Goal: Task Accomplishment & Management: Use online tool/utility

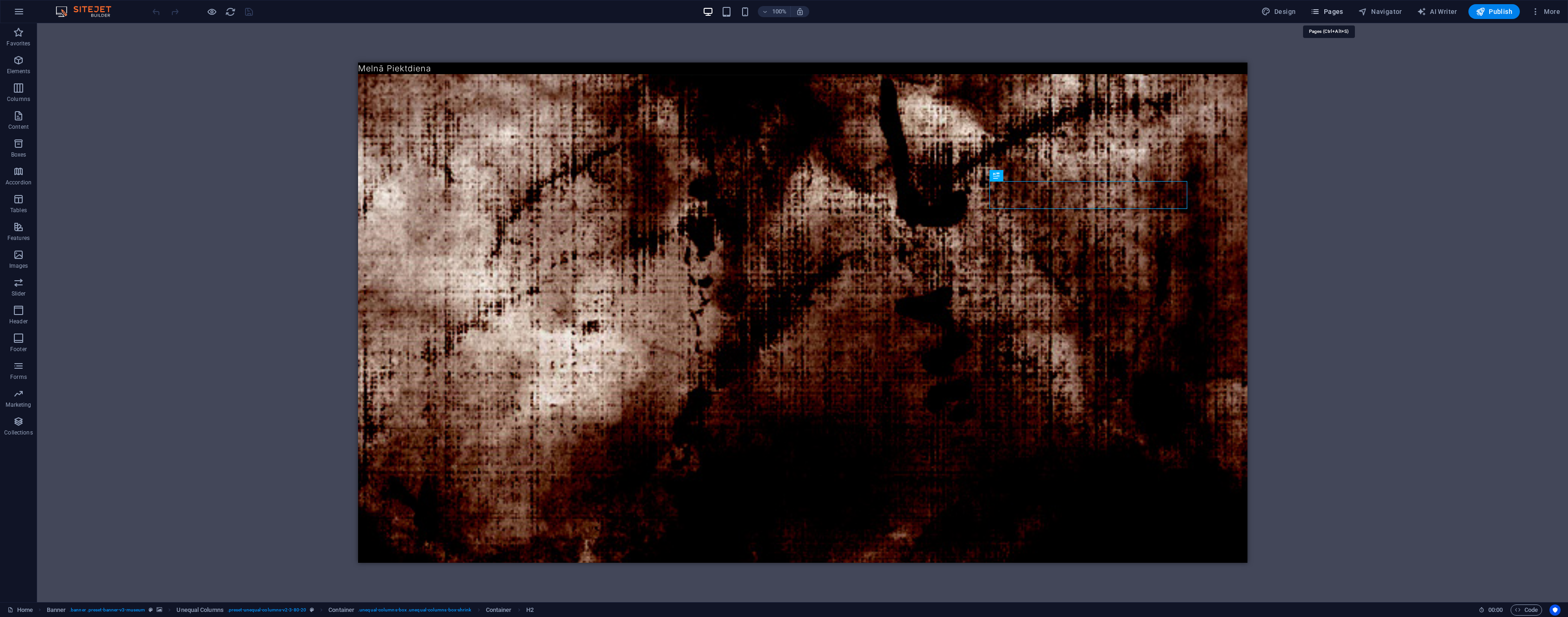
click at [1340, 15] on span "Pages" at bounding box center [1327, 12] width 33 height 9
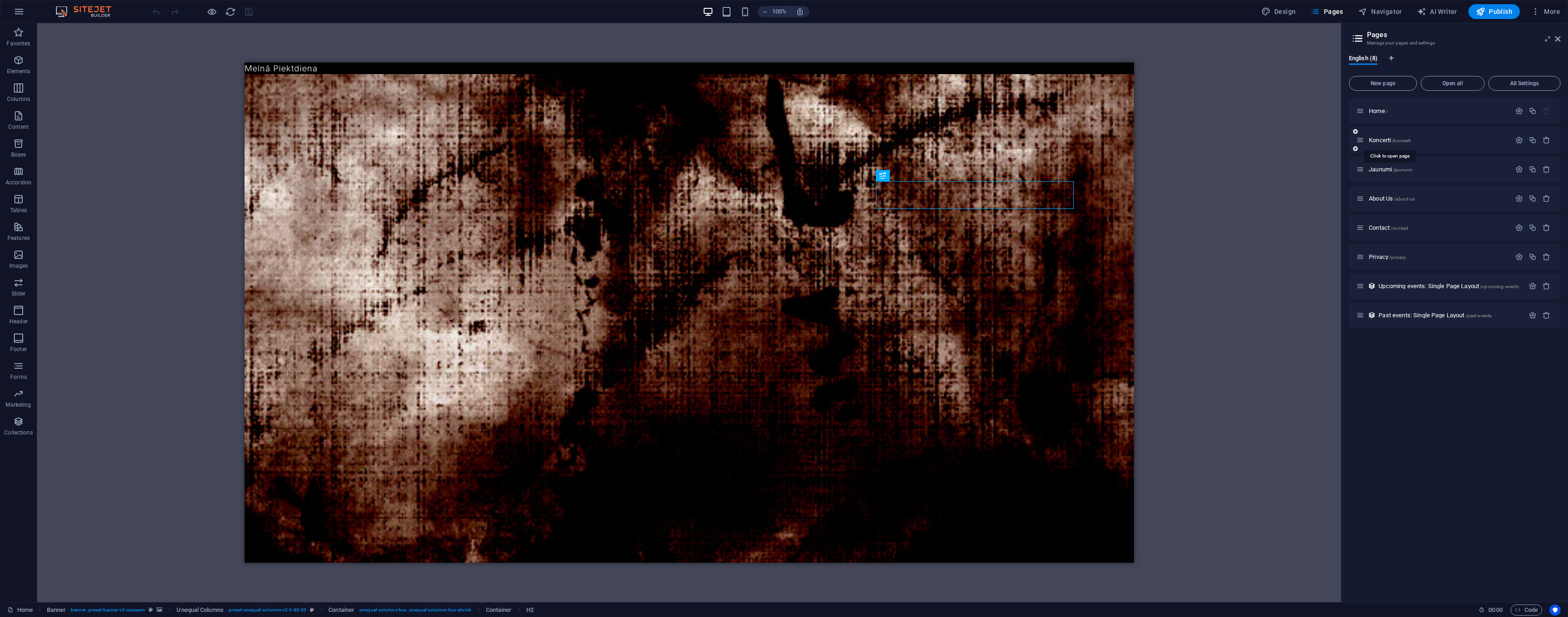
click at [1401, 140] on span "/koncerti" at bounding box center [1401, 141] width 18 height 5
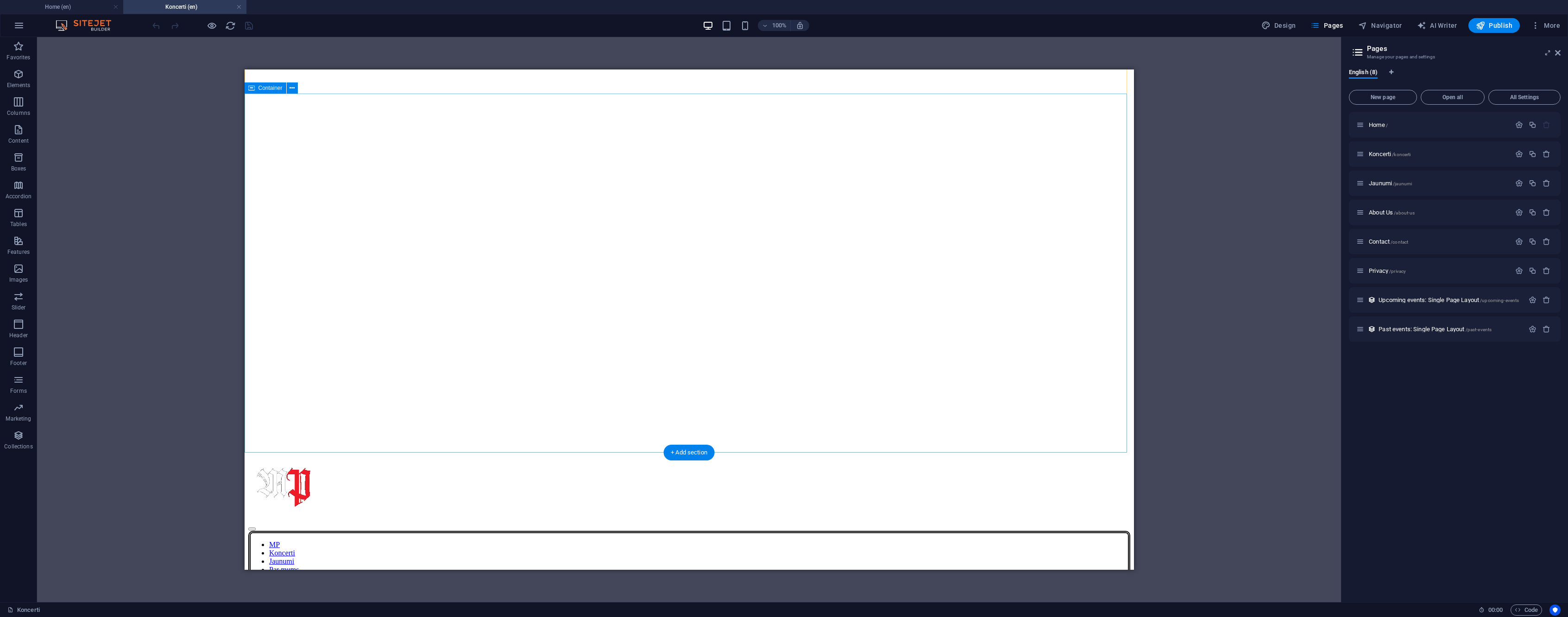
scroll to position [103, 0]
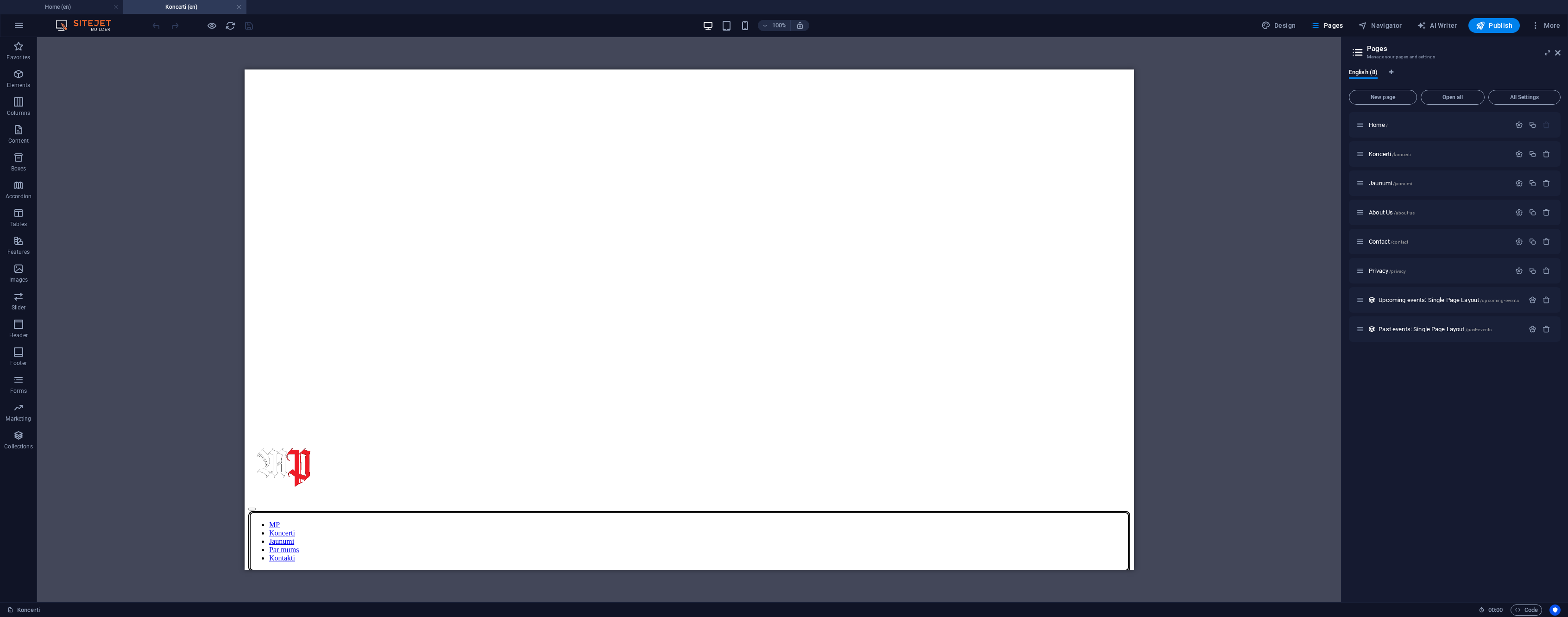
click at [206, 18] on div "100% Design Pages Navigator AI Writer Publish More" at bounding box center [784, 25] width 1567 height 22
click at [213, 25] on icon "button" at bounding box center [212, 25] width 10 height 10
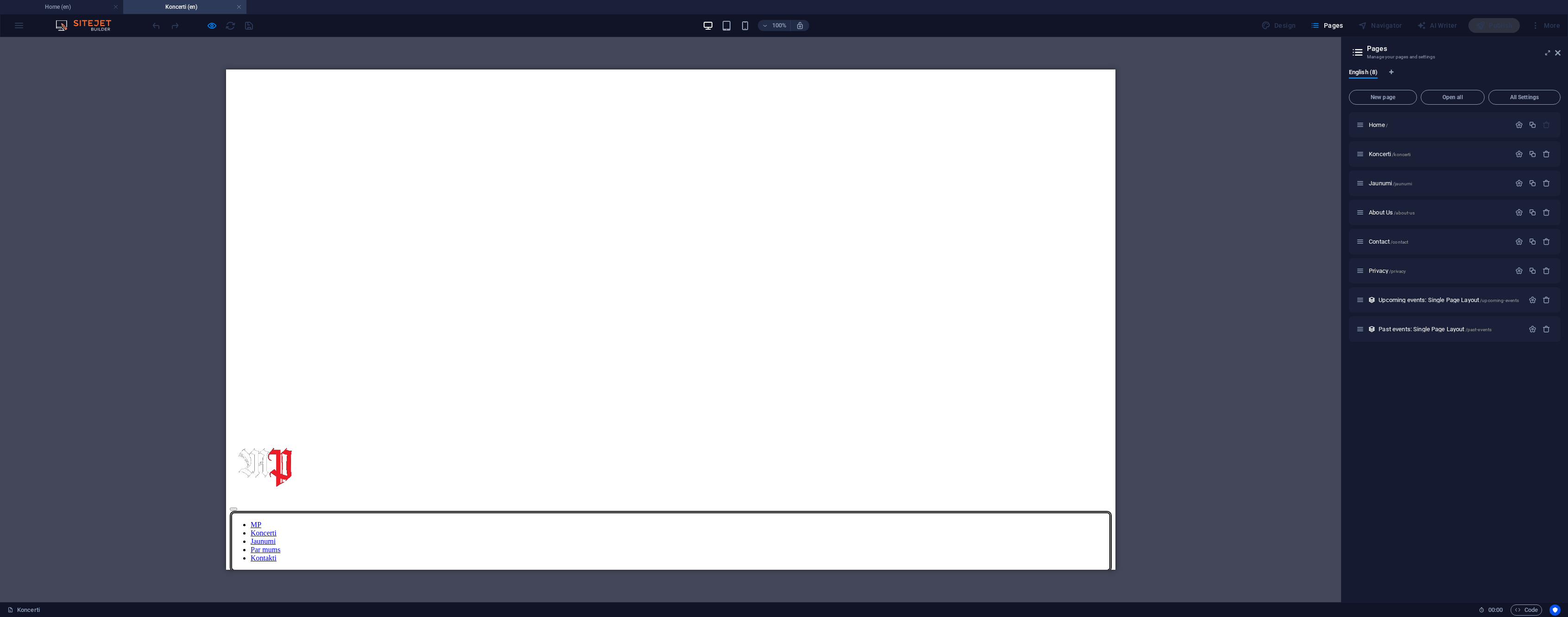
drag, startPoint x: 875, startPoint y: 395, endPoint x: 804, endPoint y: 385, distance: 71.7
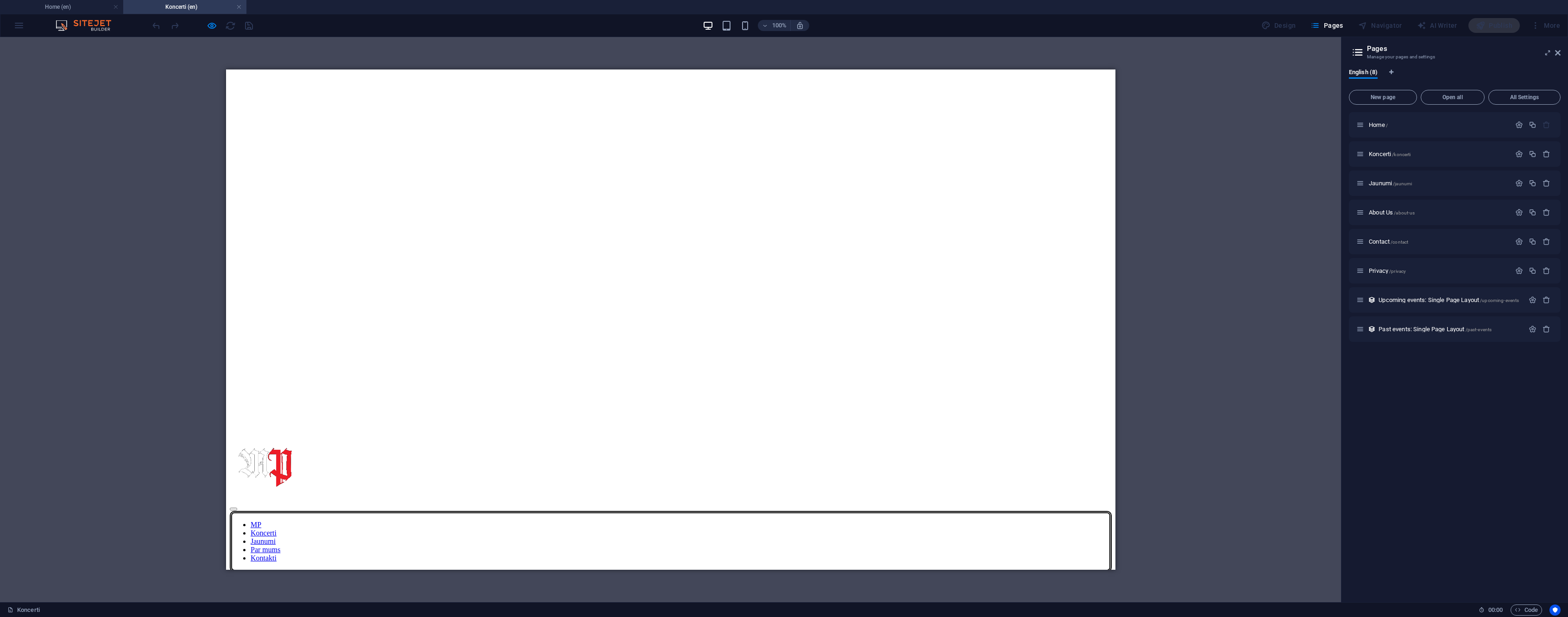
drag, startPoint x: 457, startPoint y: 399, endPoint x: 907, endPoint y: 399, distance: 450.0
drag, startPoint x: 931, startPoint y: 394, endPoint x: 576, endPoint y: 394, distance: 355.0
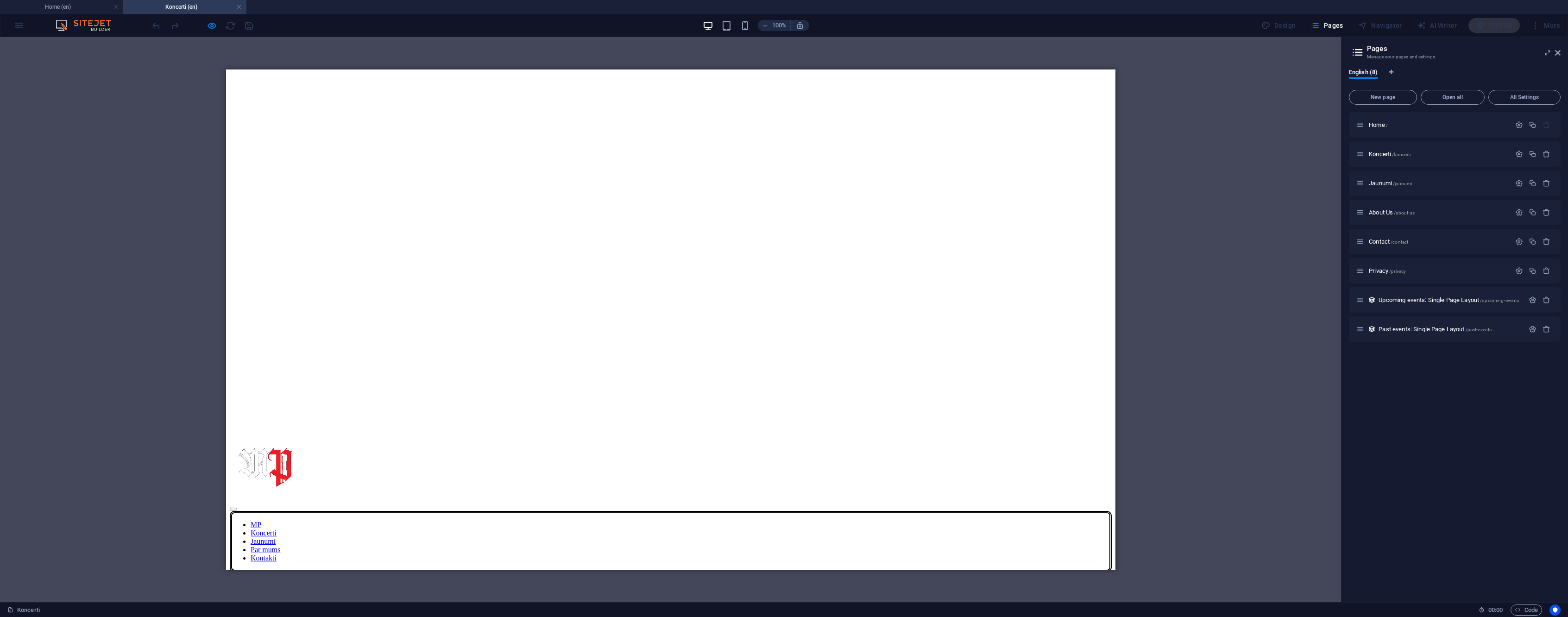
click at [208, 27] on icon "button" at bounding box center [212, 25] width 10 height 10
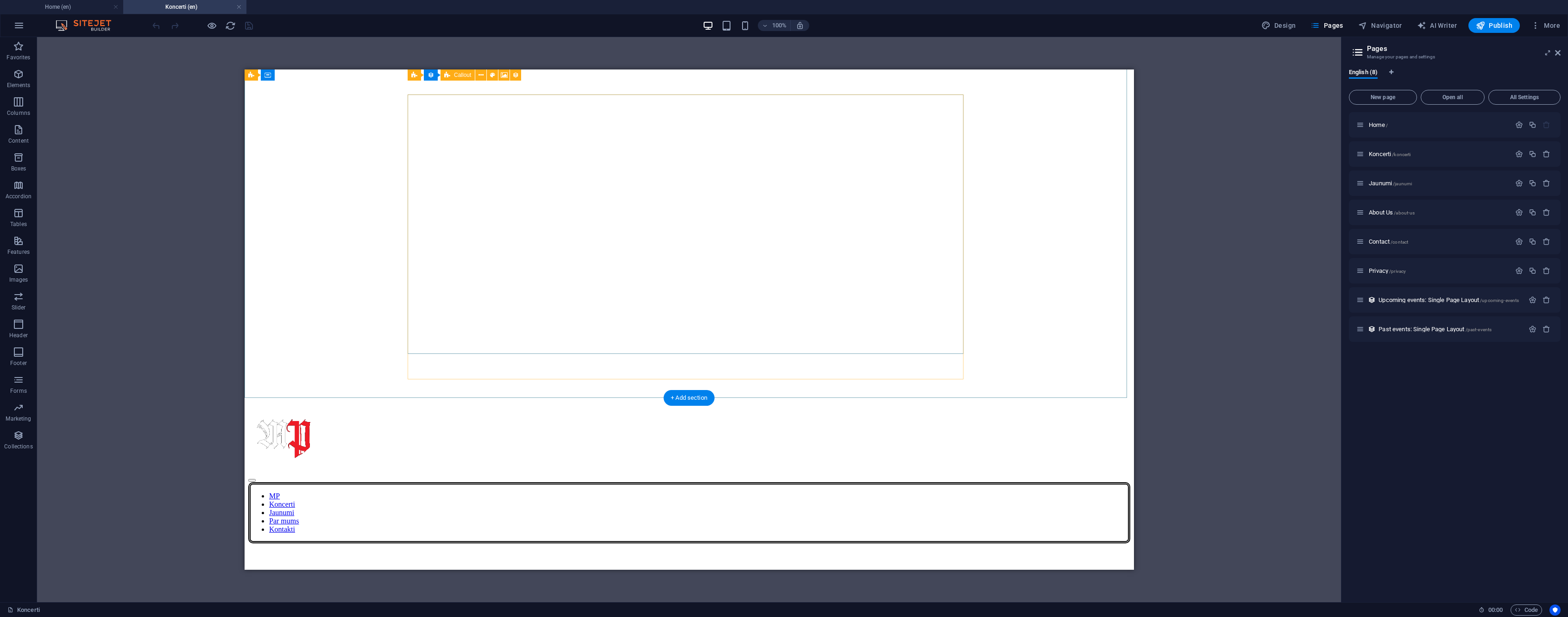
scroll to position [131, 0]
click at [1397, 28] on span "Navigator" at bounding box center [1381, 25] width 44 height 9
select select "16743195-en"
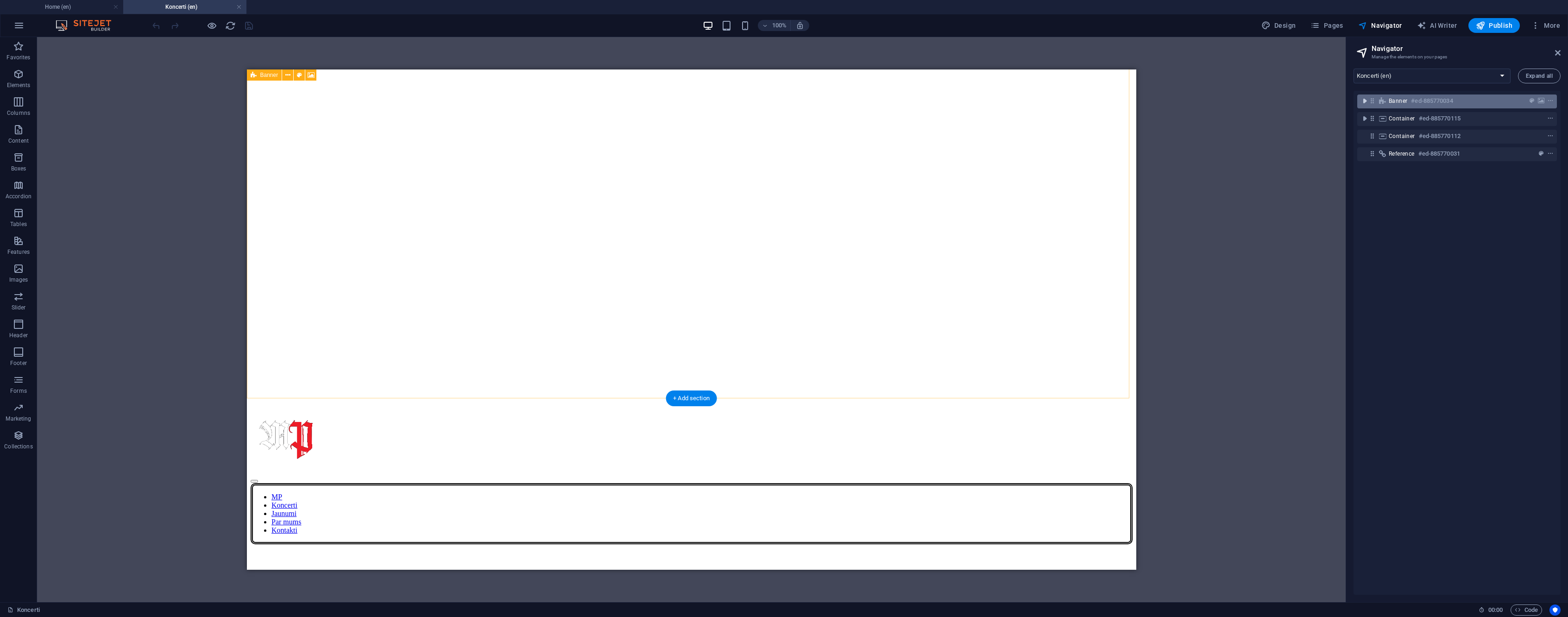
click at [1364, 103] on icon "toggle-expand" at bounding box center [1365, 101] width 9 height 9
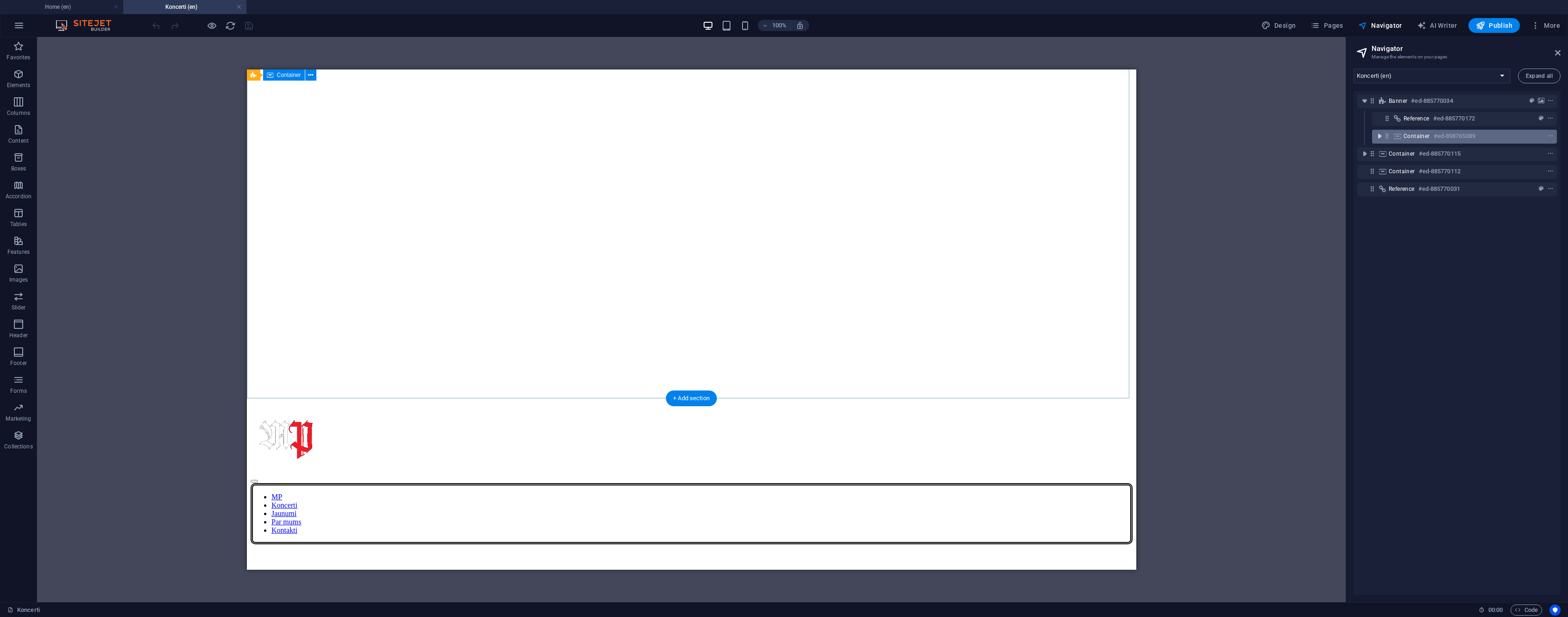
click at [1379, 137] on icon "toggle-expand" at bounding box center [1379, 136] width 9 height 9
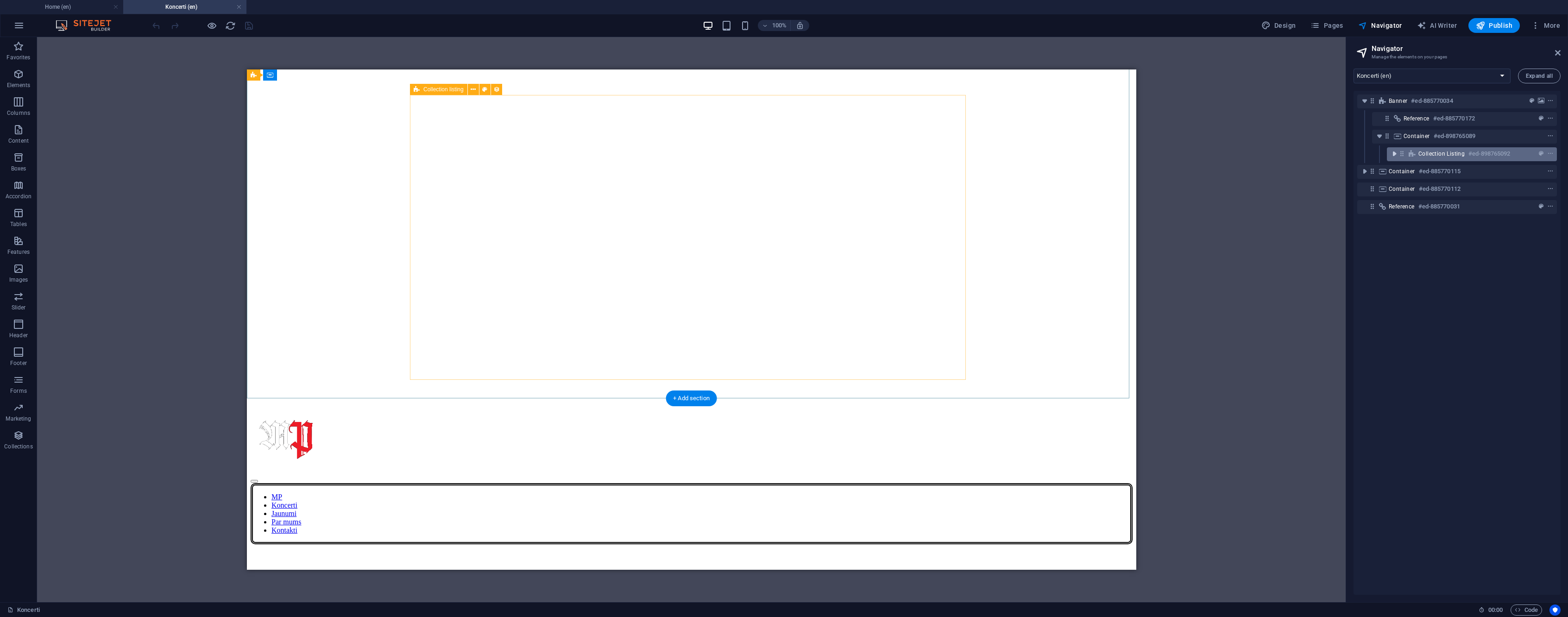
click at [1392, 154] on icon "toggle-expand" at bounding box center [1394, 154] width 9 height 9
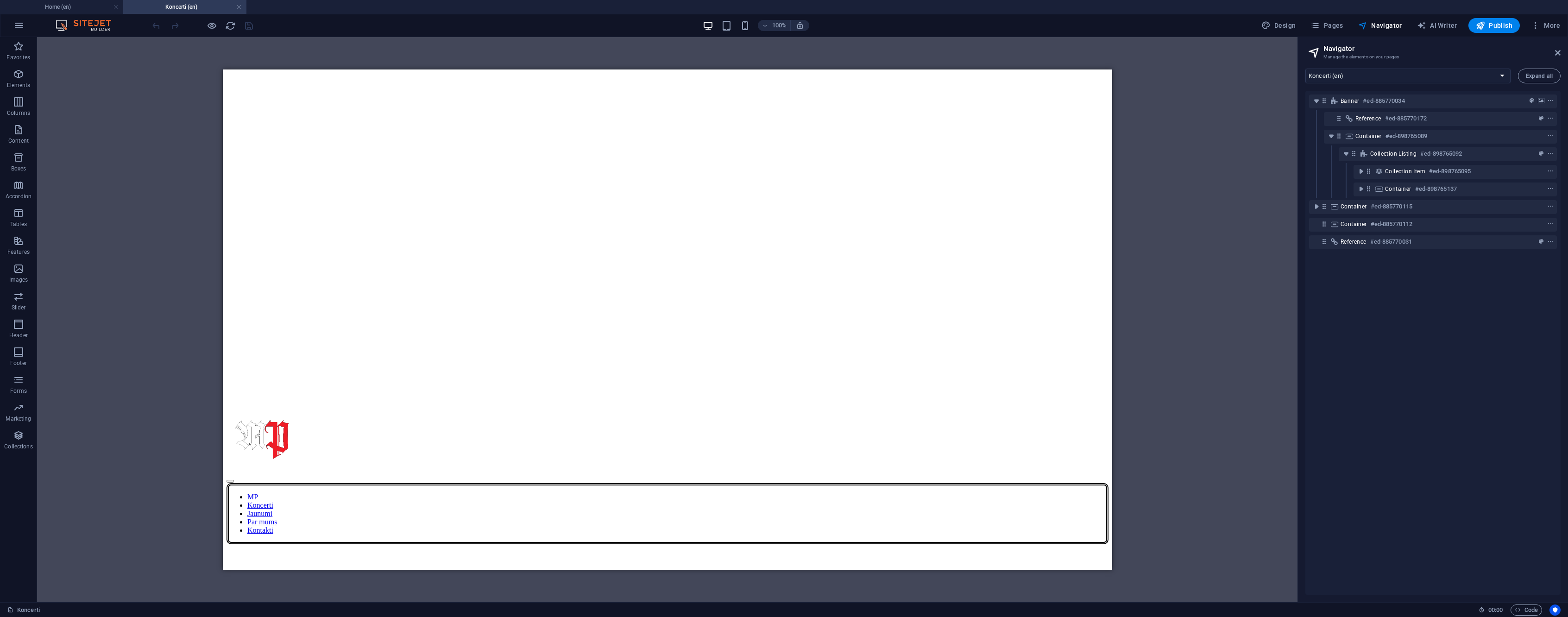
drag, startPoint x: 1346, startPoint y: 120, endPoint x: 1296, endPoint y: 121, distance: 50.0
click at [1296, 121] on div "Home (en) Koncerti (en) Favorites Elements Columns Content Boxes Accordion Tabl…" at bounding box center [784, 320] width 1568 height 565
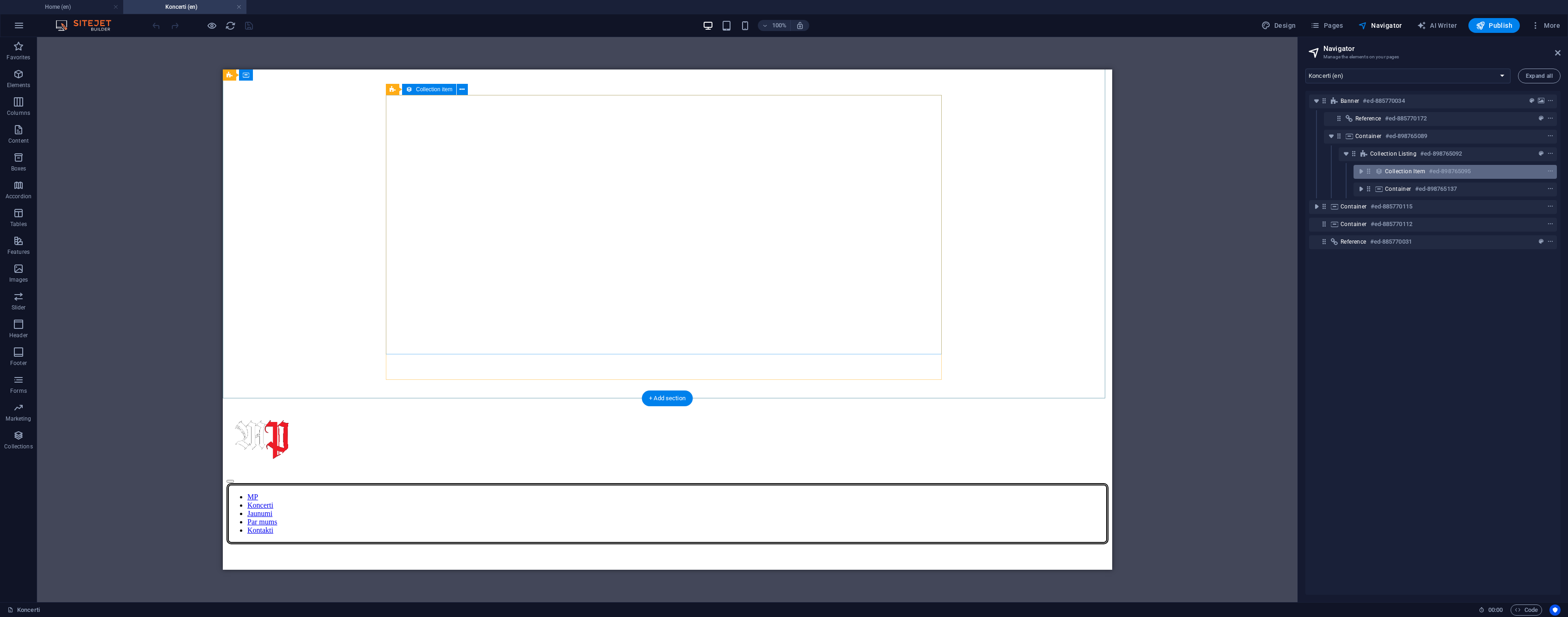
click at [1476, 174] on div "Collection item #ed-898765095" at bounding box center [1448, 171] width 126 height 11
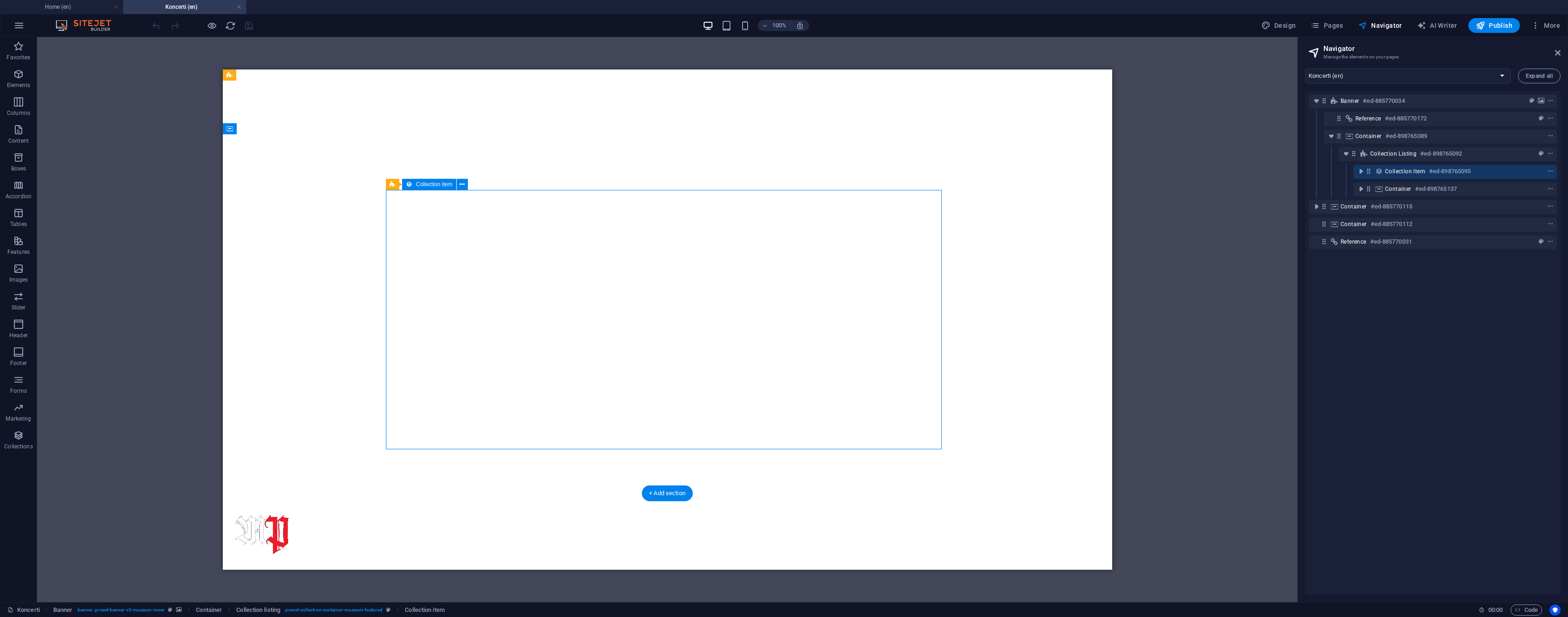
click at [1476, 174] on div "Collection item #ed-898765095" at bounding box center [1448, 171] width 126 height 11
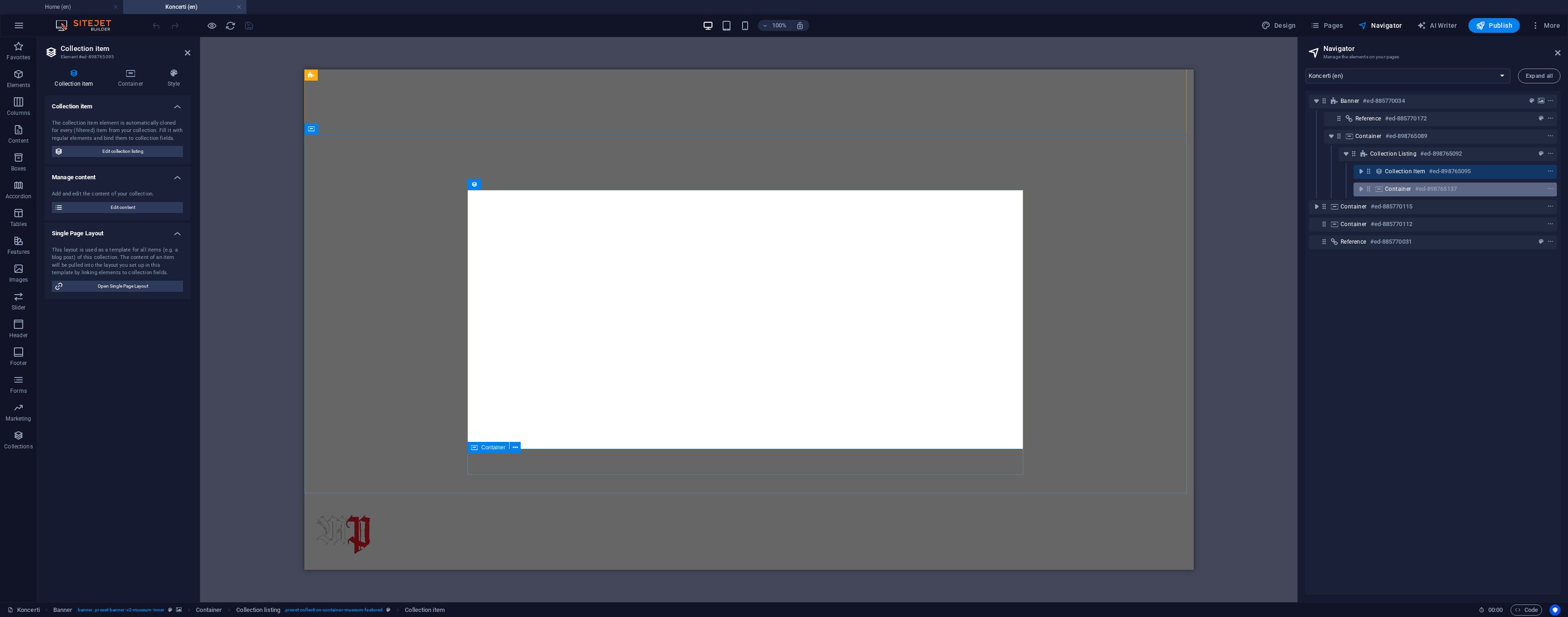
click at [1476, 185] on div "Container #ed-898765137" at bounding box center [1448, 189] width 126 height 11
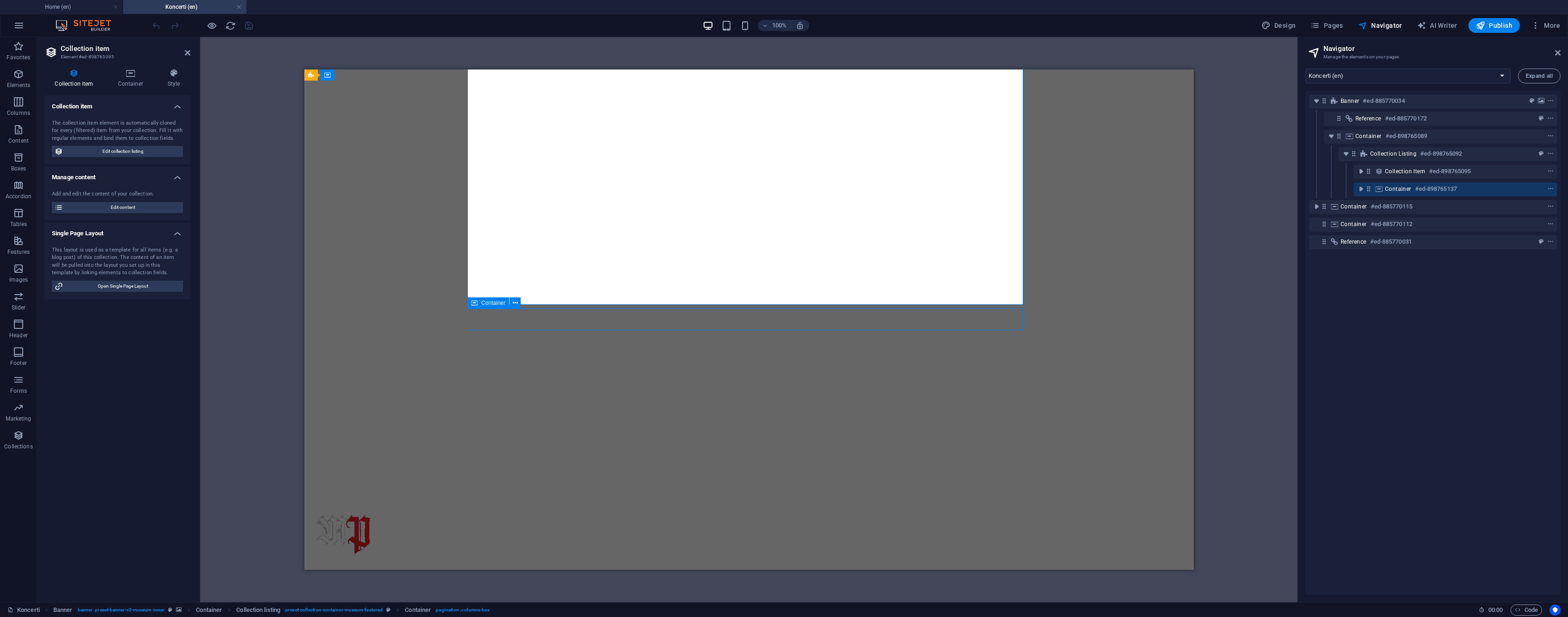
scroll to position [180, 0]
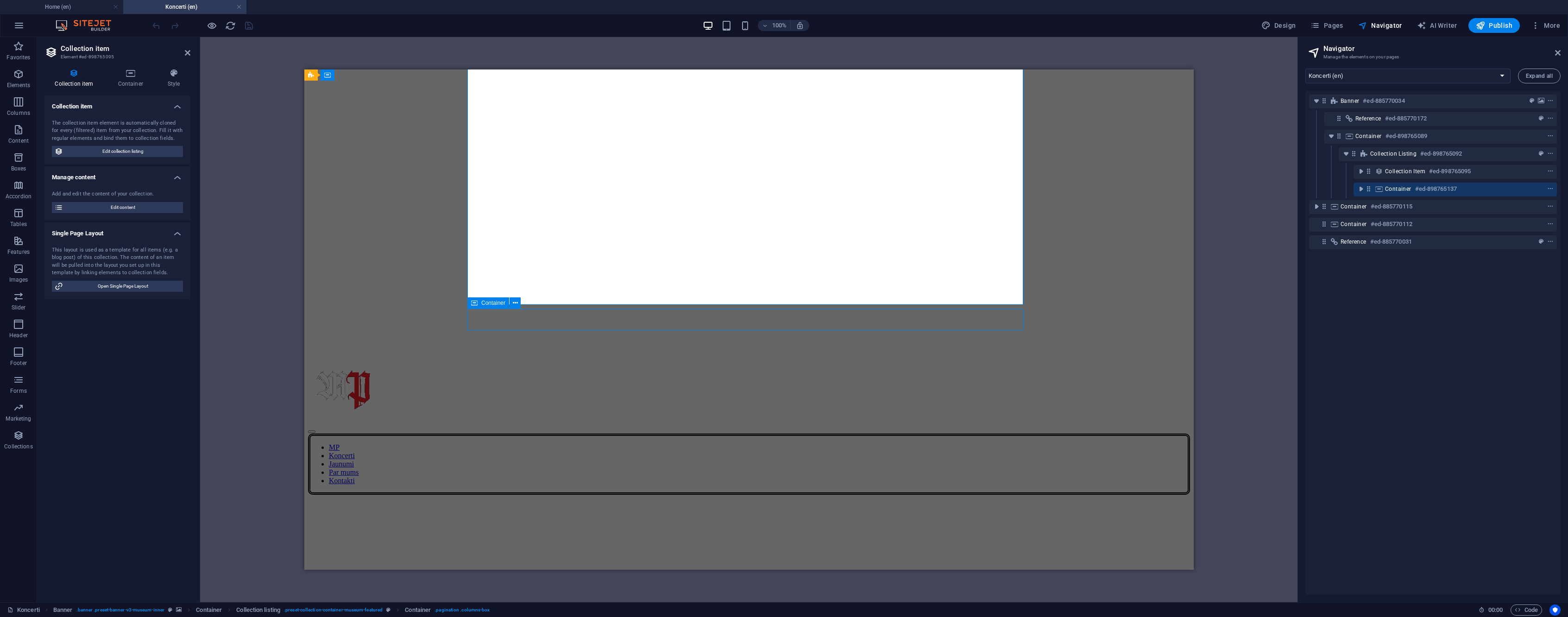
click at [1476, 185] on div "Container #ed-898765137" at bounding box center [1448, 189] width 126 height 11
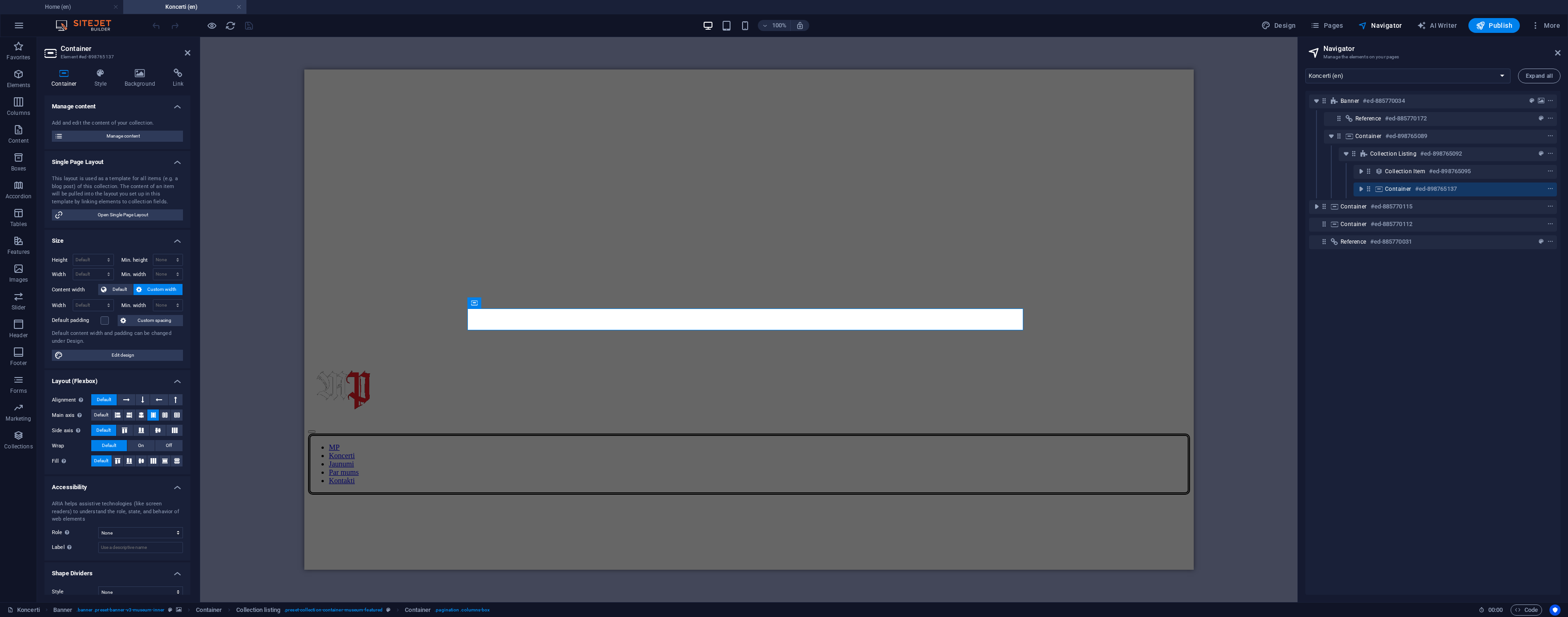
drag, startPoint x: 1474, startPoint y: 342, endPoint x: 1475, endPoint y: 334, distance: 8.1
click at [1474, 338] on div "Banner #ed-885770034 Reference #ed-885770172 Container #ed-898765089 Collection…" at bounding box center [1433, 342] width 255 height 504
click at [1362, 174] on icon "toggle-expand" at bounding box center [1361, 171] width 9 height 9
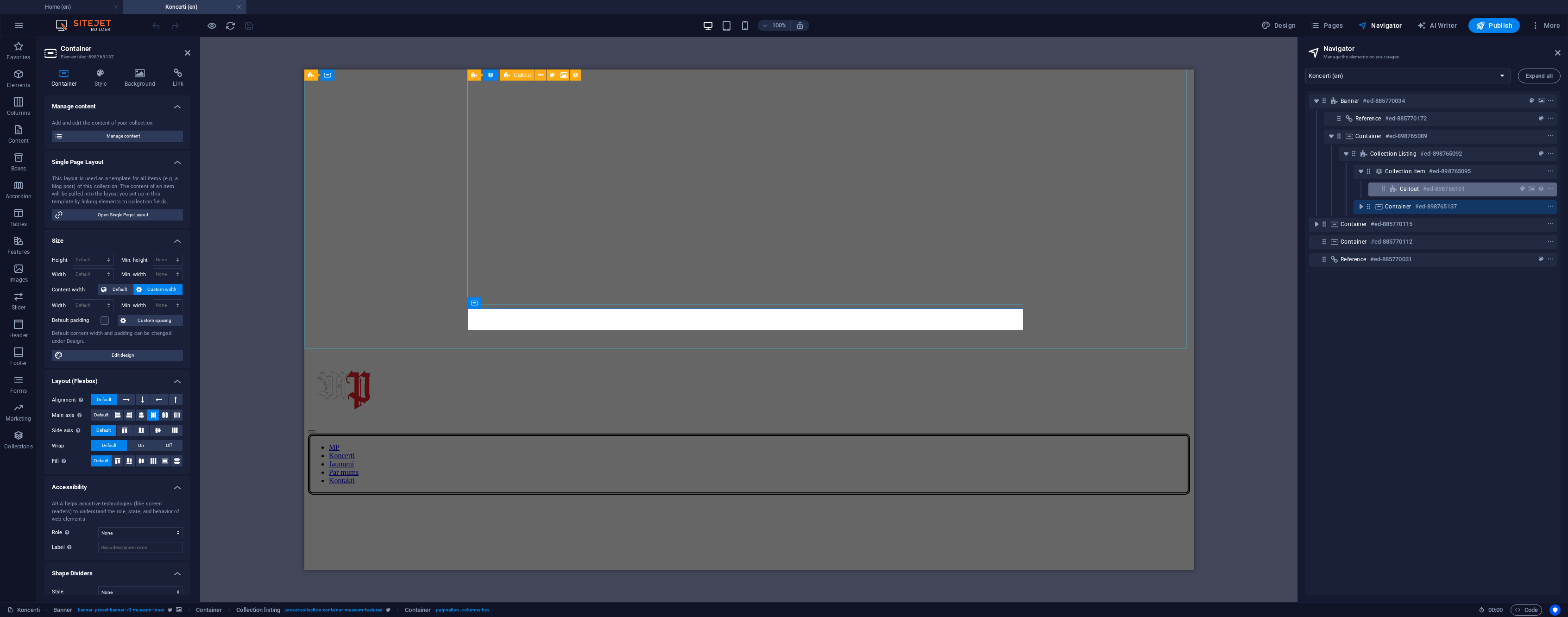
click at [1410, 187] on span "Callout" at bounding box center [1410, 189] width 20 height 7
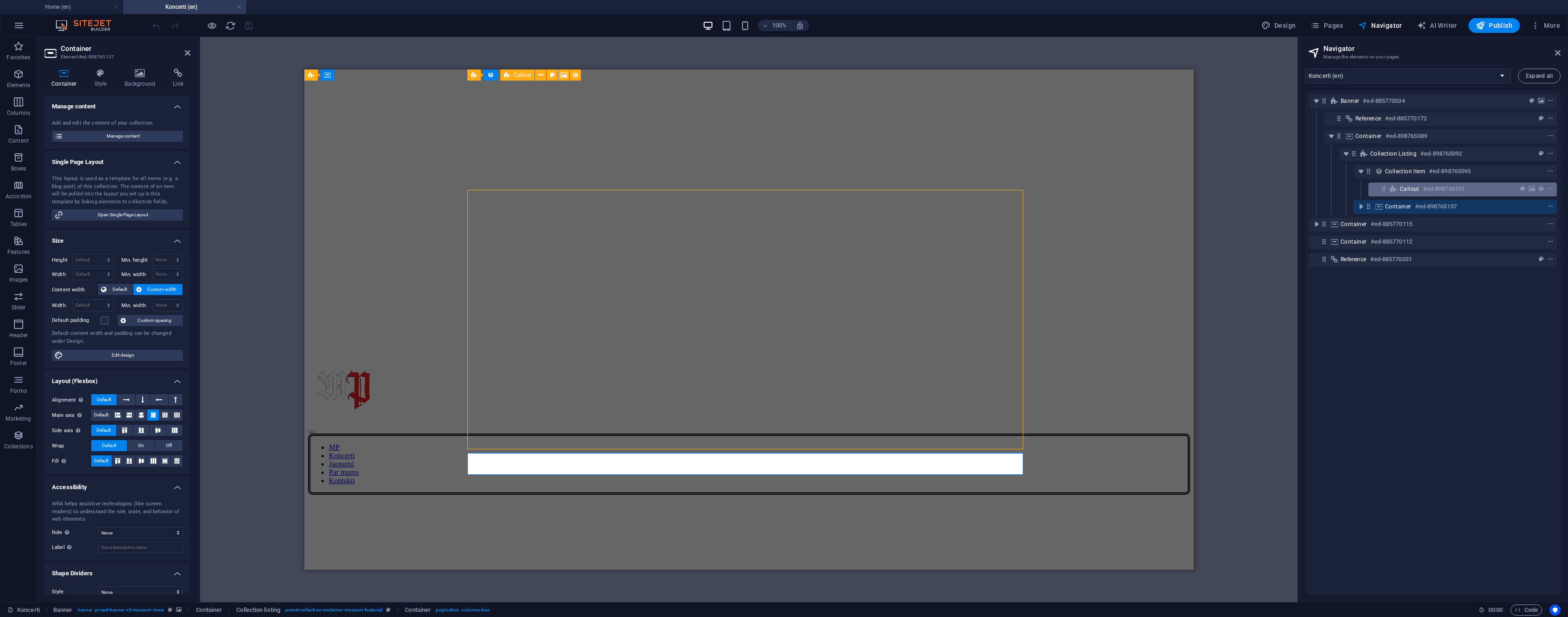
scroll to position [36, 0]
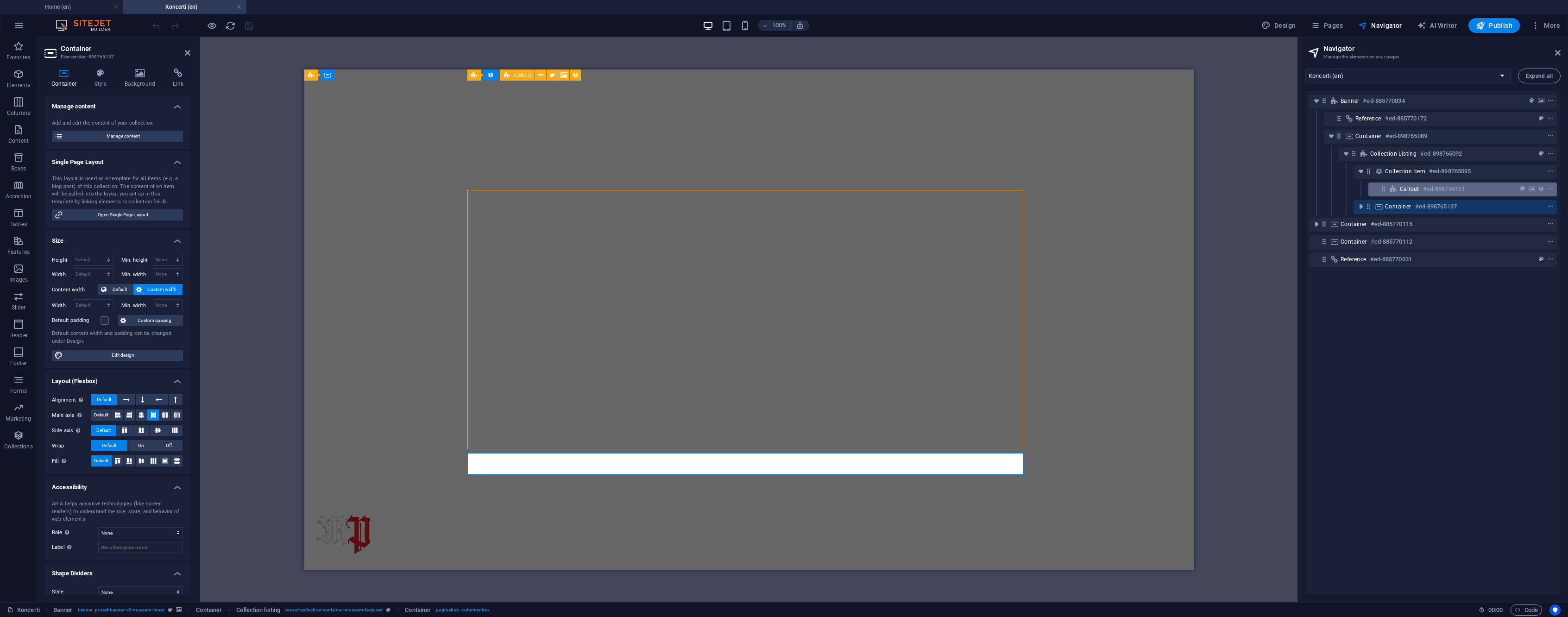
click at [1410, 187] on span "Callout" at bounding box center [1410, 189] width 20 height 7
select select "px"
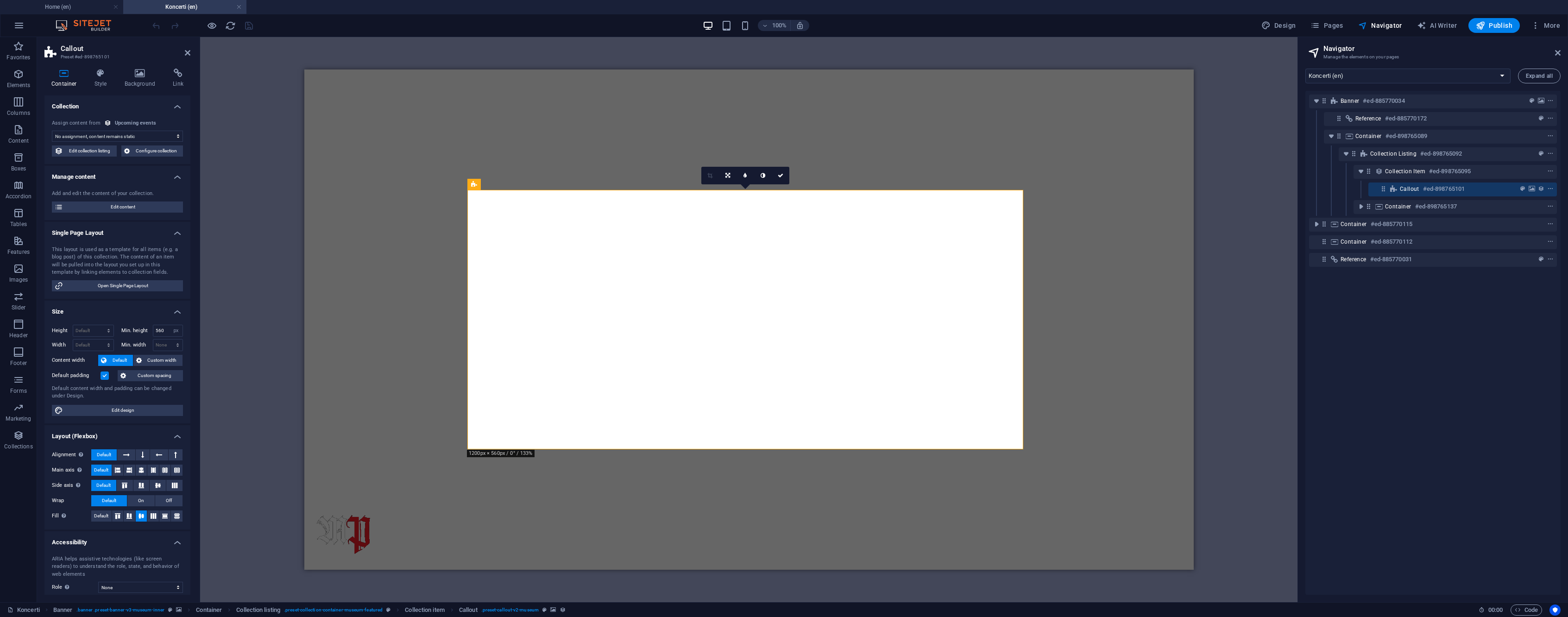
click at [1279, 160] on div "Drag here to replace the existing content. Press “Ctrl” if you want to create a…" at bounding box center [749, 320] width 1097 height 565
click at [188, 54] on icon at bounding box center [187, 52] width 6 height 7
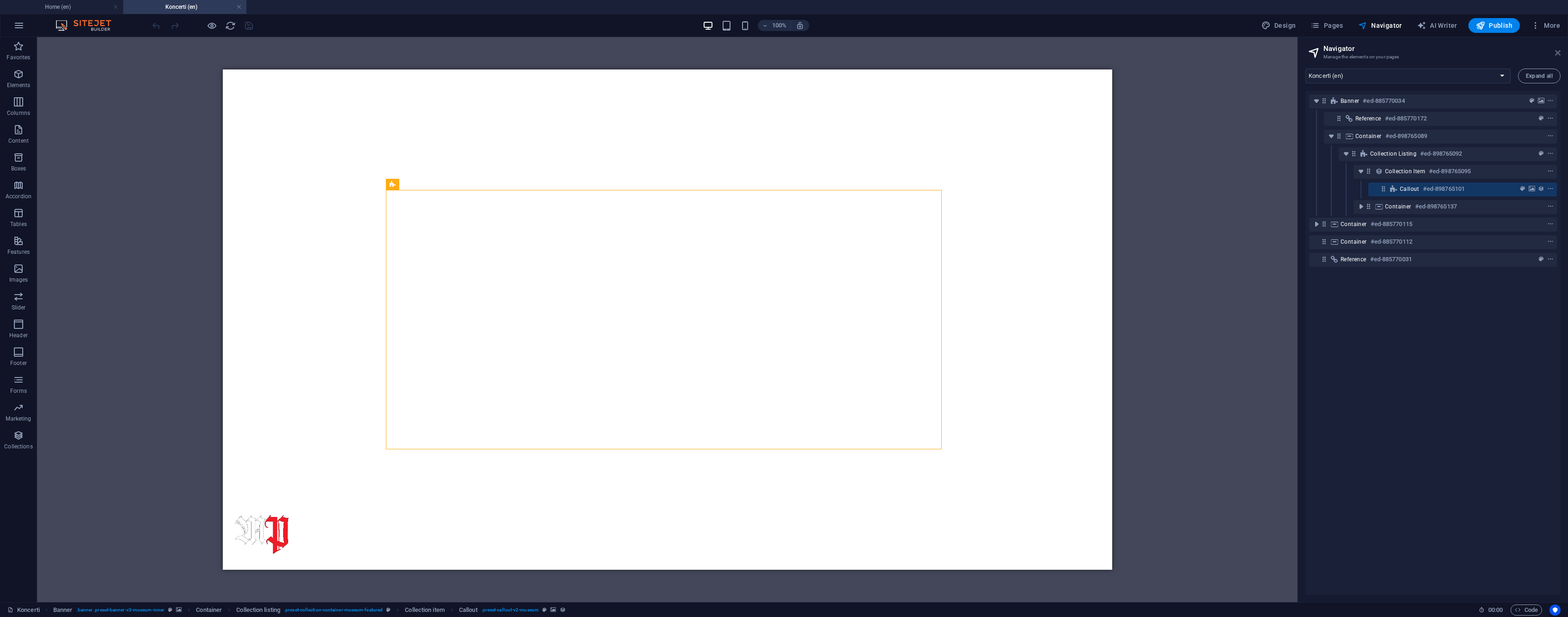
click at [1558, 50] on icon at bounding box center [1558, 52] width 6 height 7
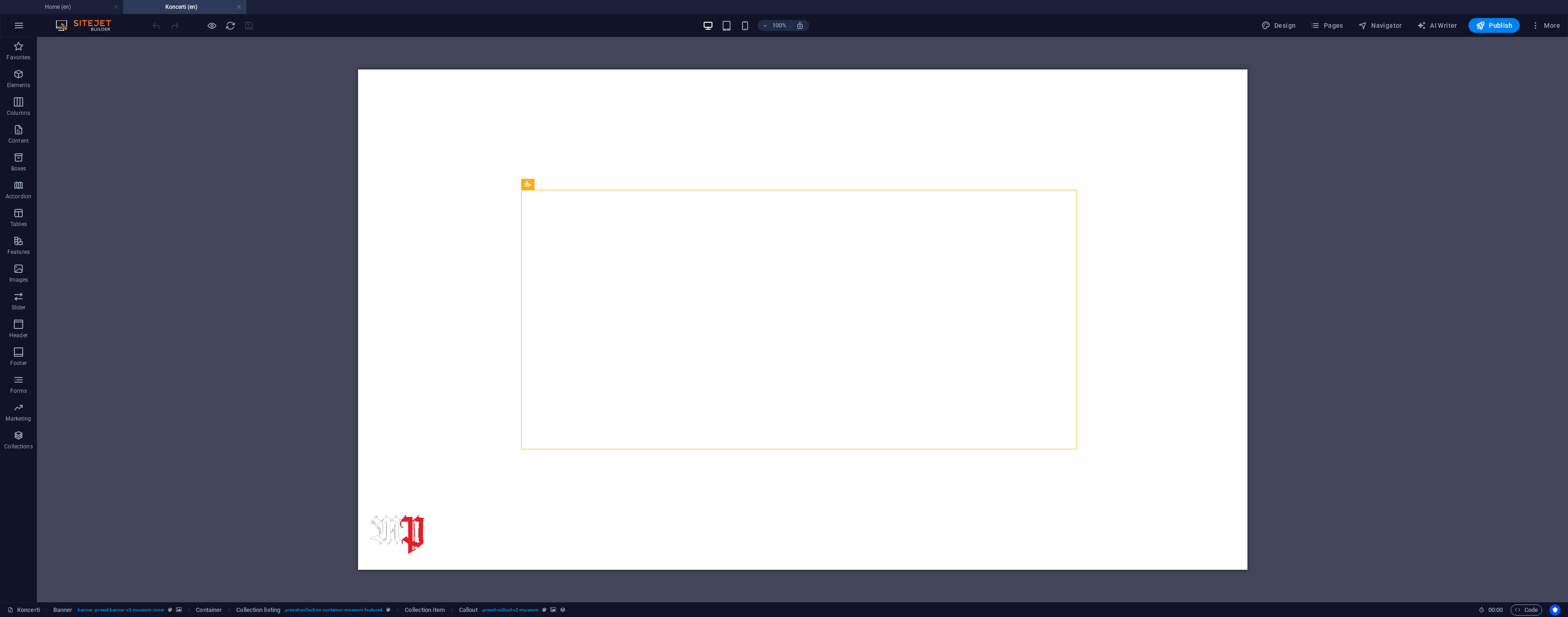
click at [1308, 152] on div "Drag here to replace the existing content. Press “Ctrl” if you want to create a…" at bounding box center [803, 320] width 1531 height 565
click at [19, 434] on icon "button" at bounding box center [18, 435] width 11 height 11
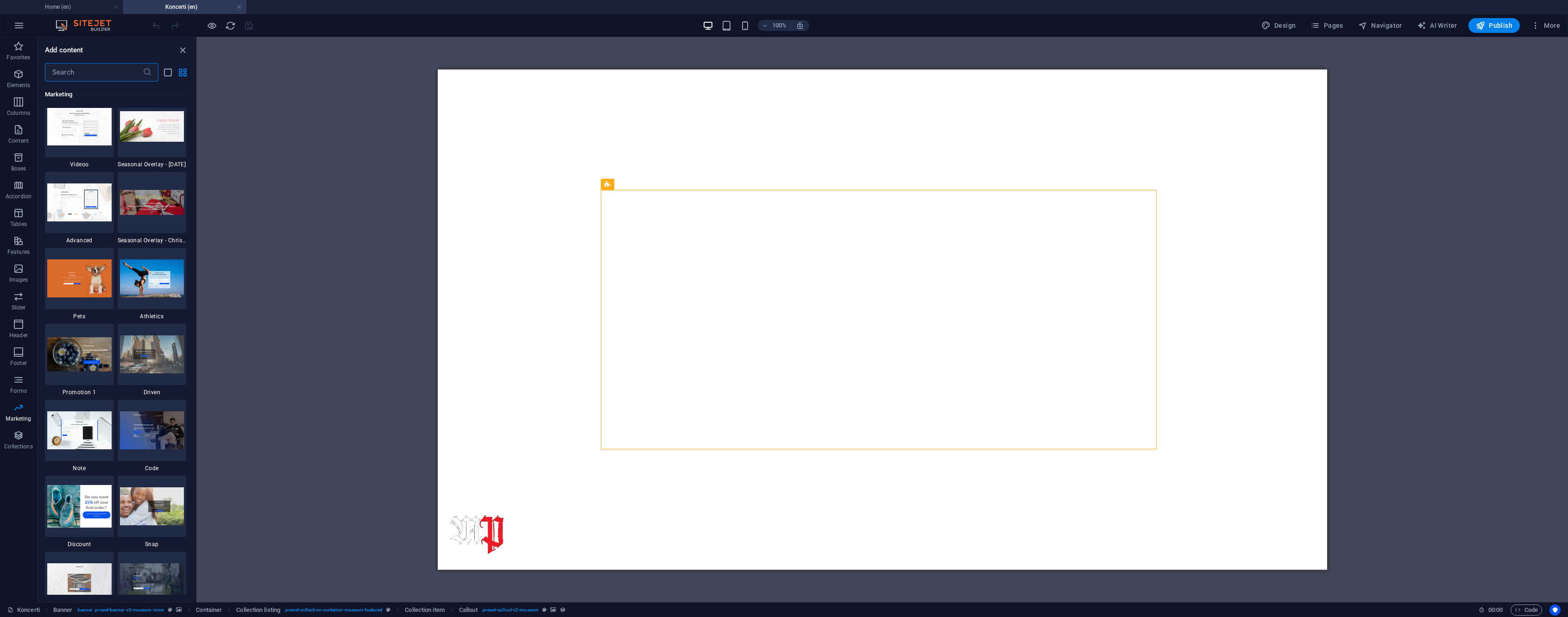
scroll to position [7785, 0]
click at [212, 25] on icon "button" at bounding box center [212, 25] width 10 height 10
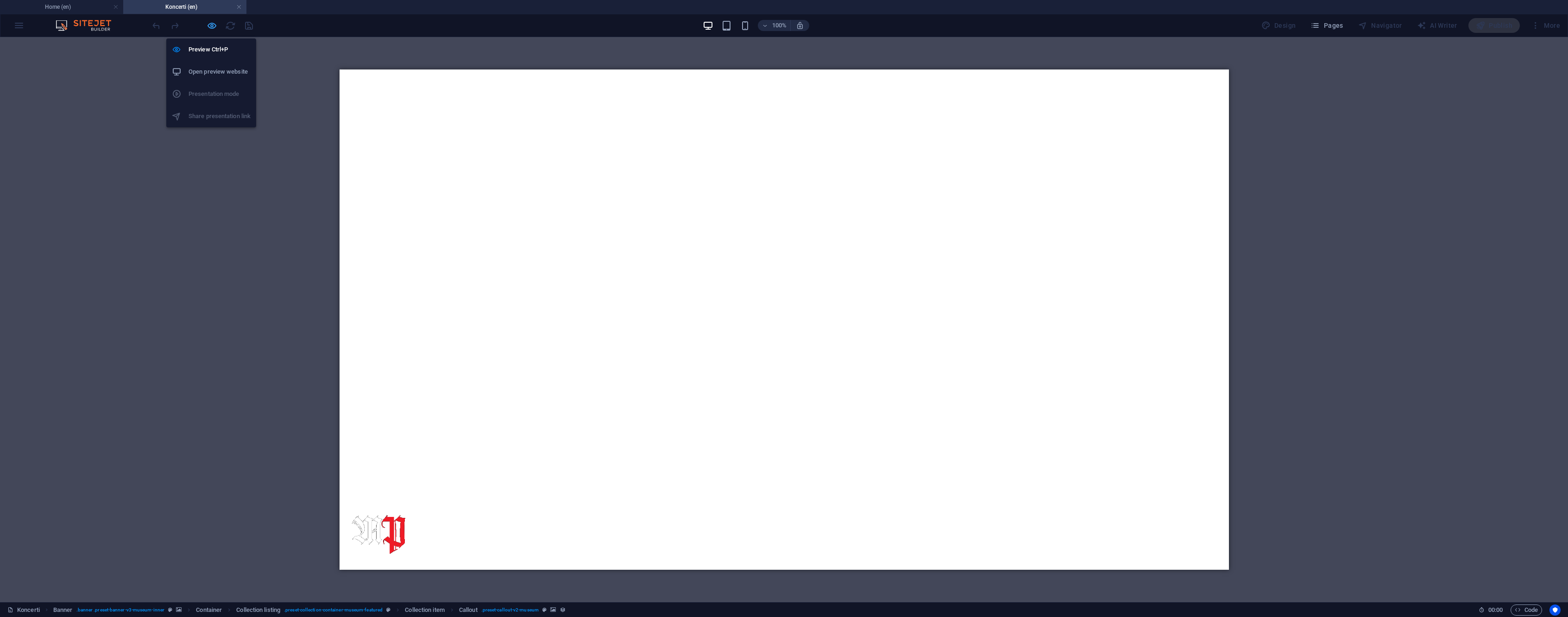
click at [206, 25] on icon "button" at bounding box center [212, 25] width 10 height 10
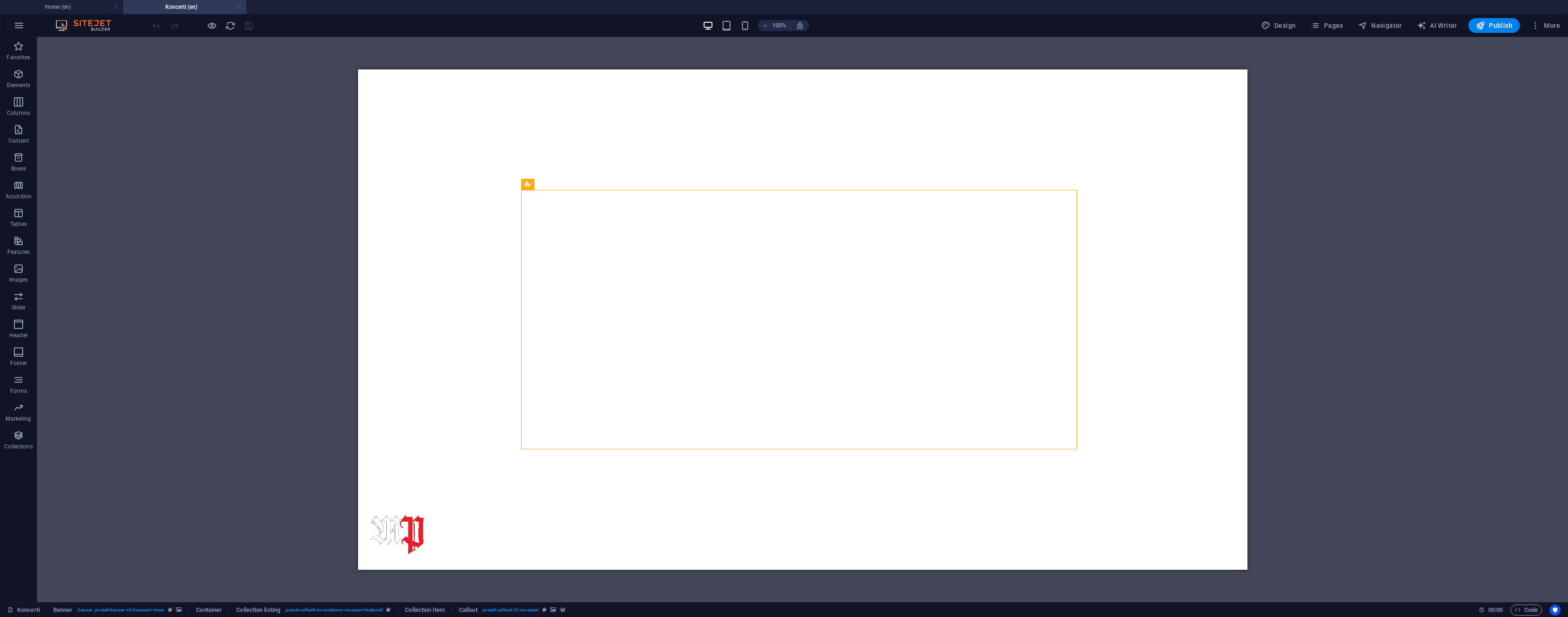
click at [241, 6] on link at bounding box center [239, 7] width 6 height 9
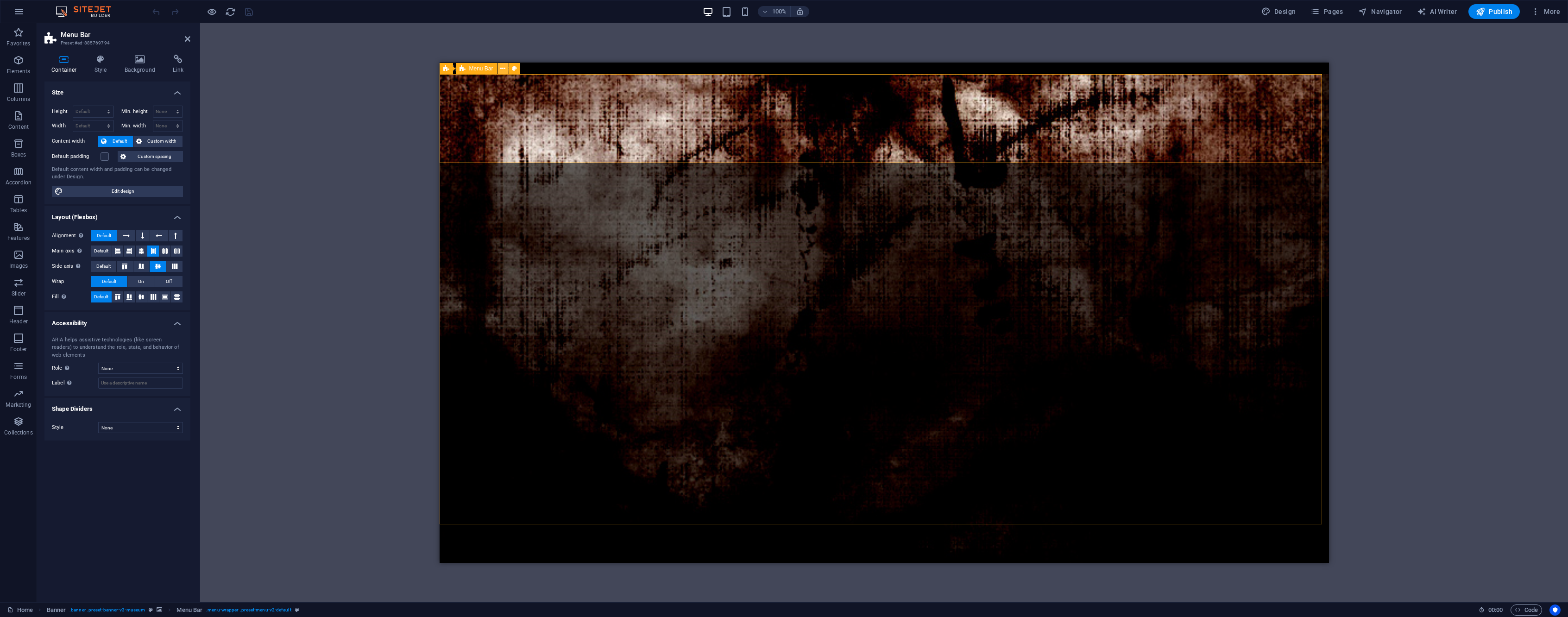
click at [504, 68] on icon at bounding box center [503, 68] width 5 height 10
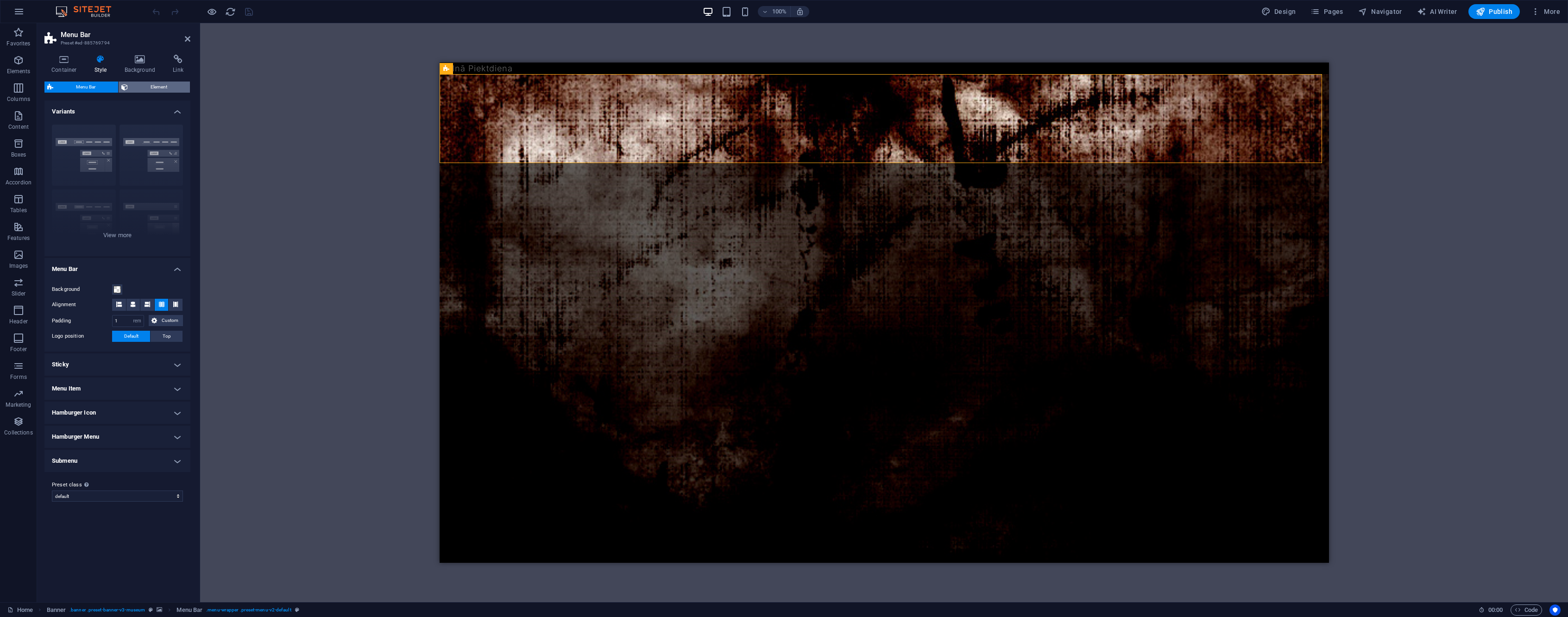
click at [129, 87] on button "Element" at bounding box center [154, 87] width 72 height 11
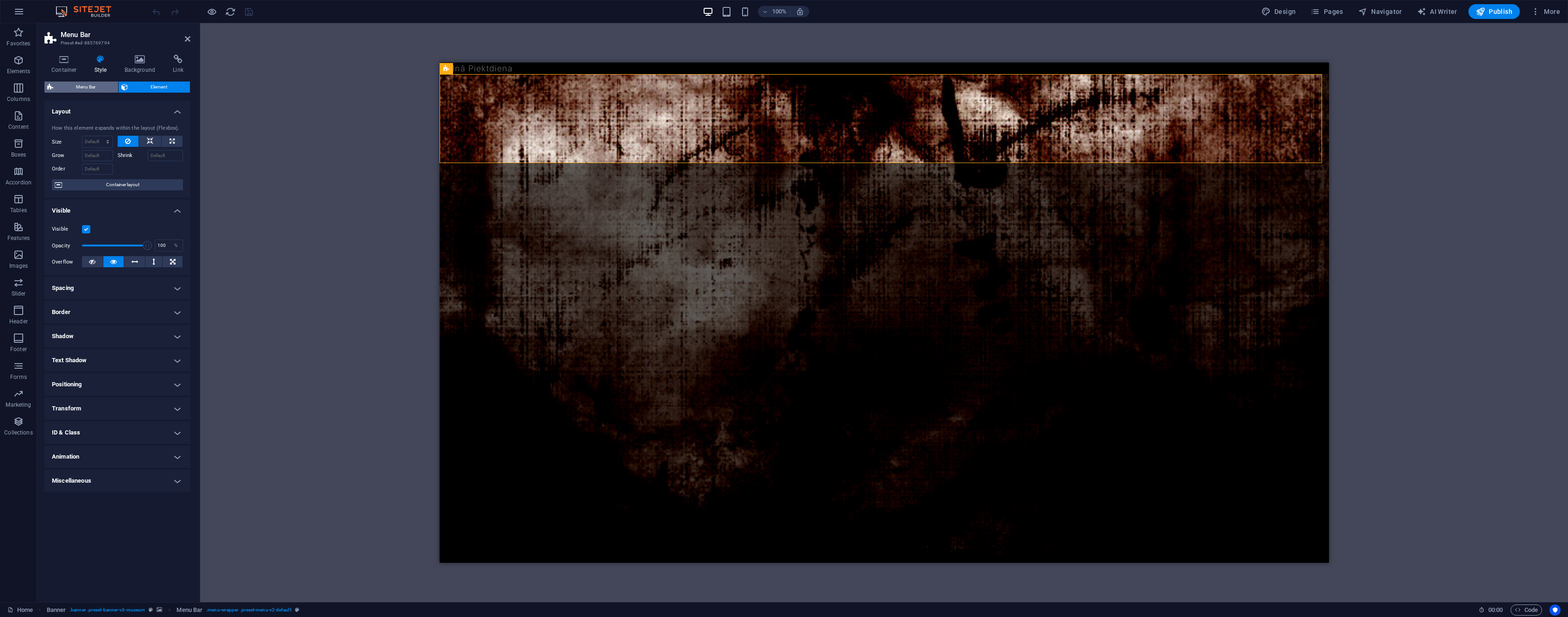
click at [79, 90] on span "Menu Bar" at bounding box center [85, 87] width 59 height 11
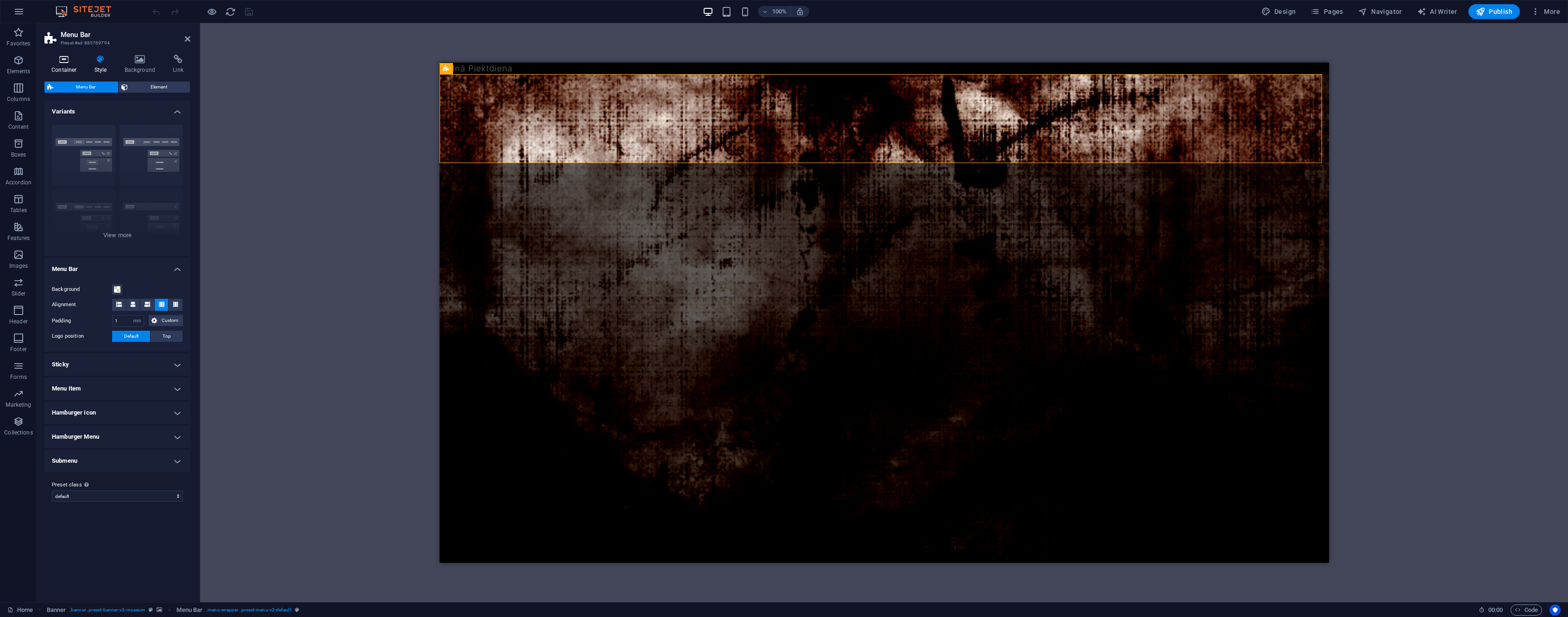
click at [75, 59] on icon at bounding box center [64, 59] width 39 height 9
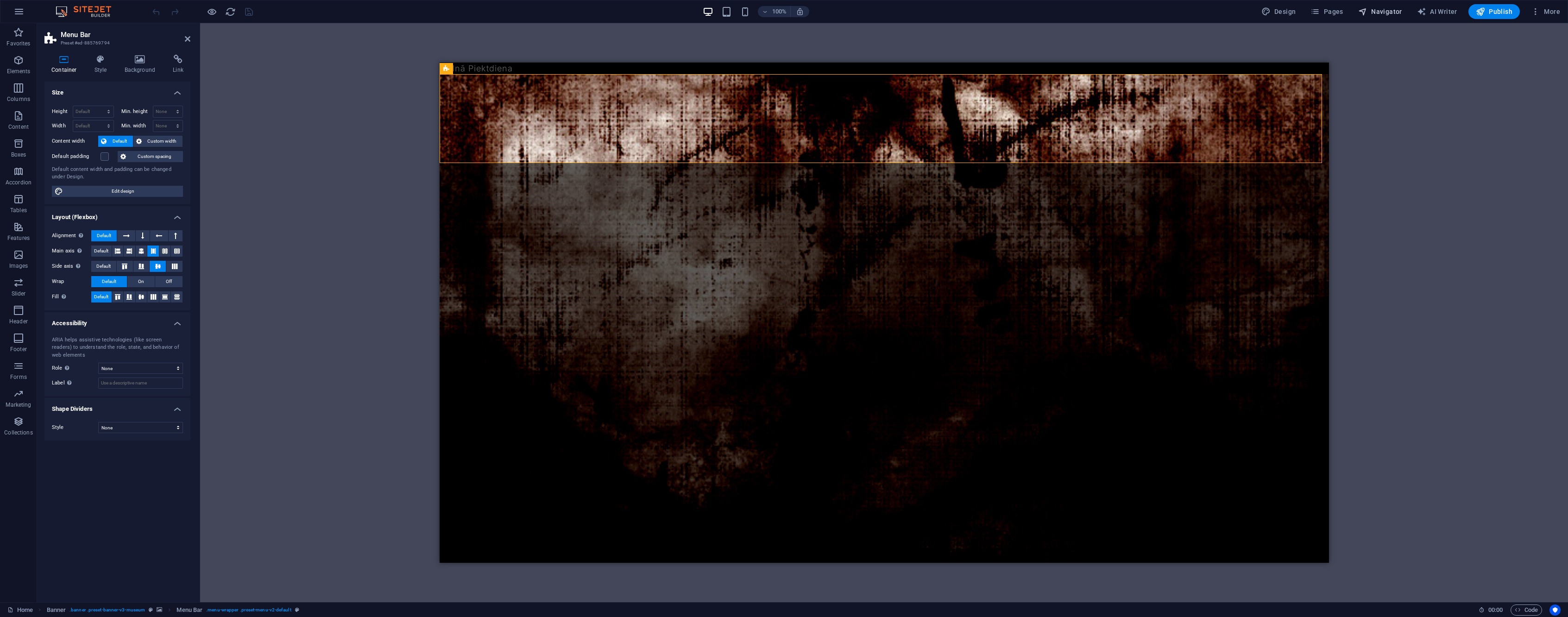
click at [1375, 10] on span "Navigator" at bounding box center [1381, 12] width 44 height 9
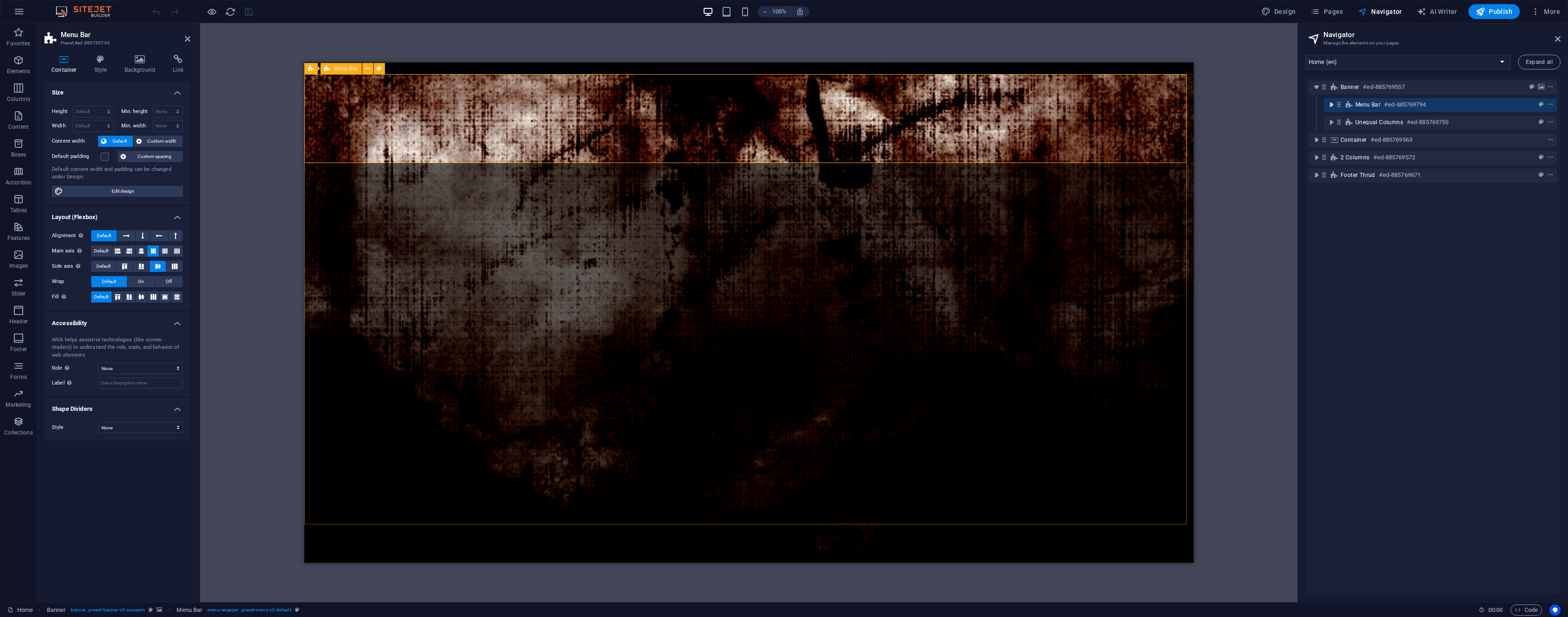
click at [1332, 105] on icon "toggle-expand" at bounding box center [1331, 105] width 9 height 9
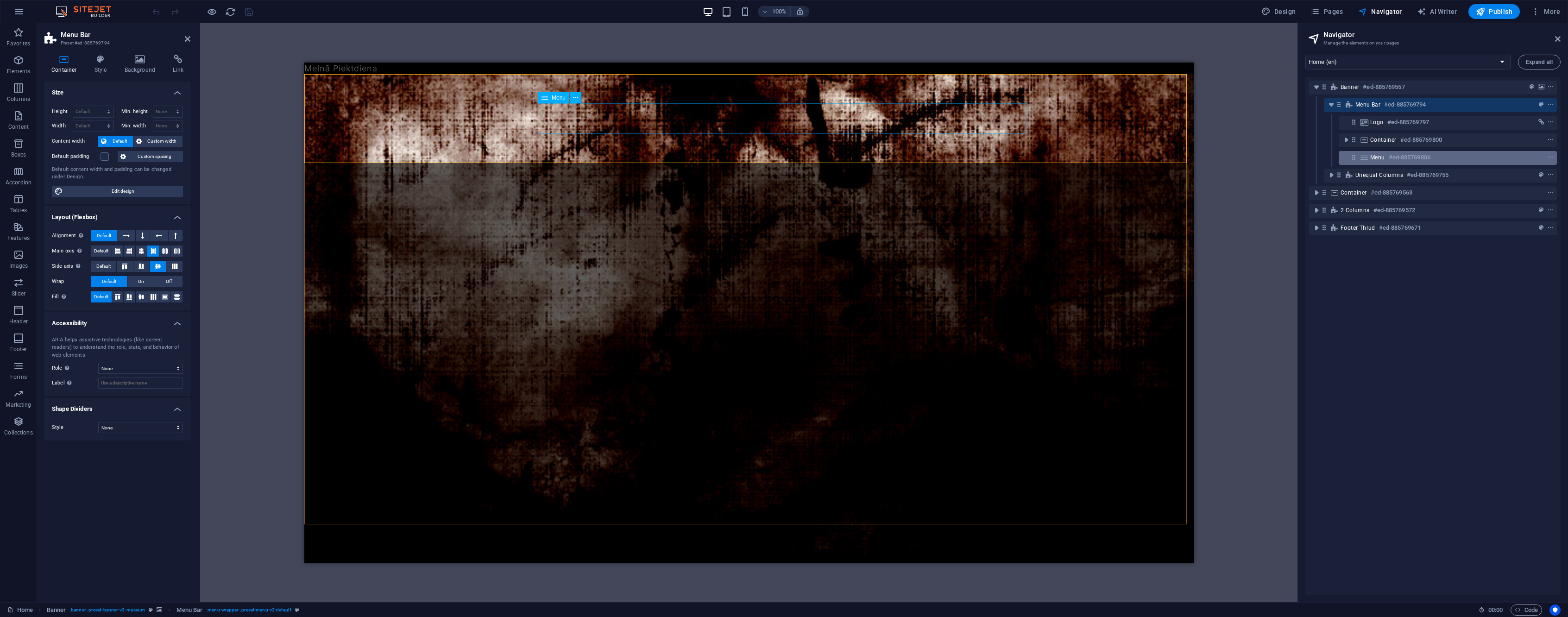
click at [1411, 159] on h6 "#ed-885769806" at bounding box center [1410, 157] width 42 height 11
select select
select select "1"
select select
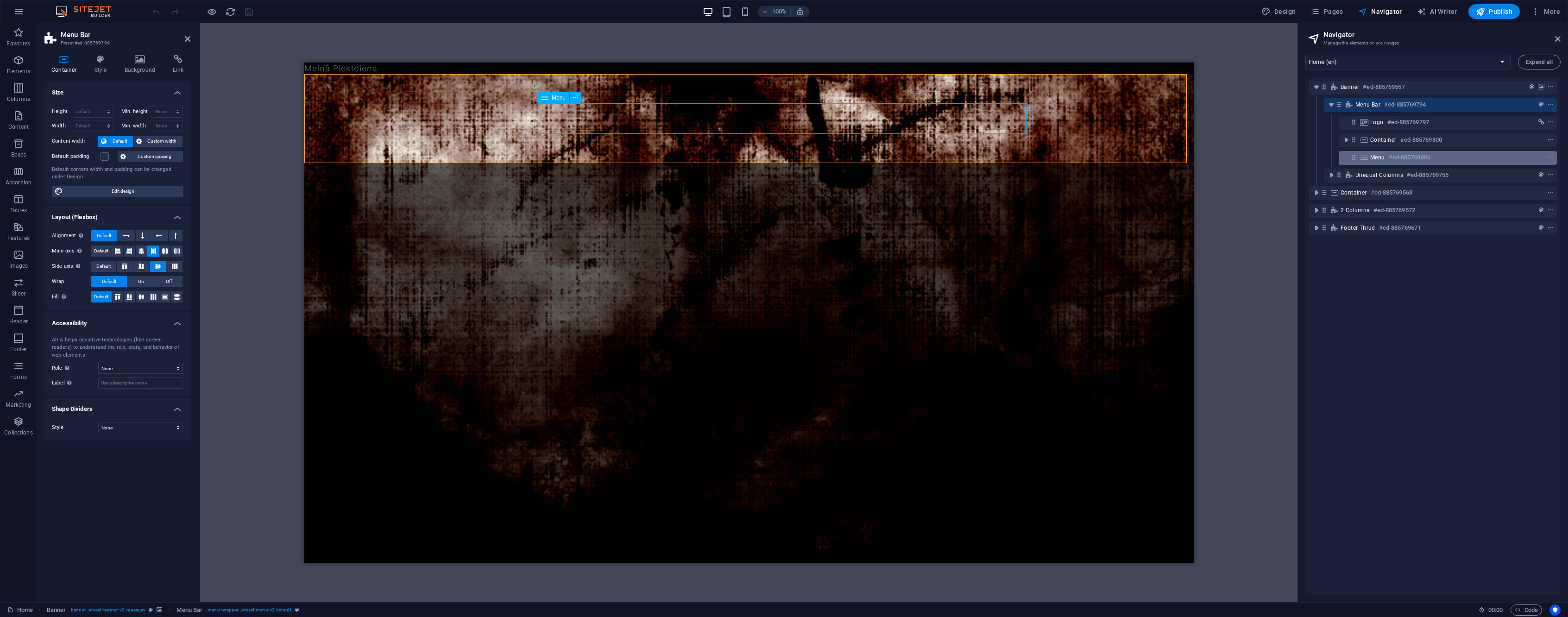
select select "2"
select select
select select "3"
select select
select select "4"
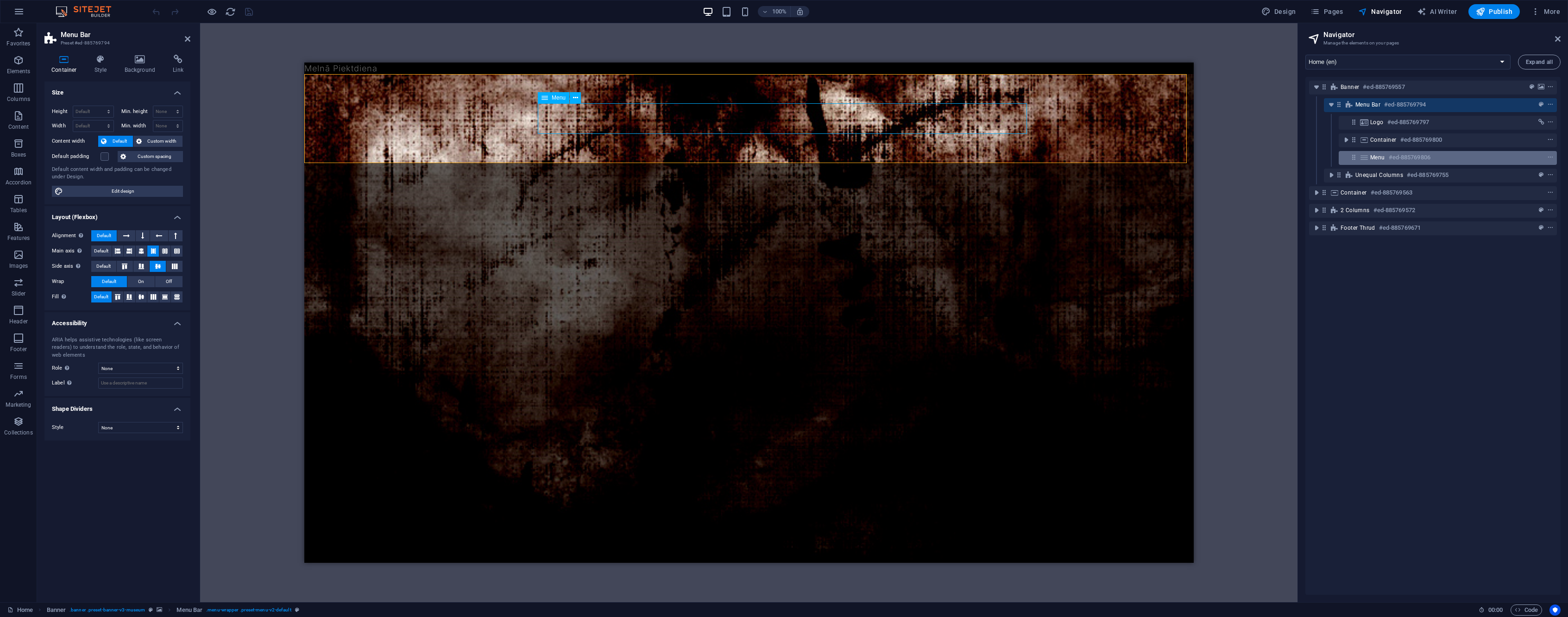
select select
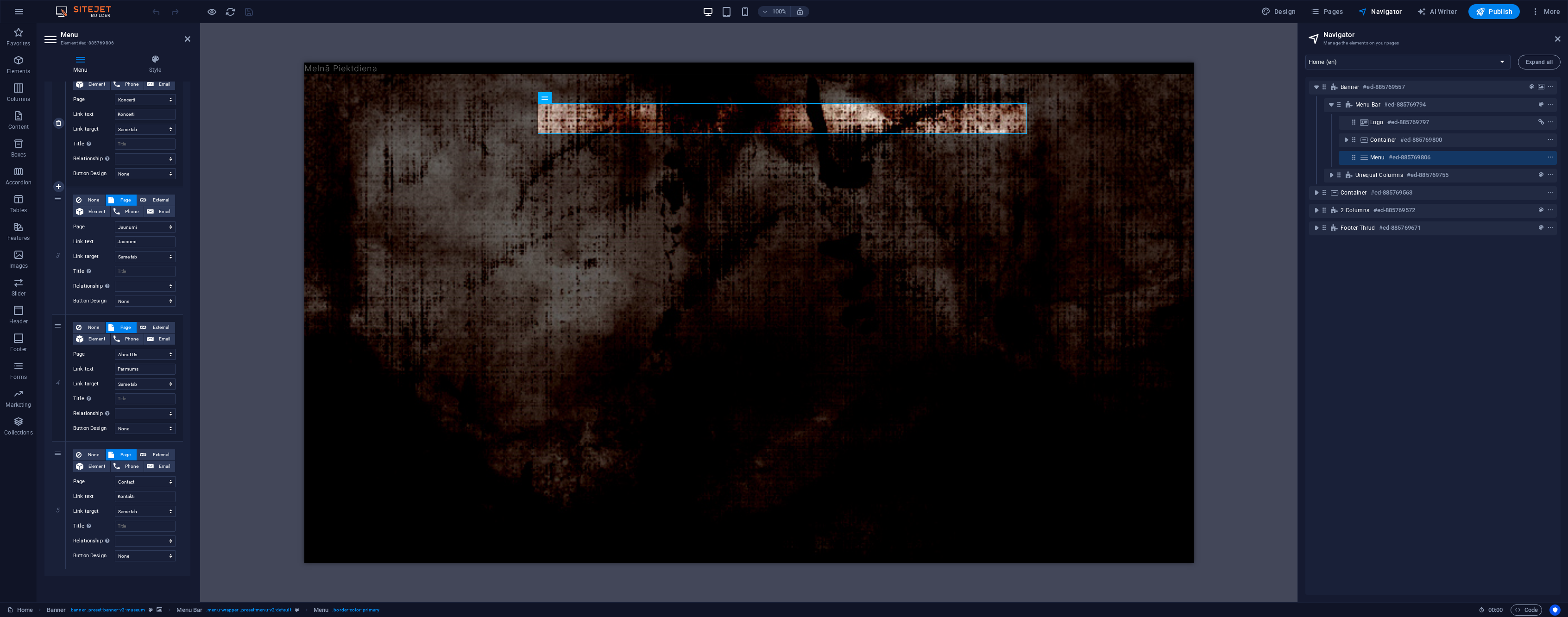
scroll to position [0, 0]
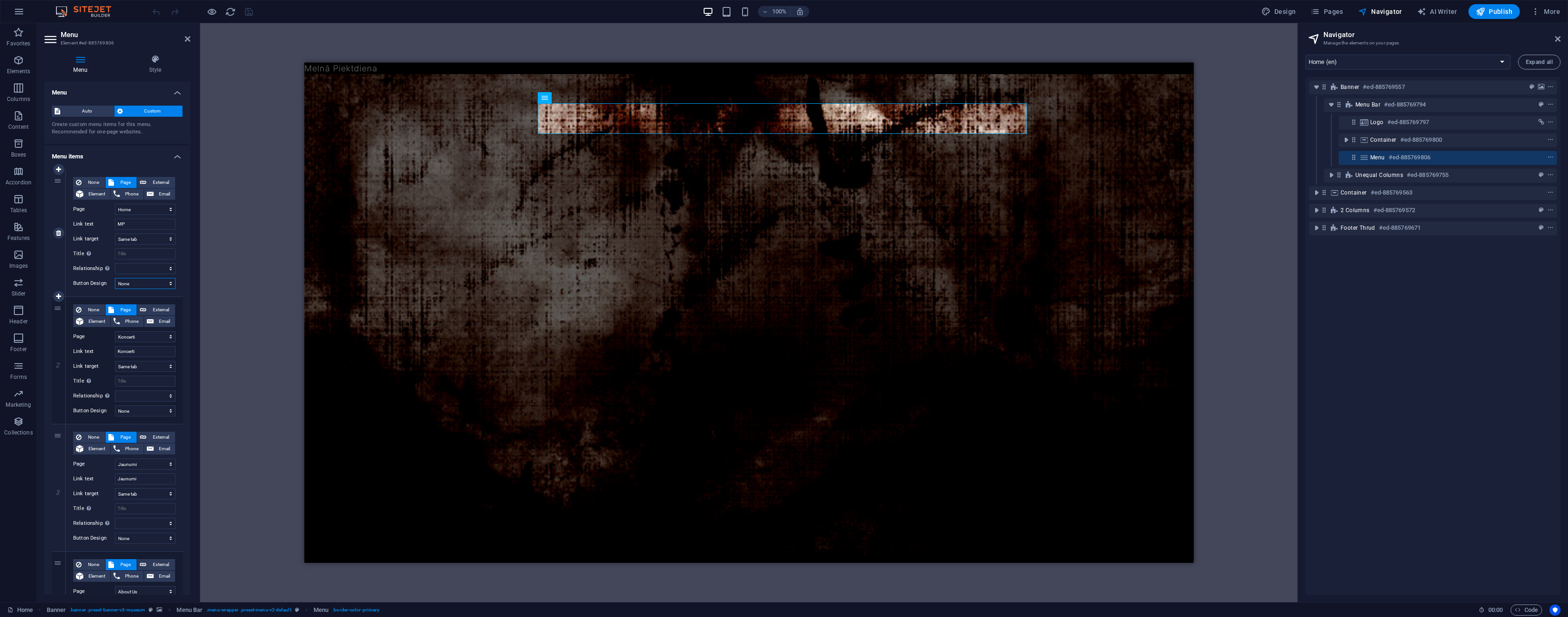
click at [145, 284] on select "None Default Primary Secondary" at bounding box center [145, 283] width 61 height 11
select select "default"
click at [115, 278] on select "None Default Primary Secondary" at bounding box center [145, 283] width 61 height 11
select select
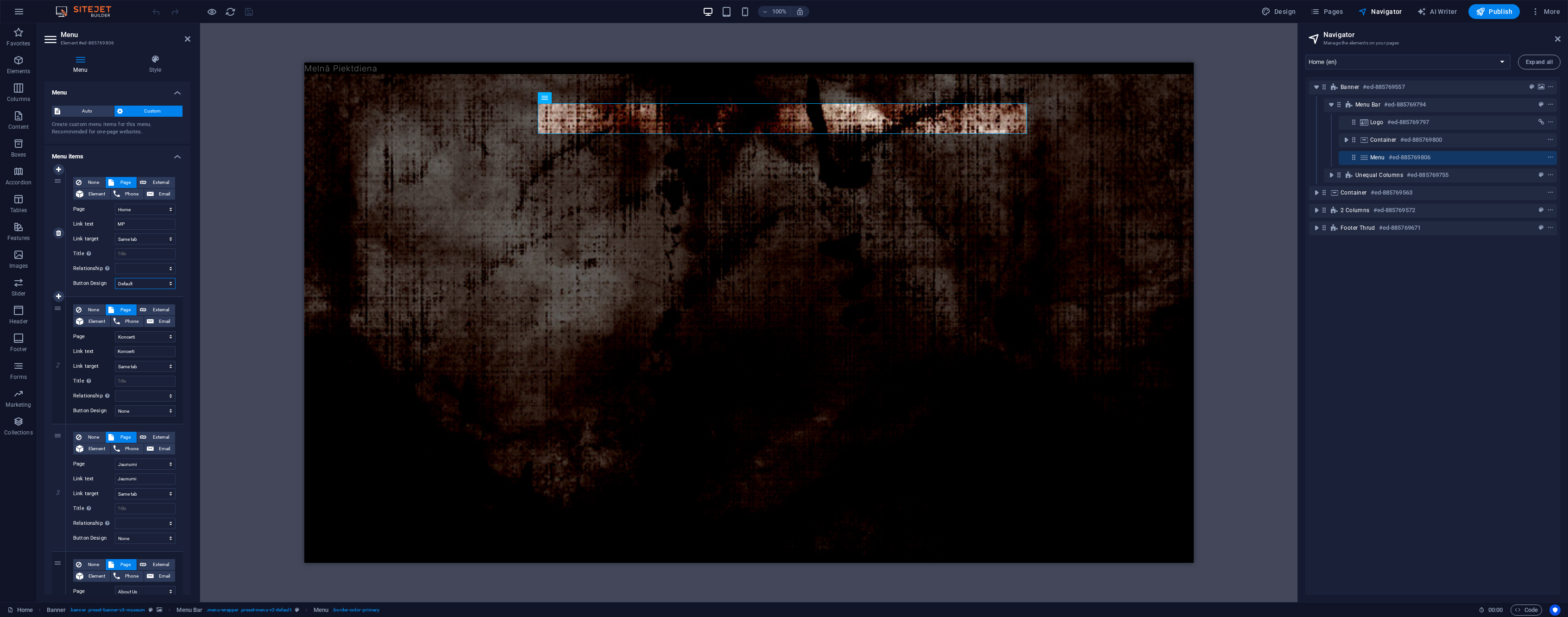
select select
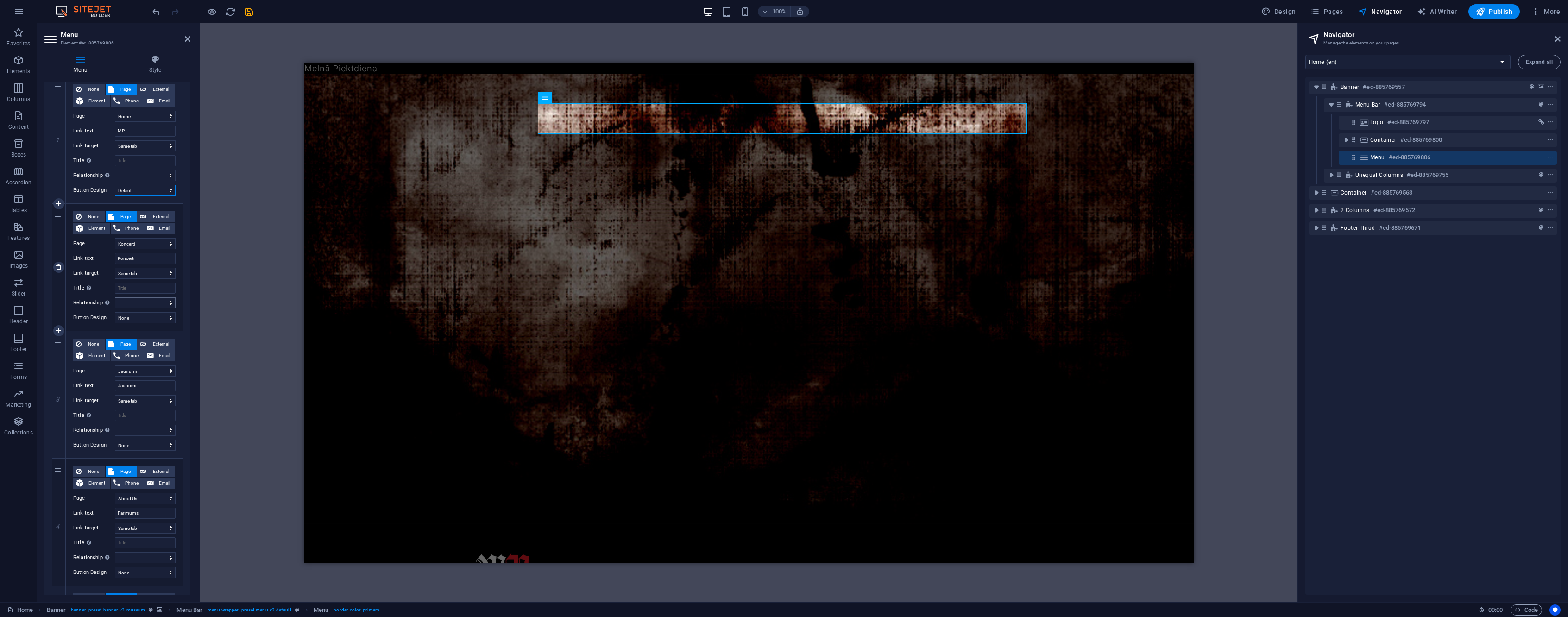
scroll to position [94, 0]
click at [156, 312] on select "None Default Primary Secondary" at bounding box center [145, 316] width 61 height 11
select select "default"
click at [115, 311] on select "None Default Primary Secondary" at bounding box center [145, 316] width 61 height 11
select select
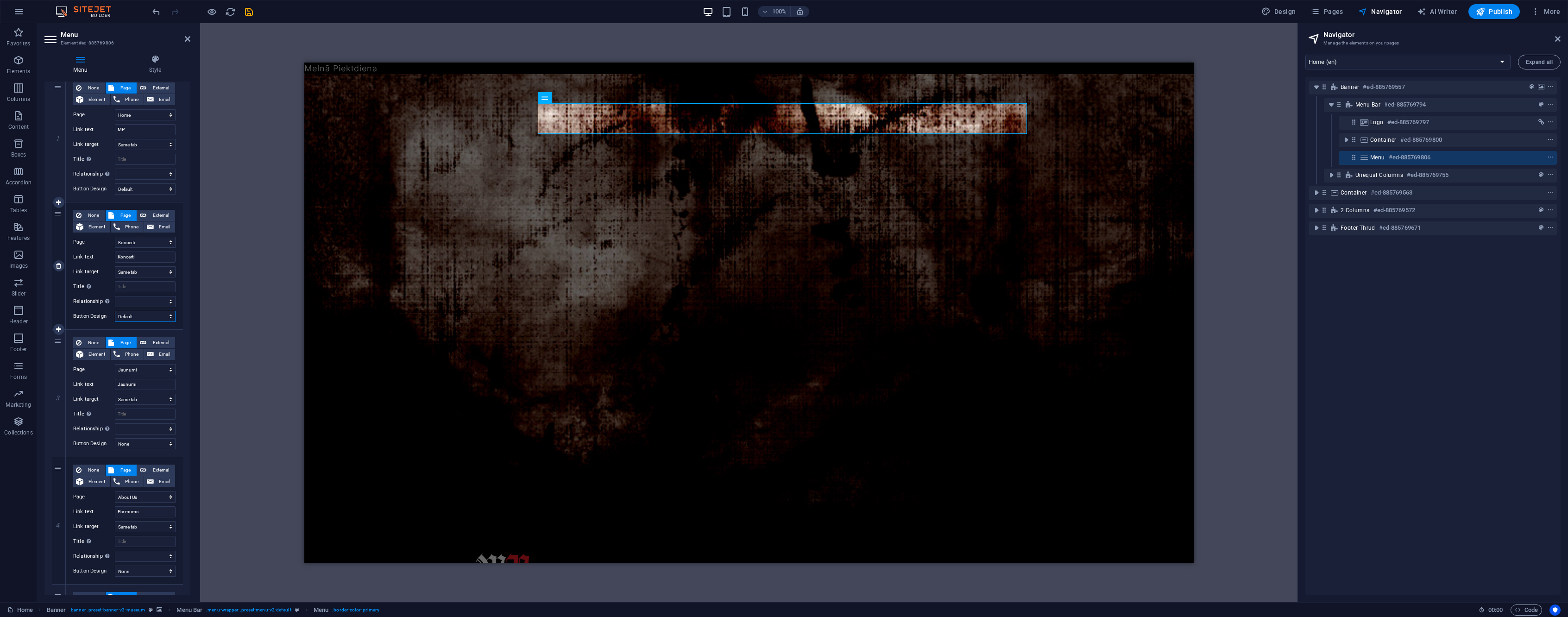
select select
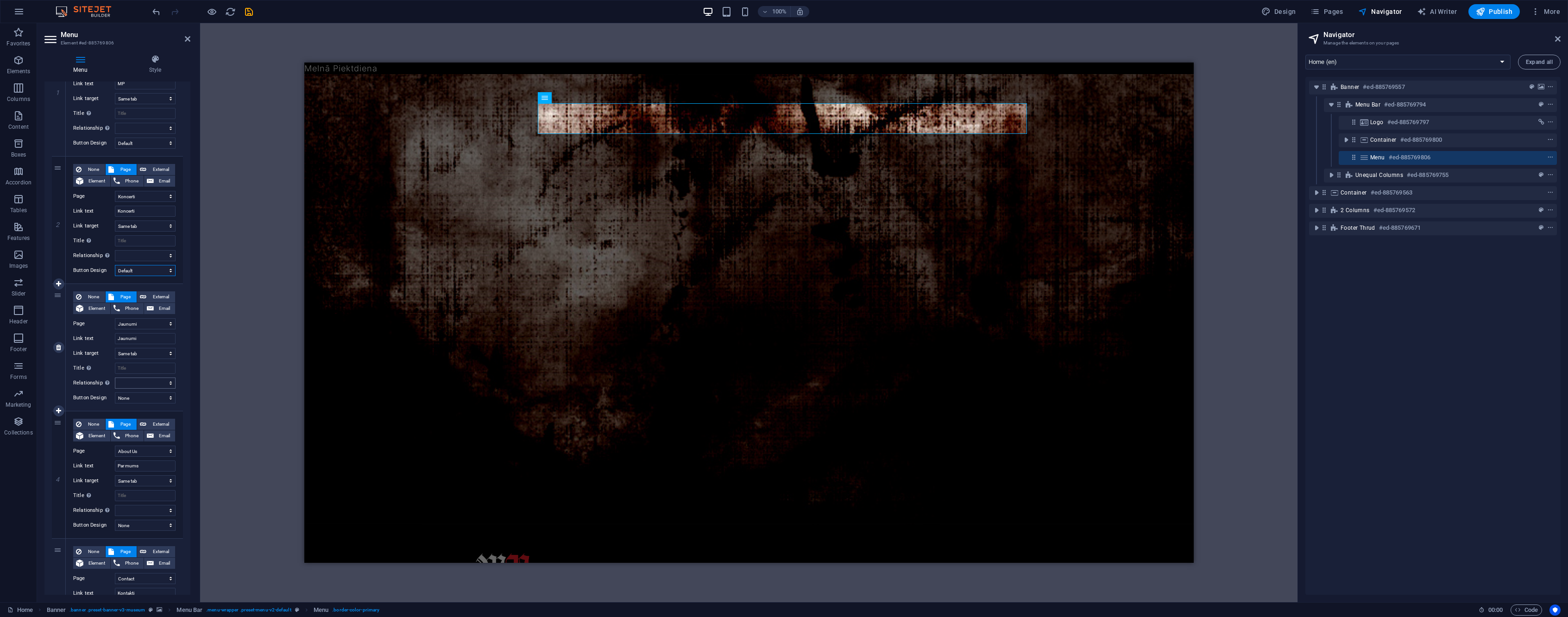
scroll to position [141, 0]
click at [155, 401] on select "None Default Primary Secondary" at bounding box center [145, 397] width 61 height 11
select select "default"
click at [115, 392] on select "None Default Primary Secondary" at bounding box center [145, 397] width 61 height 11
select select
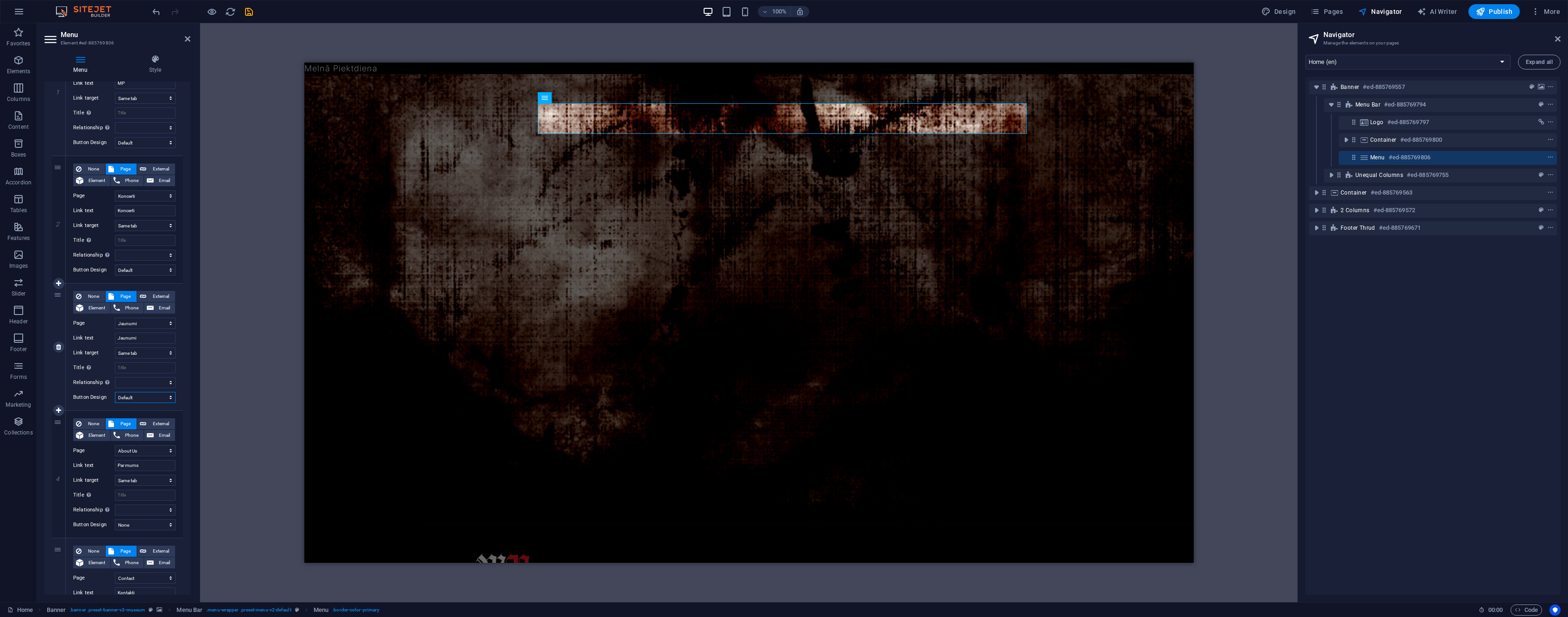
select select
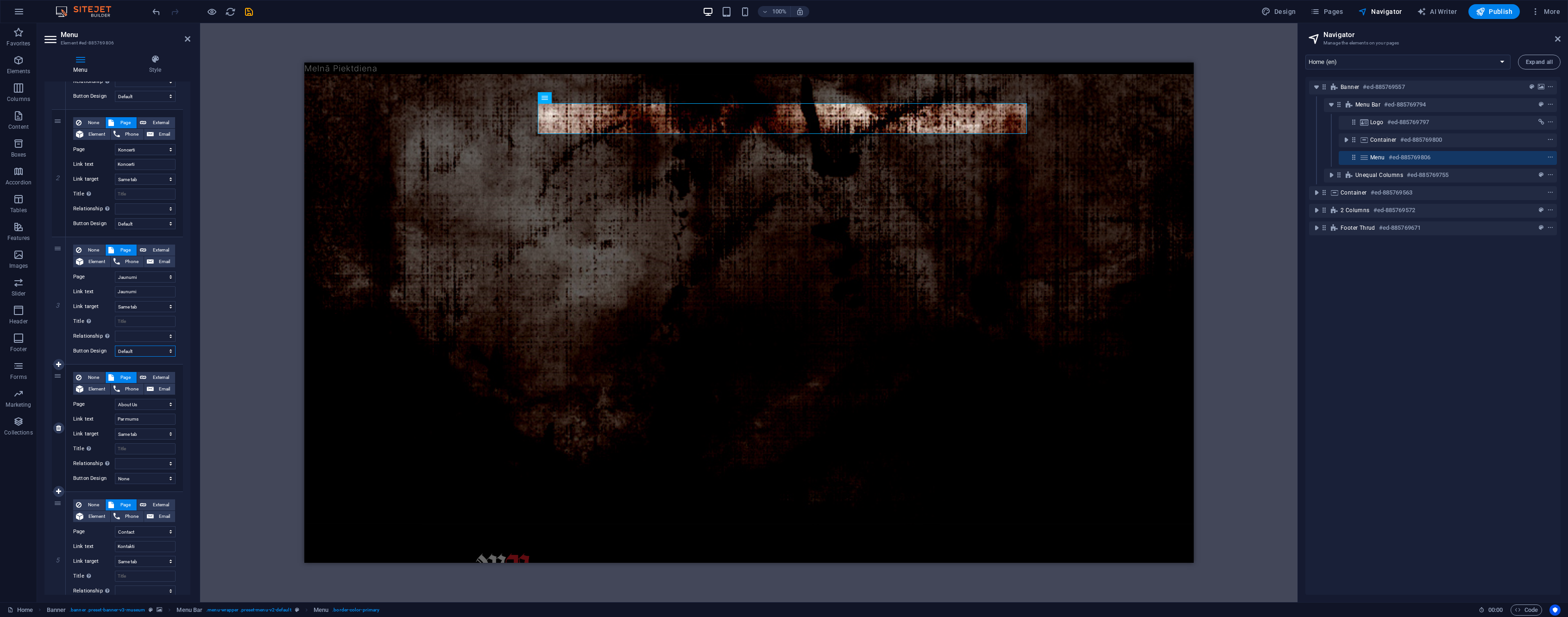
scroll to position [237, 0]
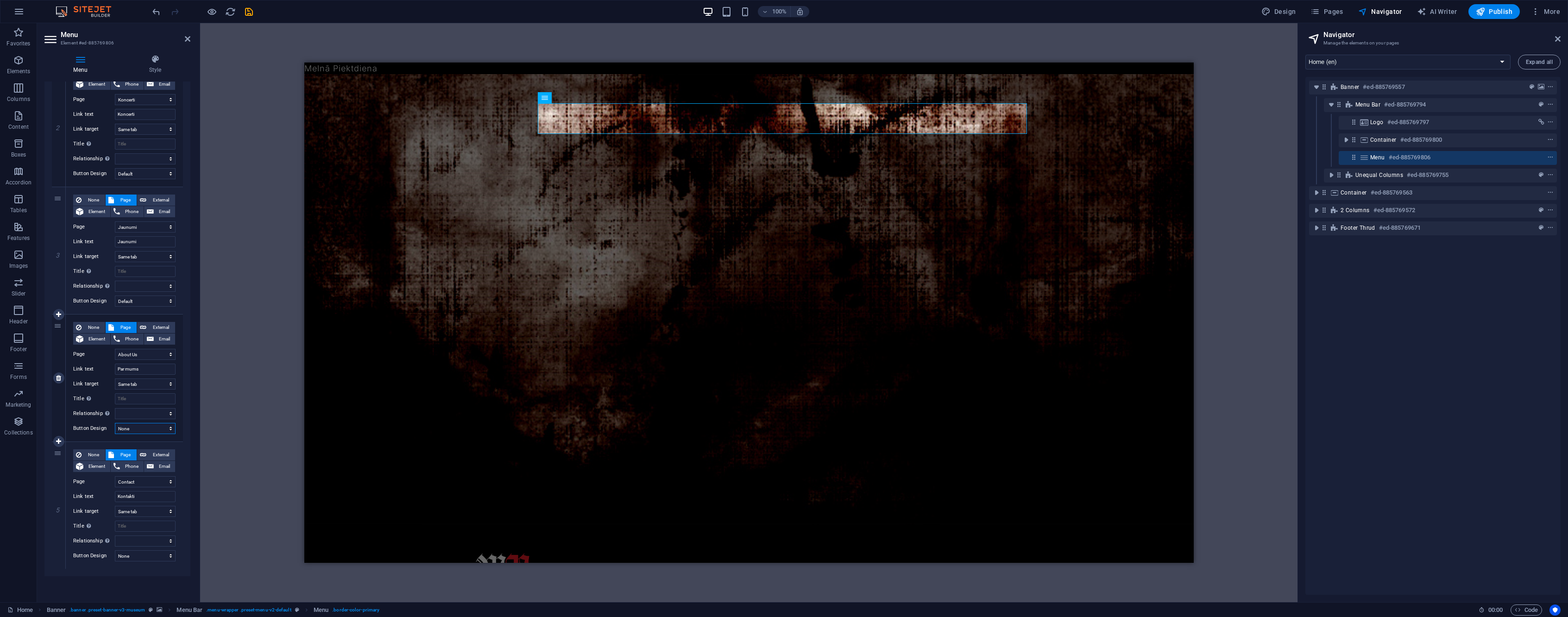
click at [169, 428] on select "None Default Primary Secondary" at bounding box center [145, 428] width 61 height 11
select select "default"
click at [115, 423] on select "None Default Primary Secondary" at bounding box center [145, 428] width 61 height 11
select select
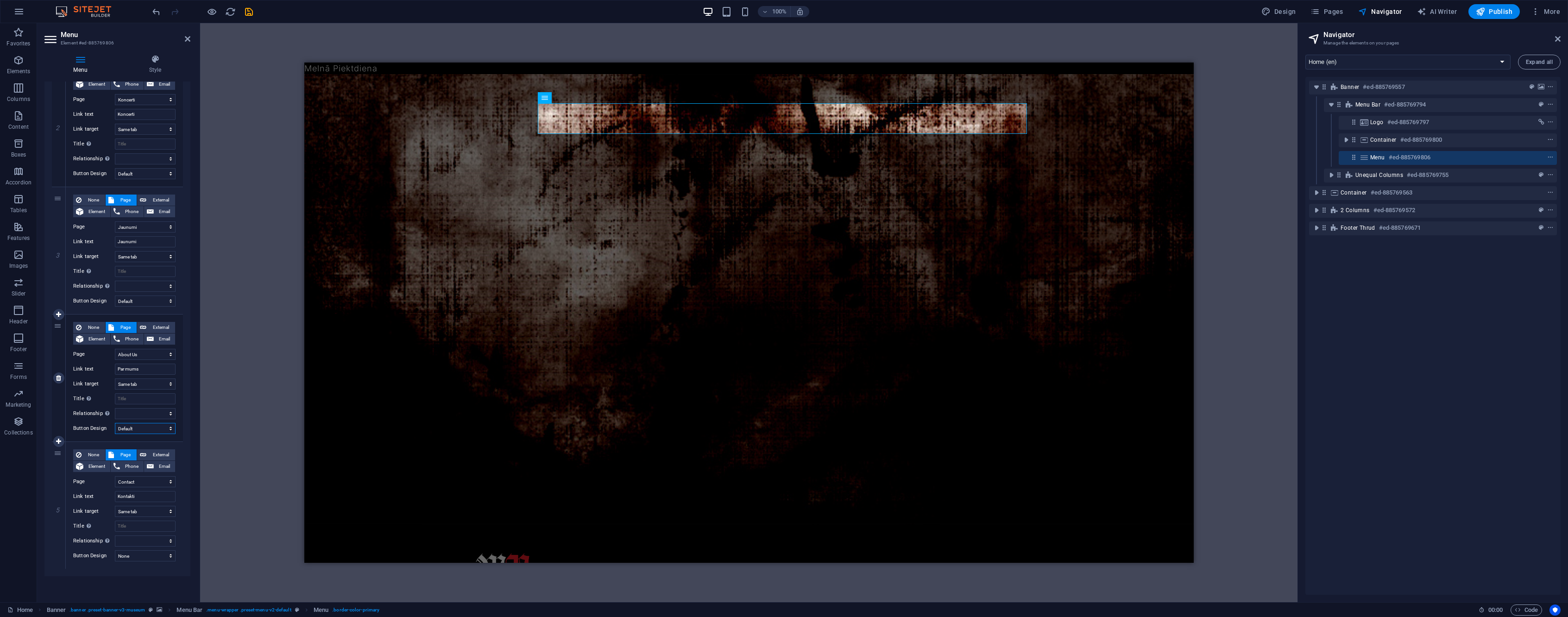
select select
click at [158, 557] on select "None Default Primary Secondary" at bounding box center [145, 556] width 61 height 11
select select "default"
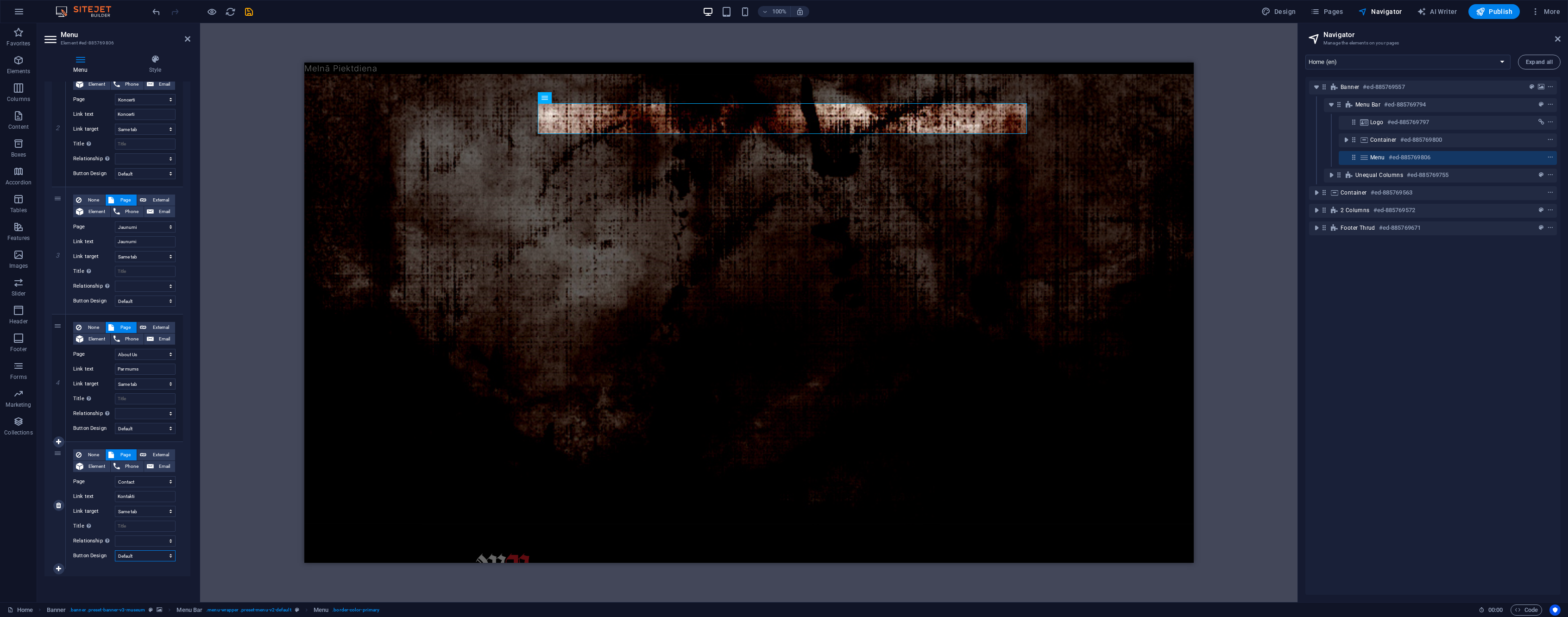
click at [115, 551] on select "None Default Primary Secondary" at bounding box center [145, 556] width 61 height 11
select select
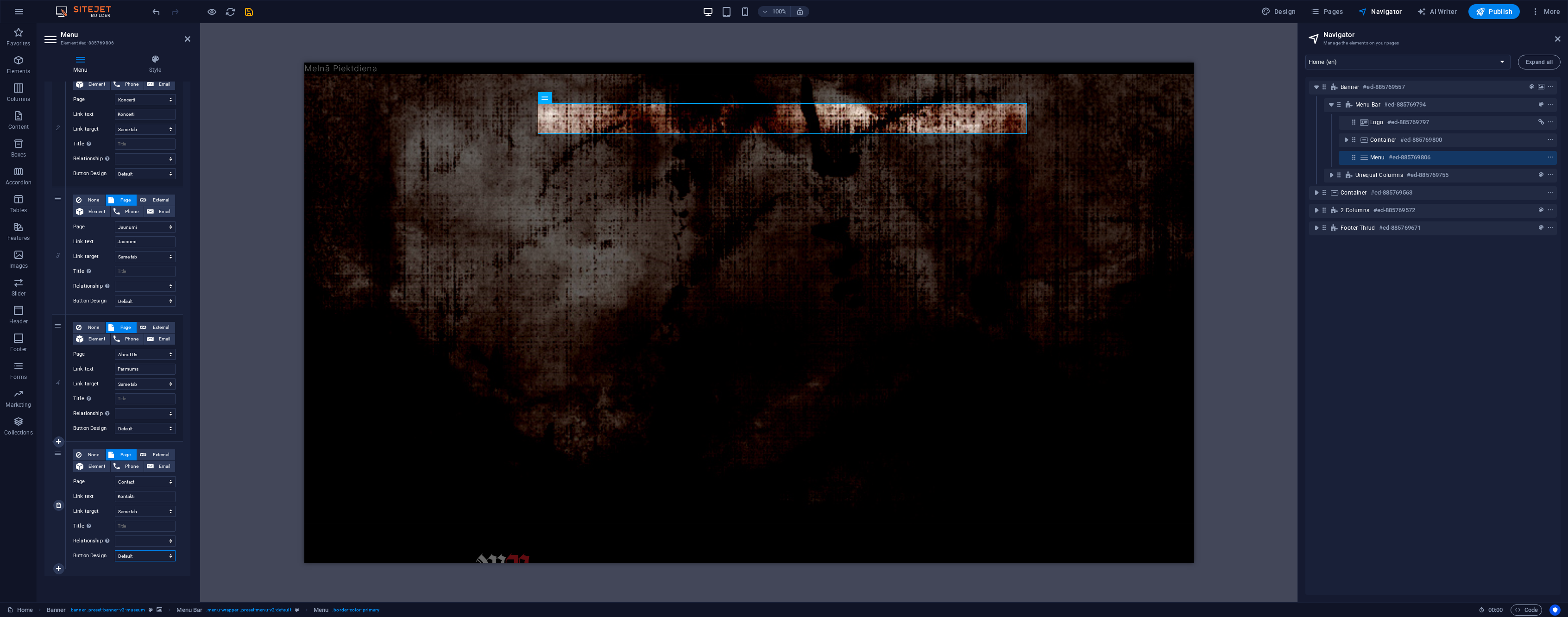
select select
click at [214, 14] on icon "button" at bounding box center [212, 12] width 10 height 10
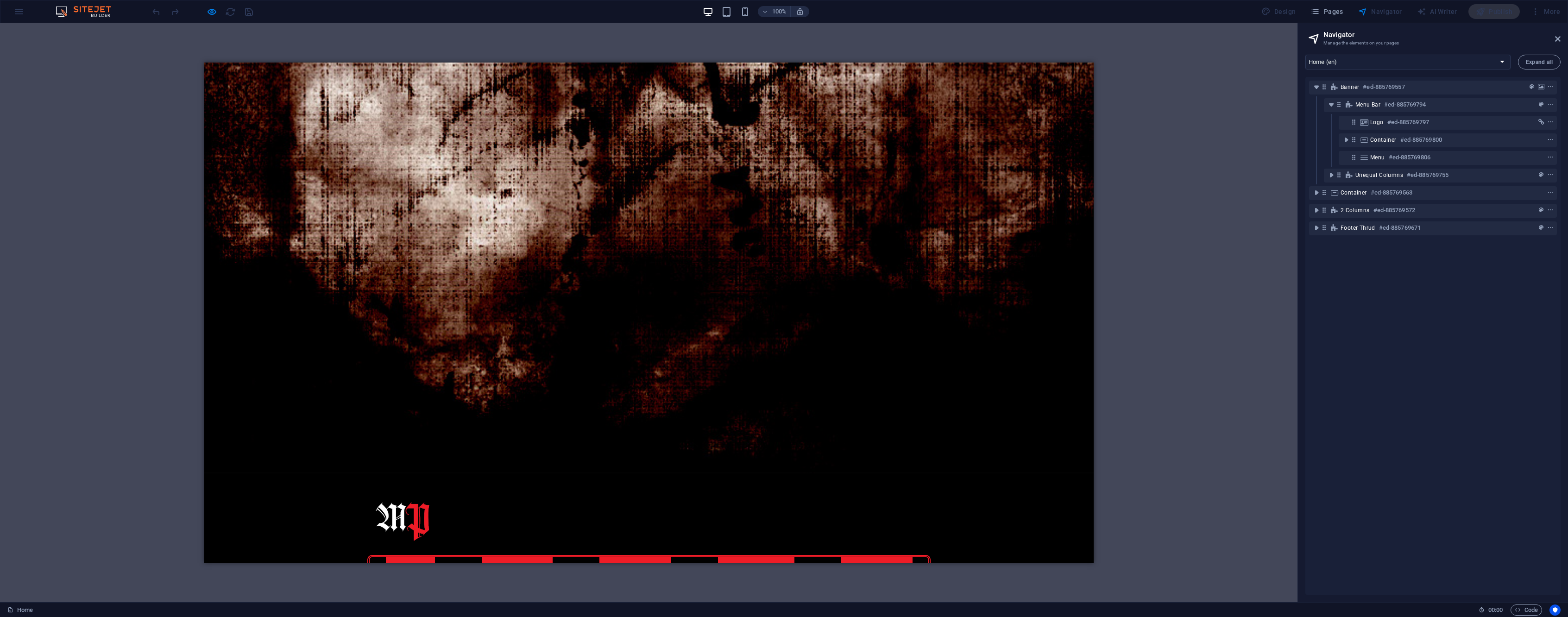
scroll to position [0, 0]
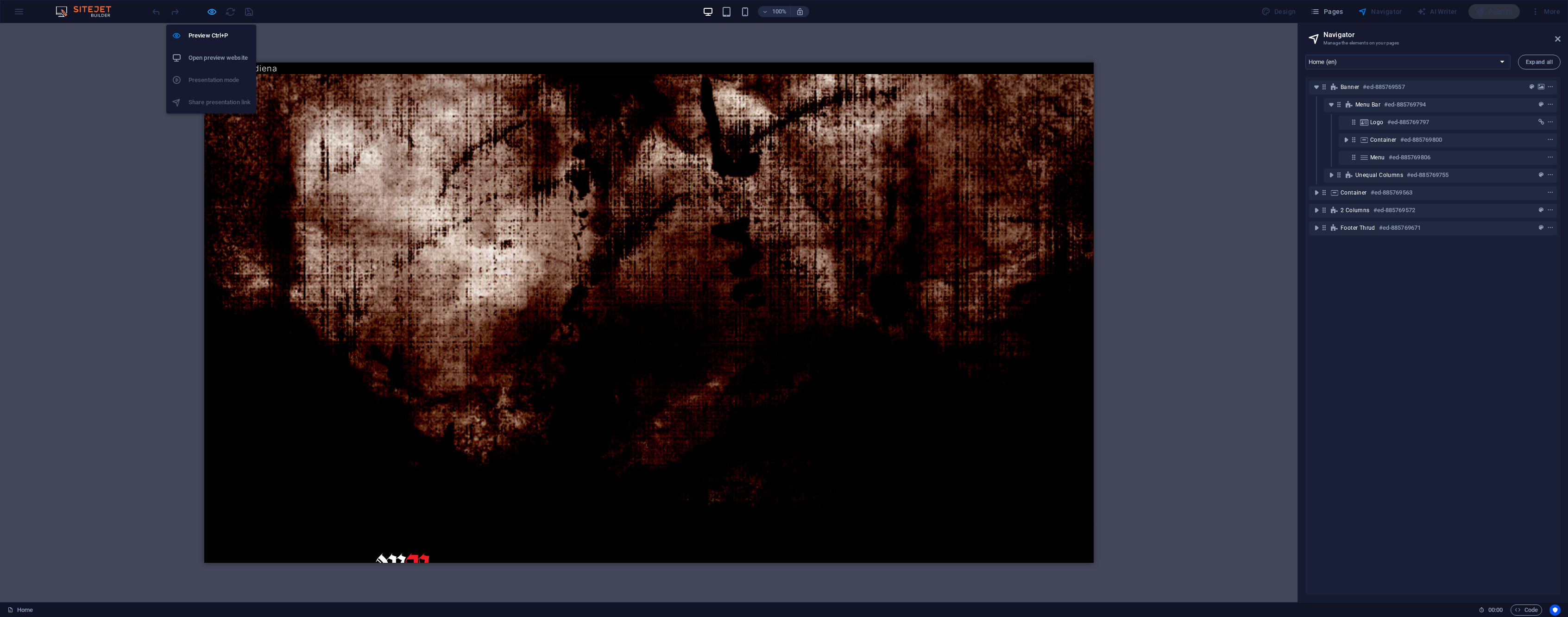
click at [208, 16] on icon "button" at bounding box center [212, 12] width 10 height 10
select select
select select "default"
select select "1"
select select
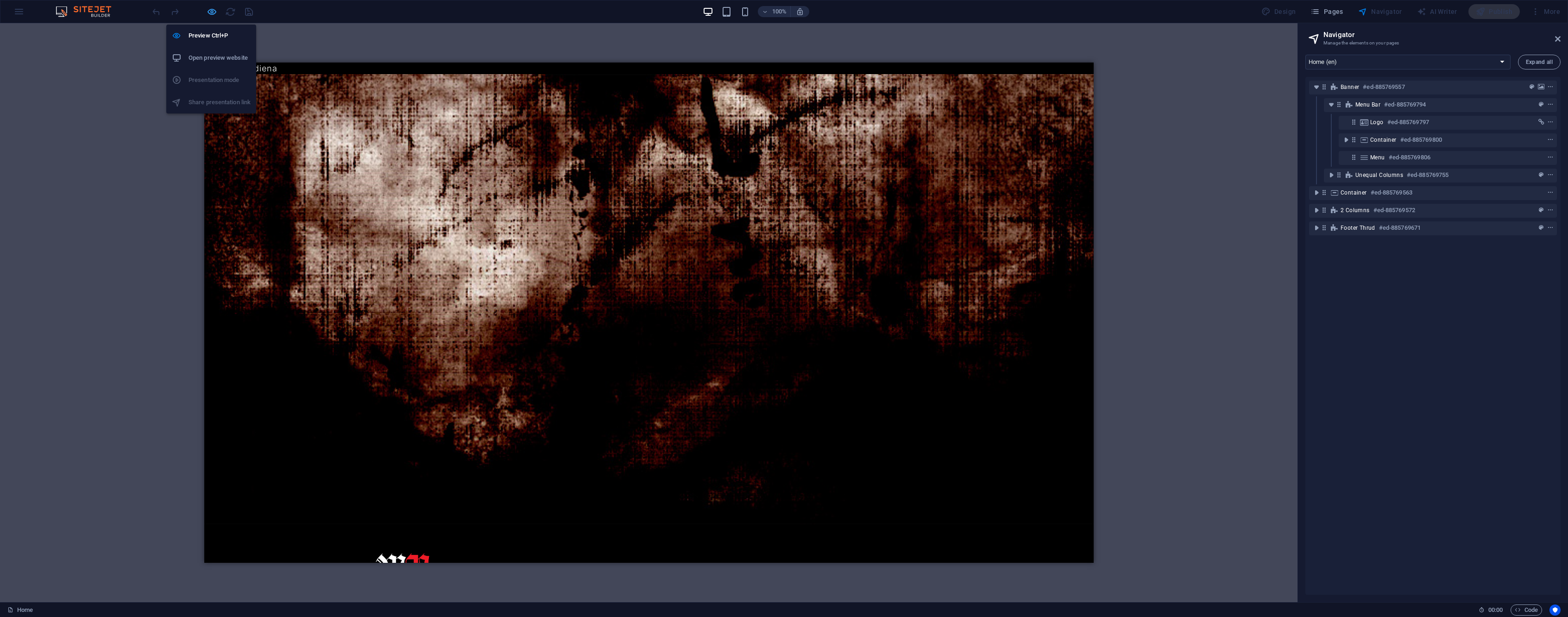
select select "default"
select select "2"
select select
select select "default"
select select "3"
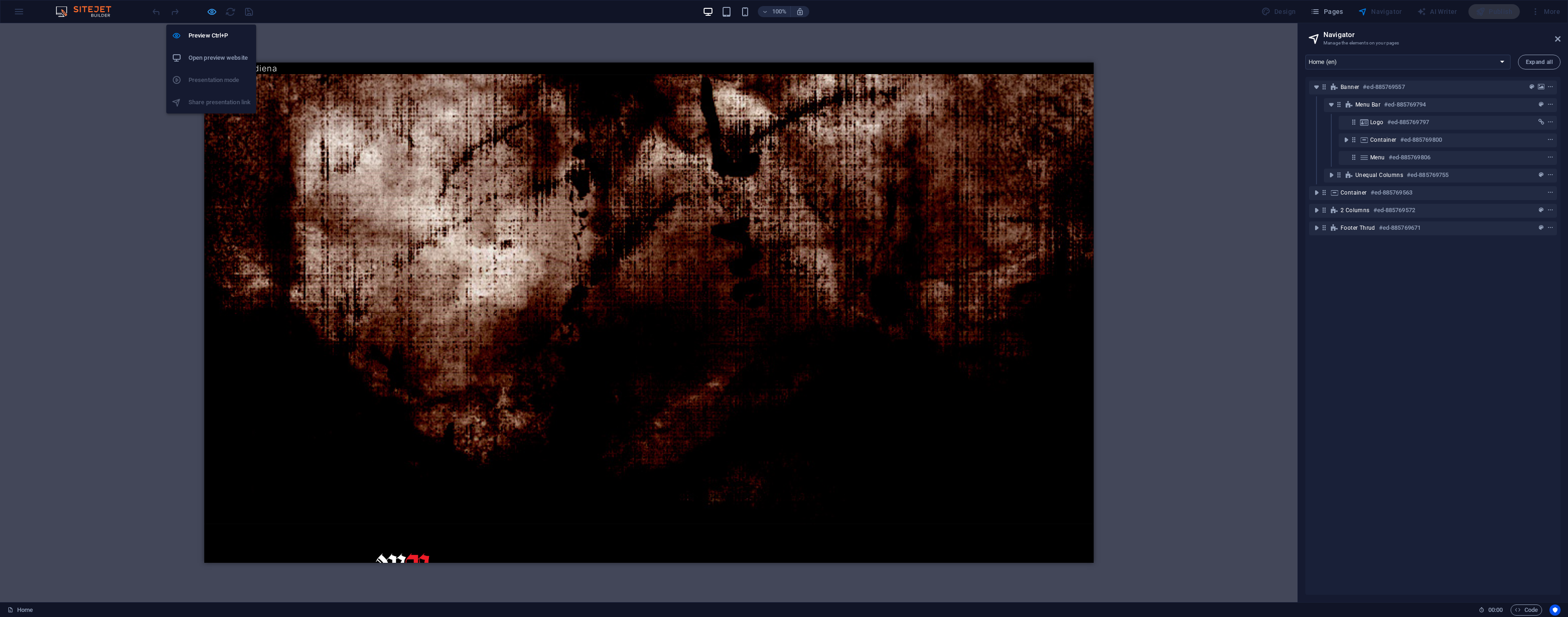
select select
select select "default"
select select "4"
select select
select select "default"
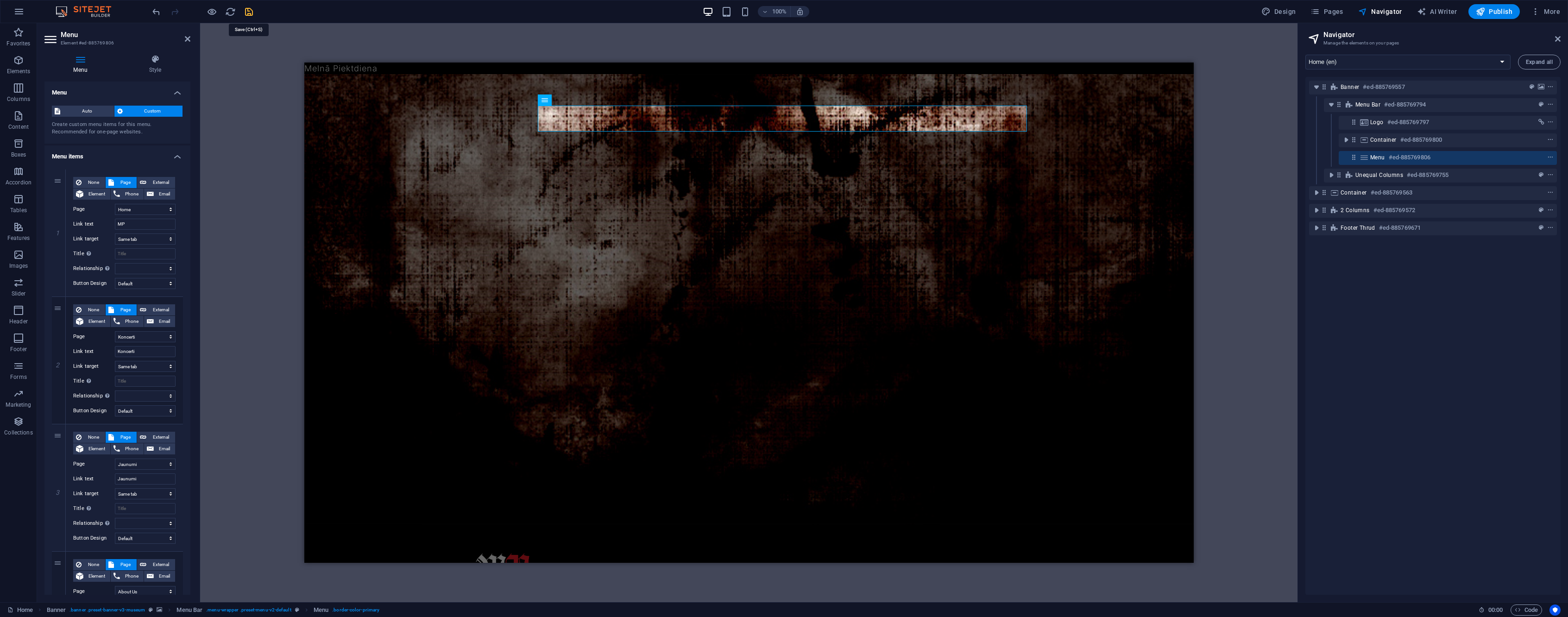
click at [251, 13] on icon "save" at bounding box center [249, 12] width 10 height 10
select select
select select "default"
select select "1"
select select
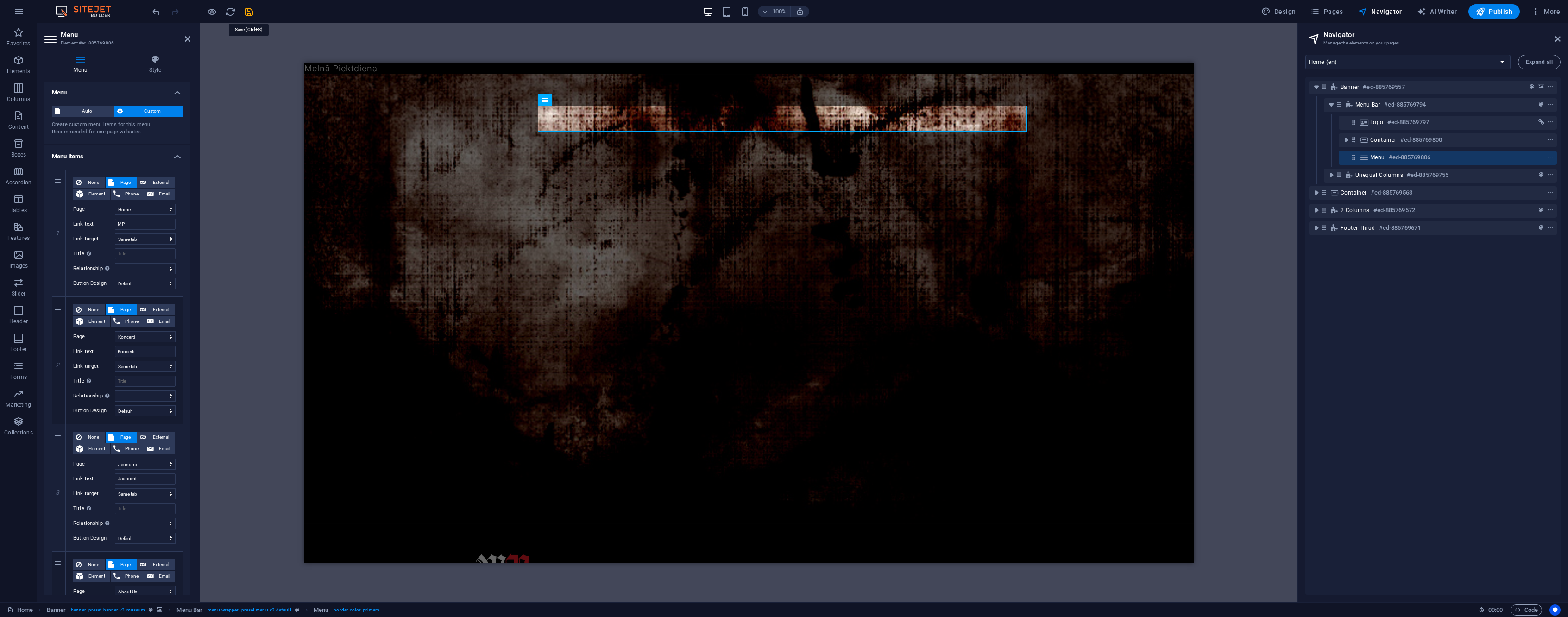
select select "default"
select select "2"
select select
select select "default"
select select "3"
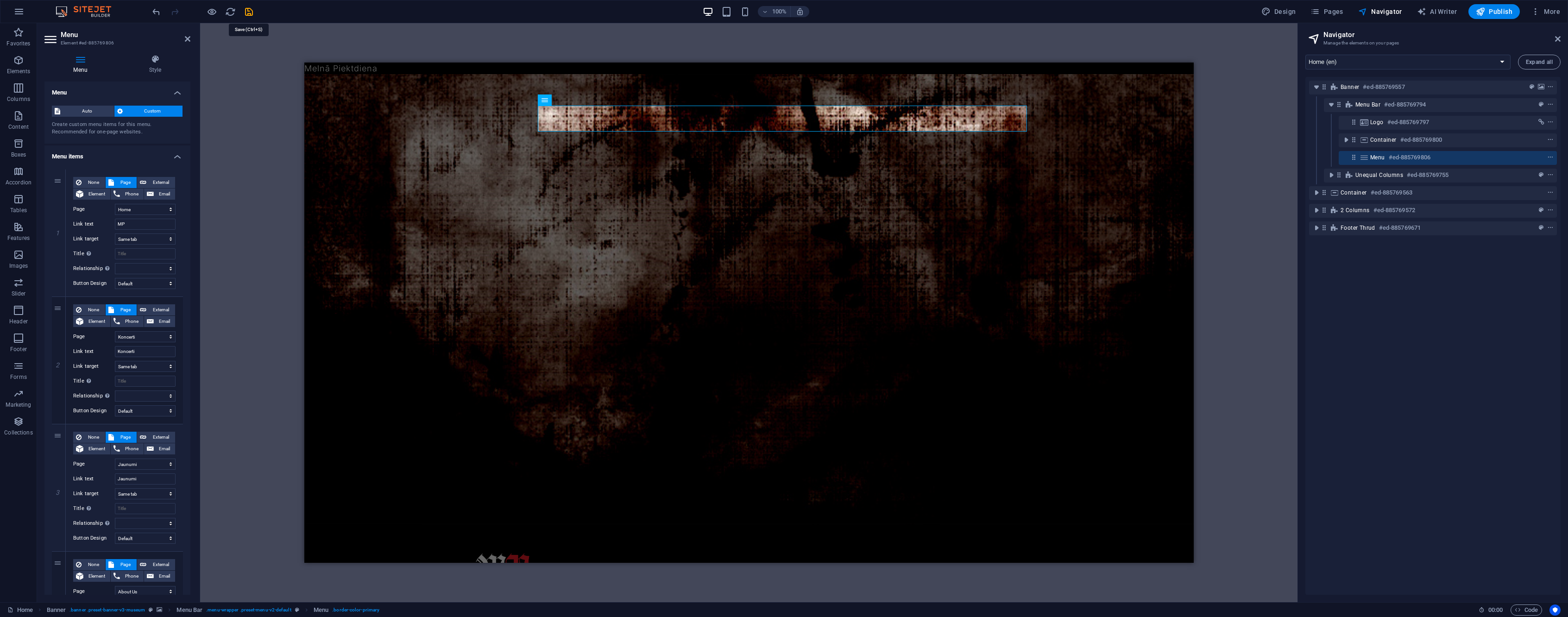
select select
select select "default"
select select "4"
select select
select select "default"
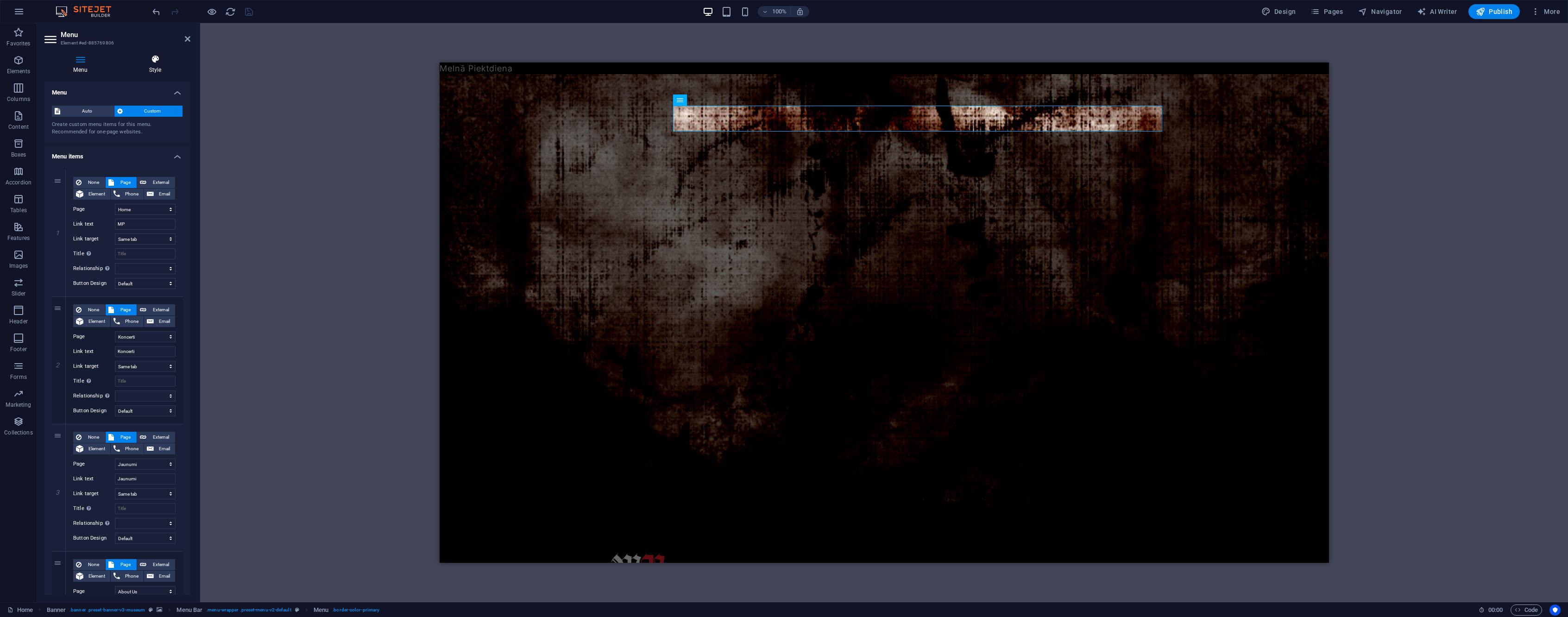
click at [159, 61] on icon at bounding box center [155, 59] width 70 height 9
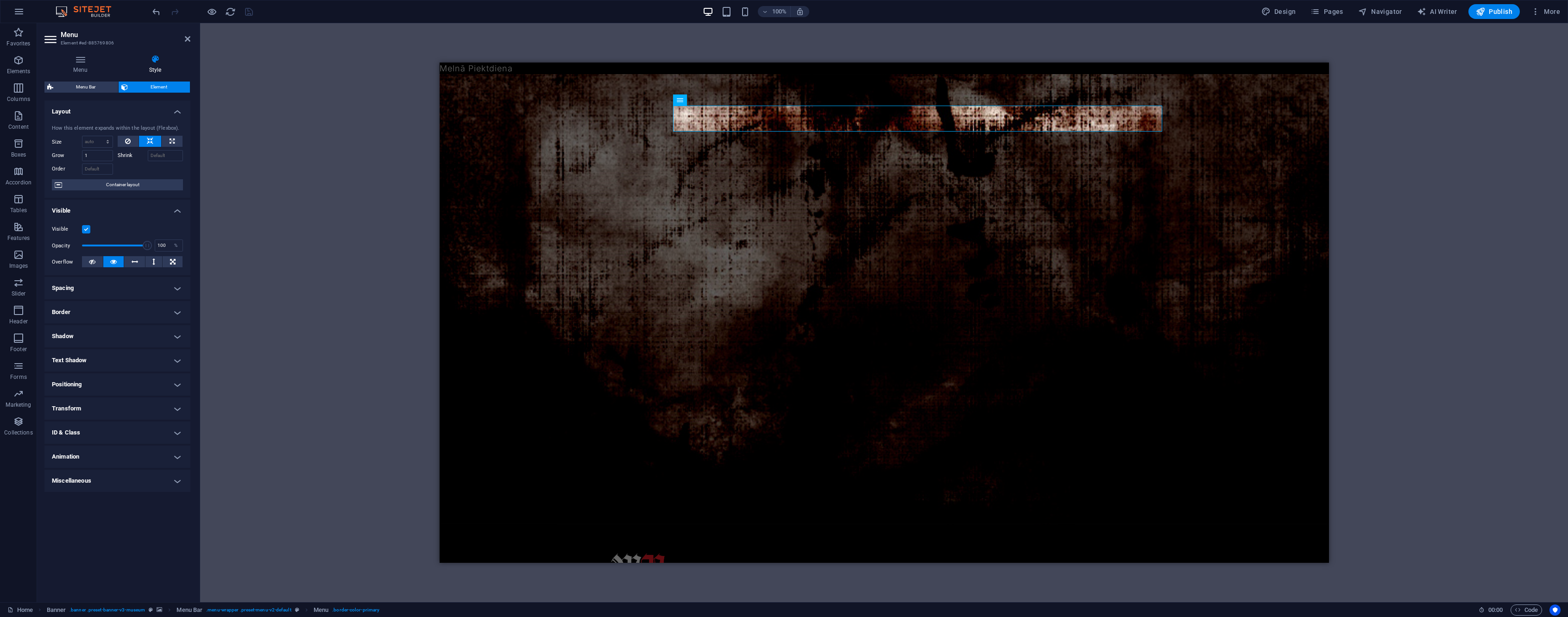
click at [297, 187] on div "Container Container H2 Banner Unequal Columns Container Container Unequal Colum…" at bounding box center [884, 313] width 1368 height 579
click at [189, 38] on icon at bounding box center [187, 38] width 6 height 7
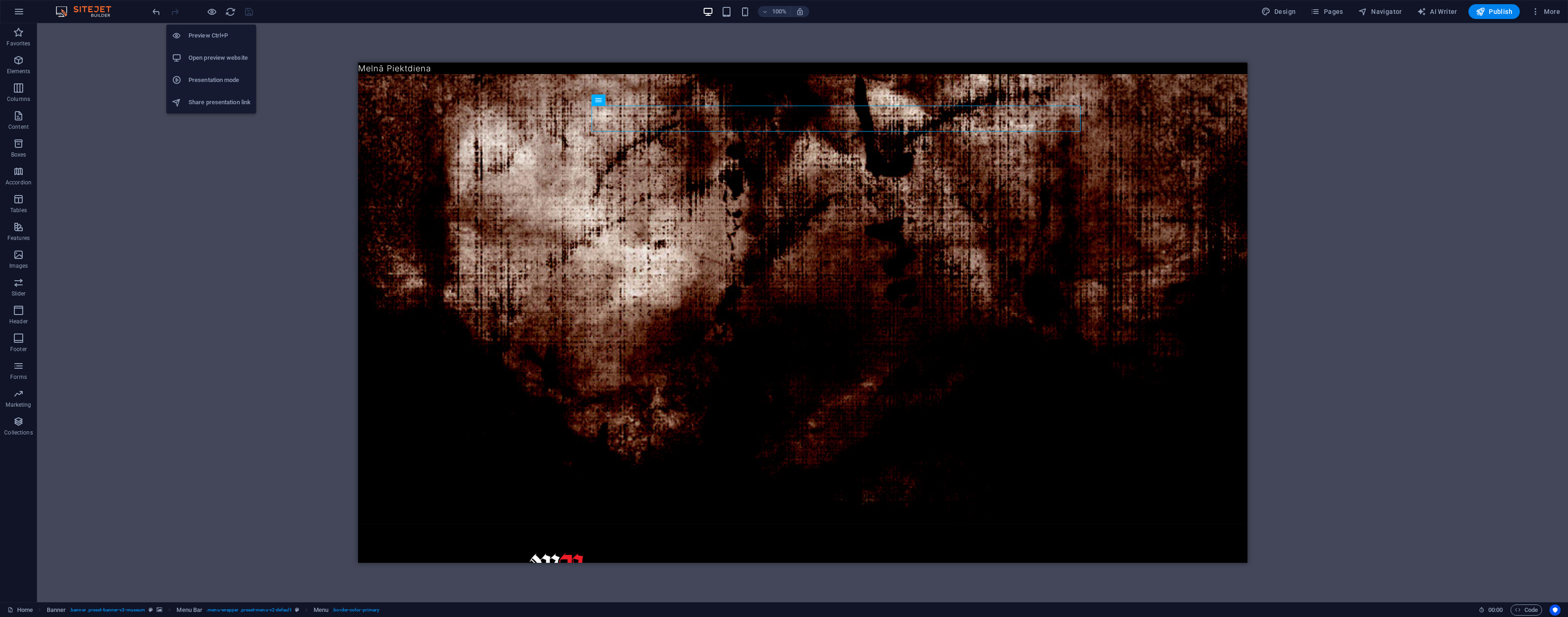
click at [205, 54] on h6 "Open preview website" at bounding box center [219, 57] width 62 height 11
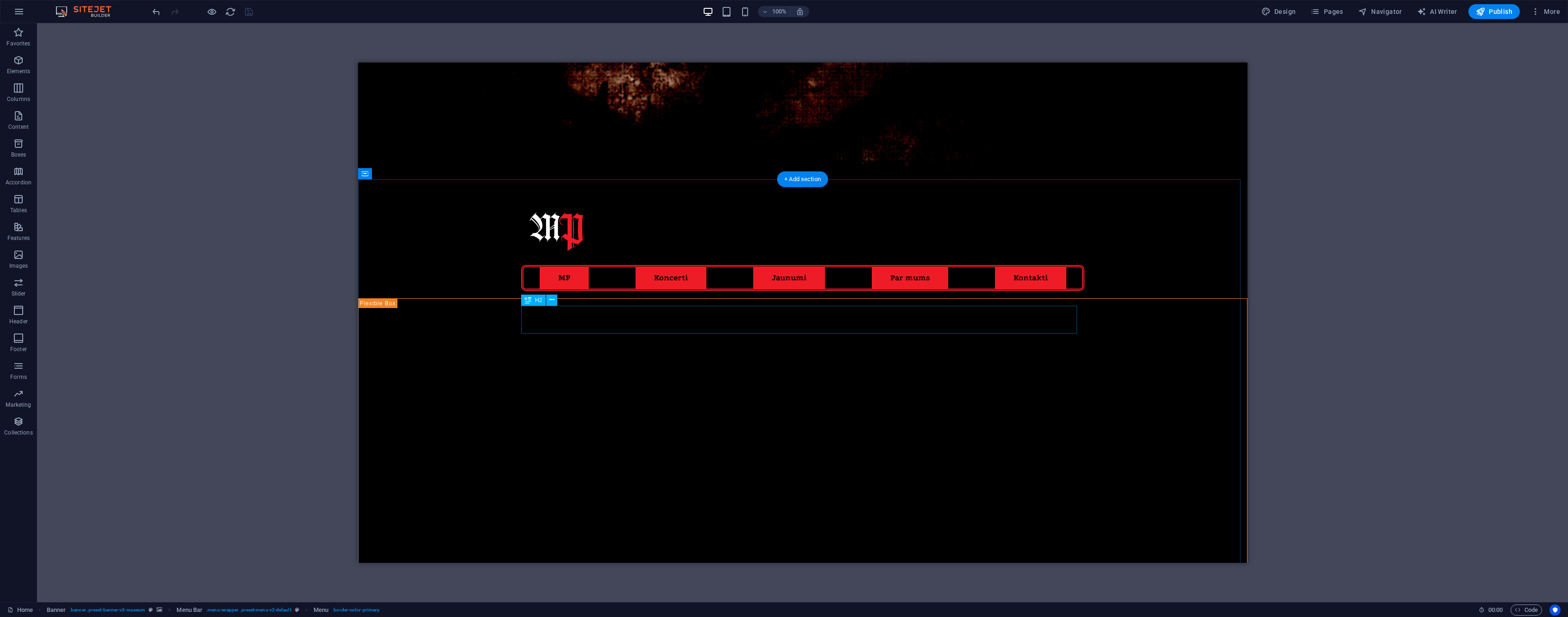
scroll to position [346, 0]
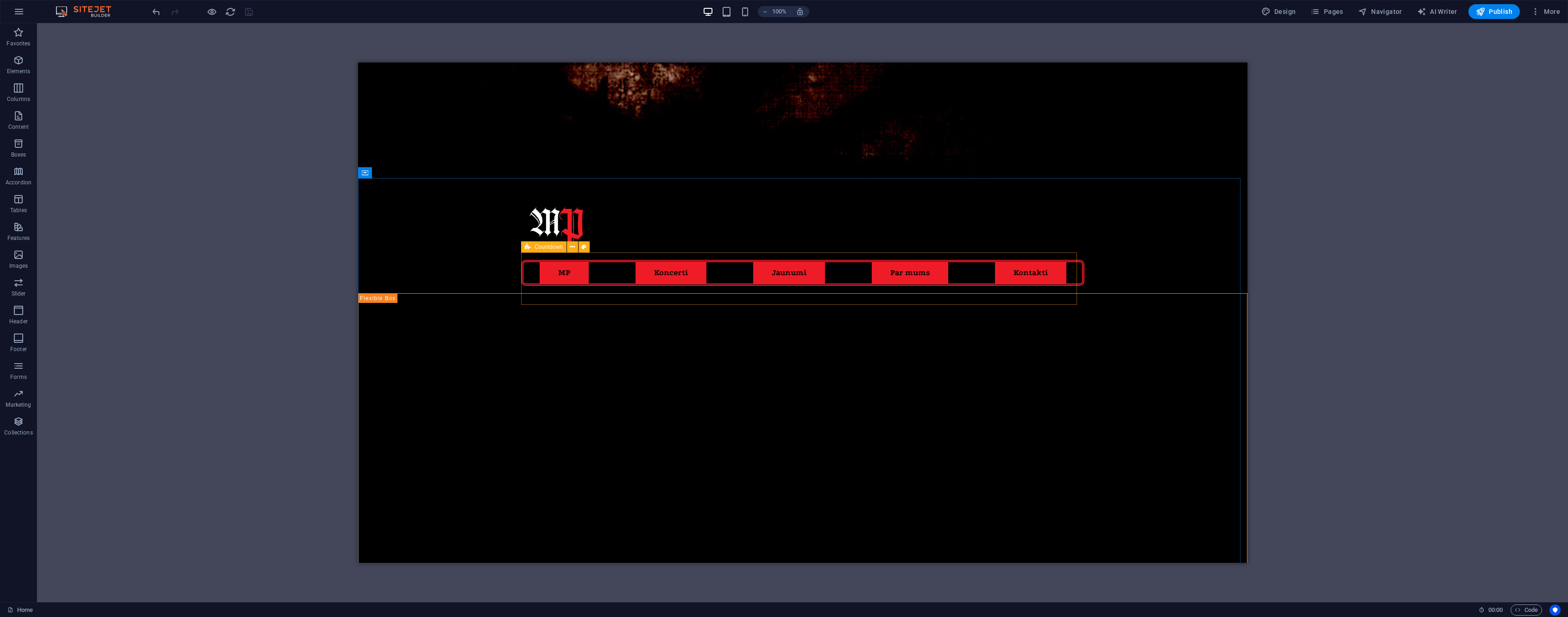
click at [542, 249] on span "Countdown" at bounding box center [548, 247] width 28 height 6
select select "timer"
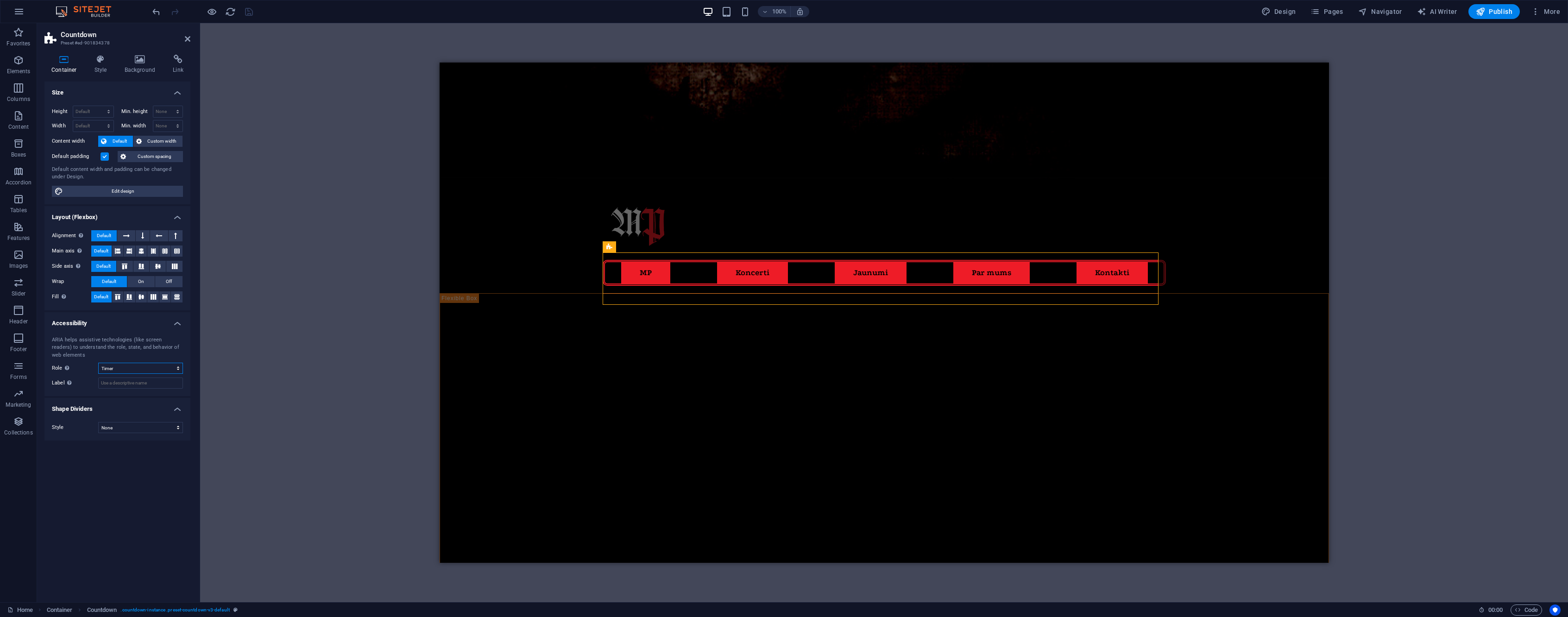
click at [165, 366] on select "None Alert Article Banner Comment Complementary Dialog Footer Header Marquee Pr…" at bounding box center [141, 368] width 85 height 11
click at [156, 346] on div "ARIA helps assistive technologies (like screen readers) to understand the role,…" at bounding box center [117, 348] width 131 height 23
click at [94, 64] on icon at bounding box center [101, 59] width 27 height 9
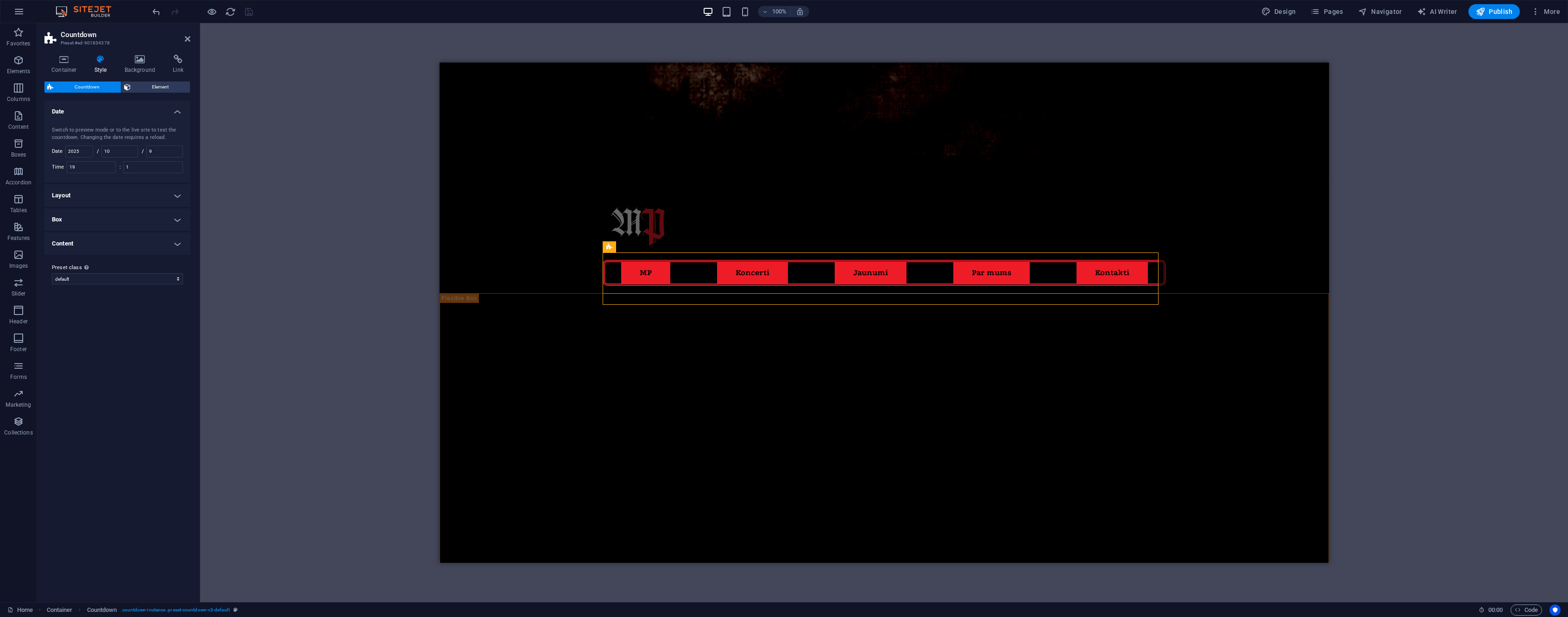
click at [109, 250] on h4 "Content" at bounding box center [117, 243] width 146 height 22
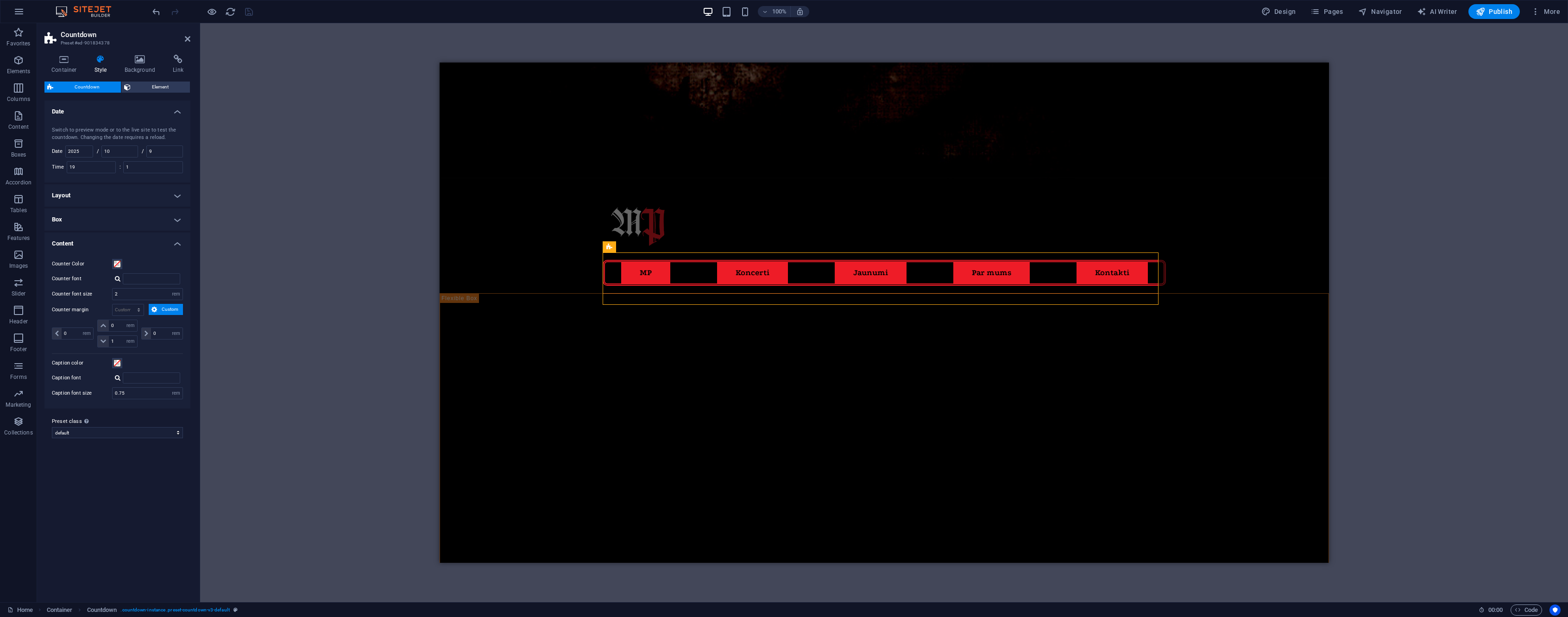
click at [171, 223] on h4 "Box" at bounding box center [117, 219] width 146 height 22
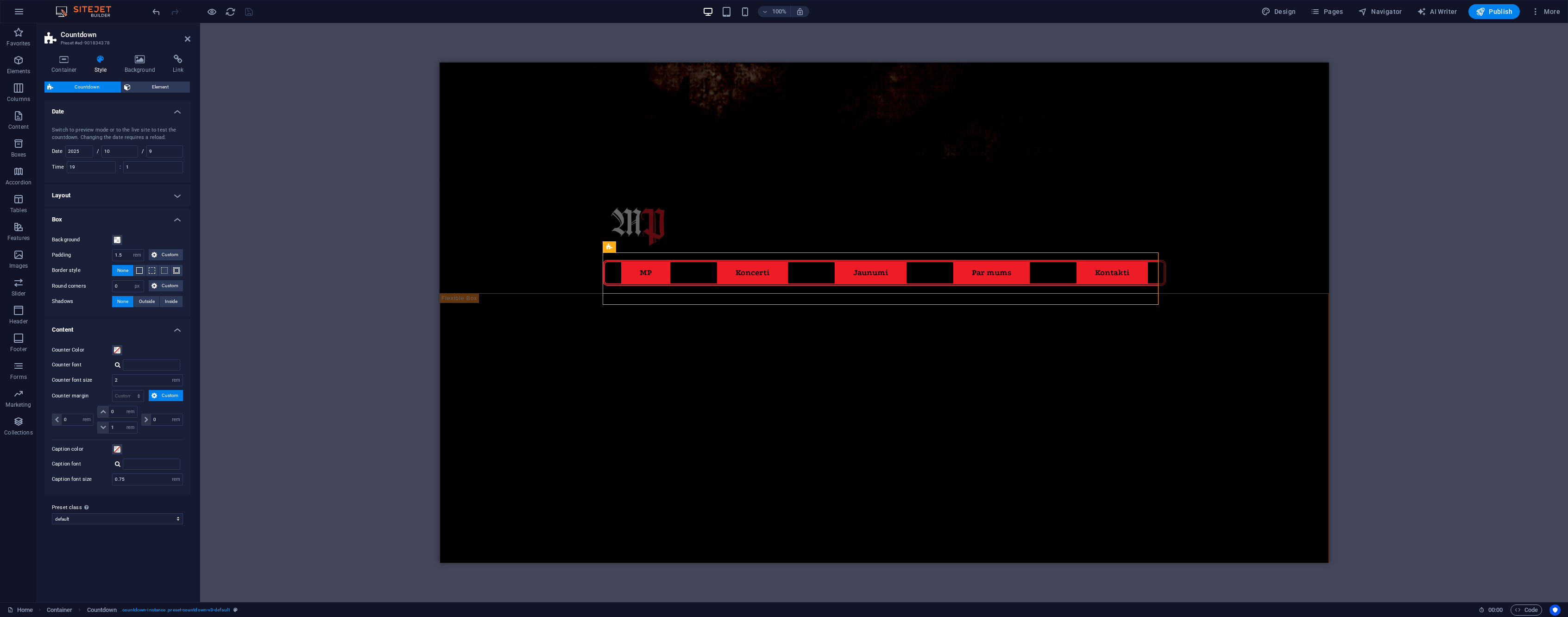
click at [149, 197] on h4 "Layout" at bounding box center [117, 195] width 146 height 22
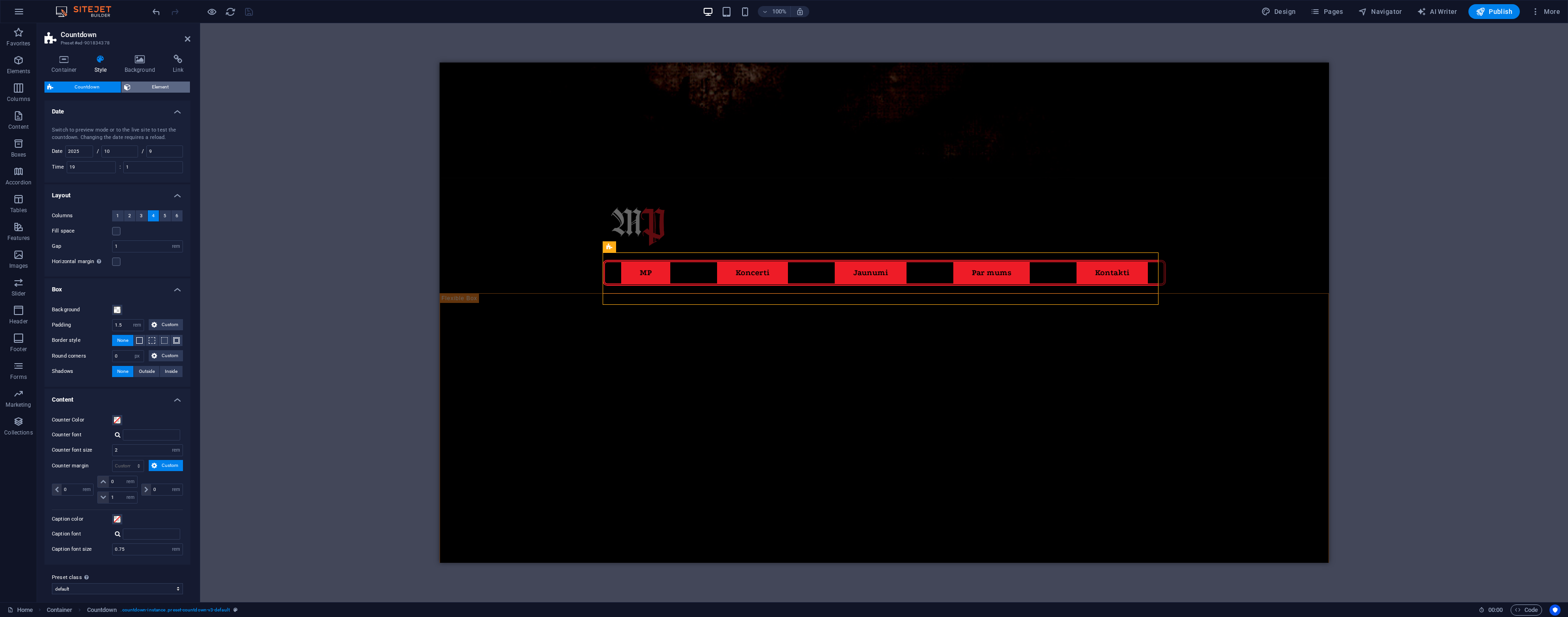
click at [139, 89] on span "Element" at bounding box center [160, 87] width 54 height 11
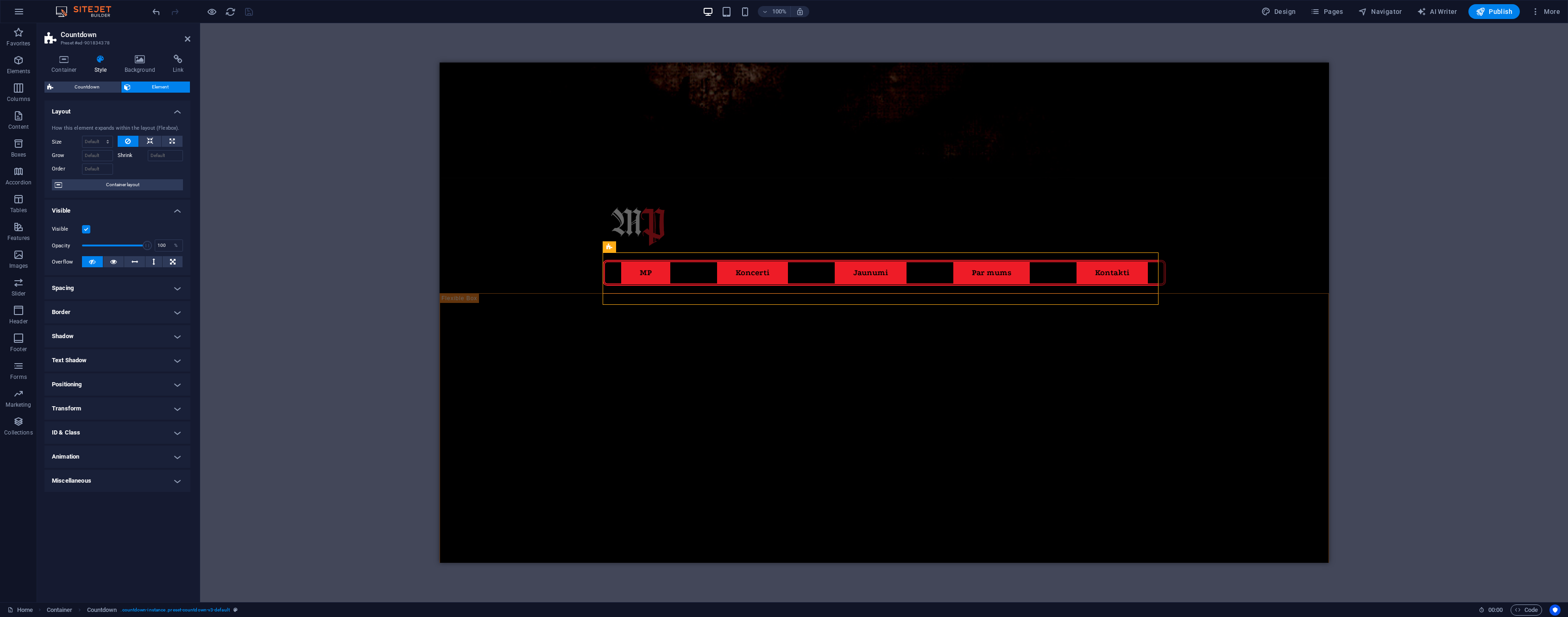
click at [94, 428] on h4 "ID & Class" at bounding box center [117, 433] width 146 height 22
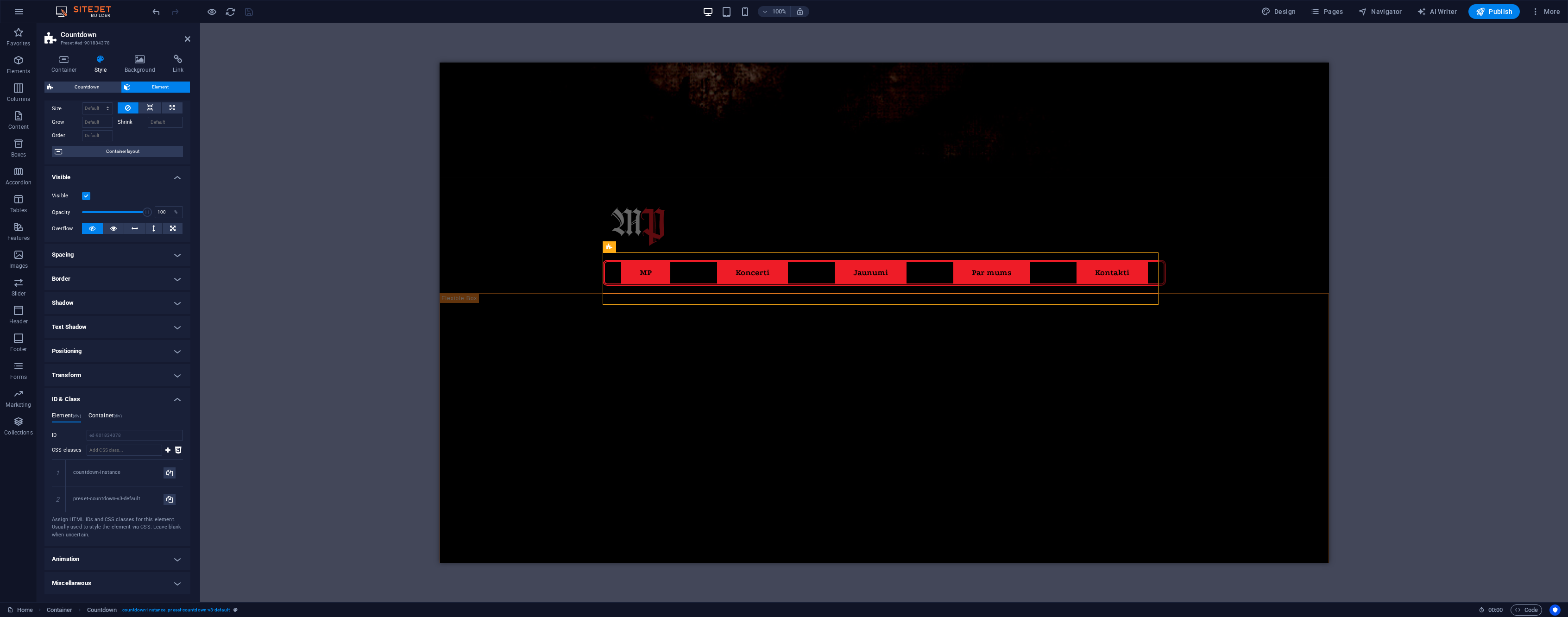
click at [113, 420] on h4 "Container (div)" at bounding box center [105, 417] width 33 height 10
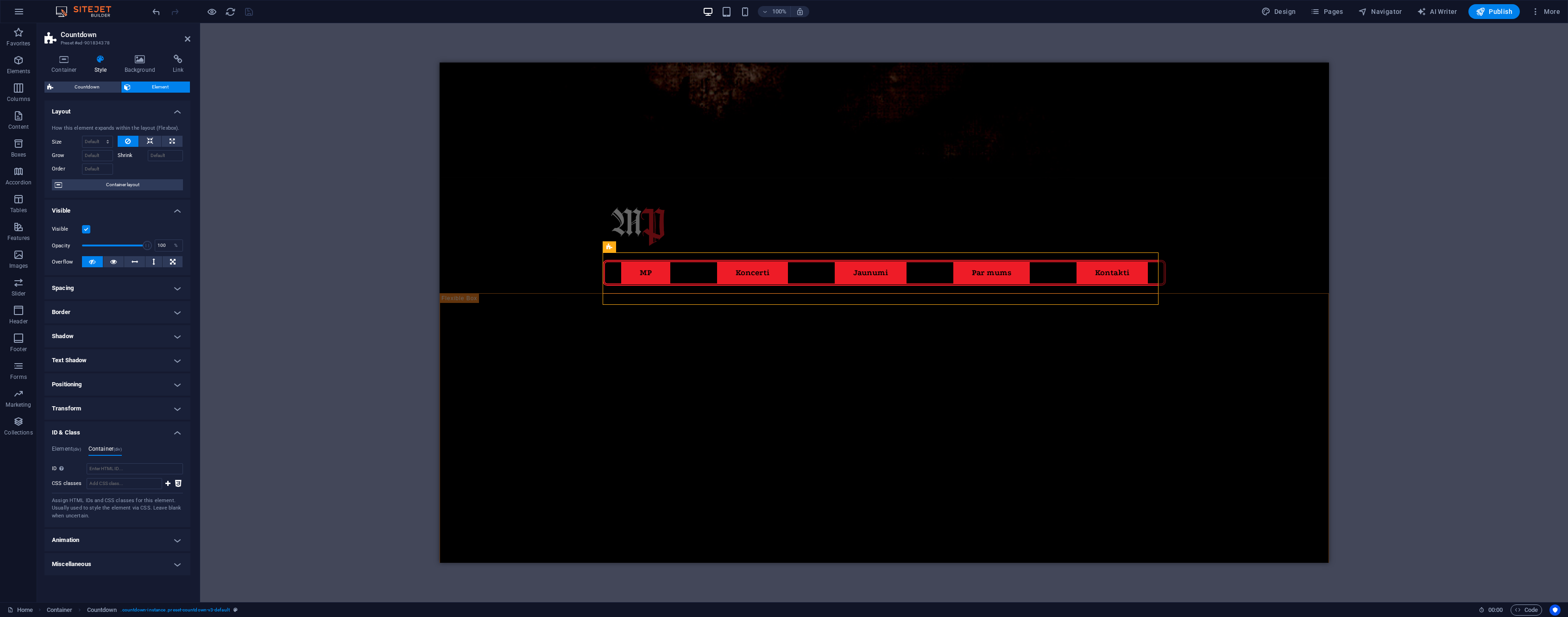
scroll to position [0, 0]
click at [187, 42] on icon at bounding box center [187, 38] width 6 height 7
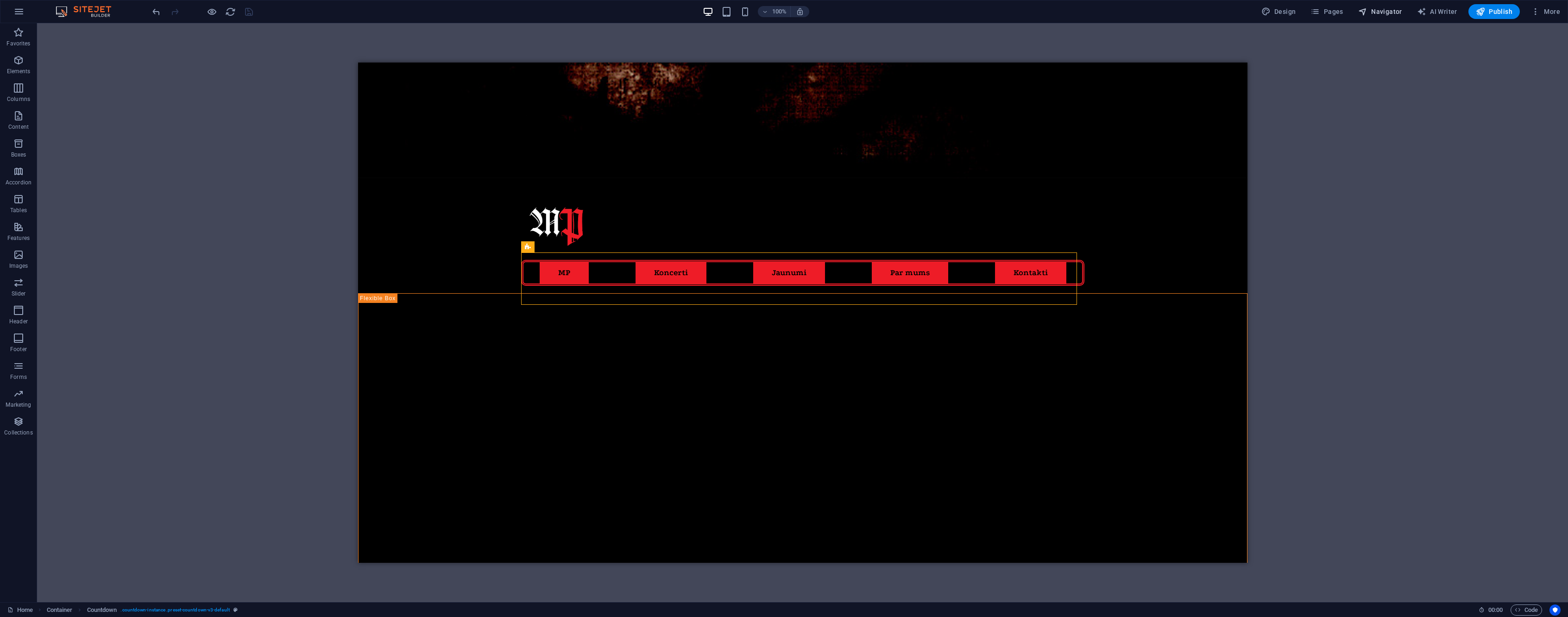
click at [1374, 8] on span "Navigator" at bounding box center [1381, 12] width 44 height 9
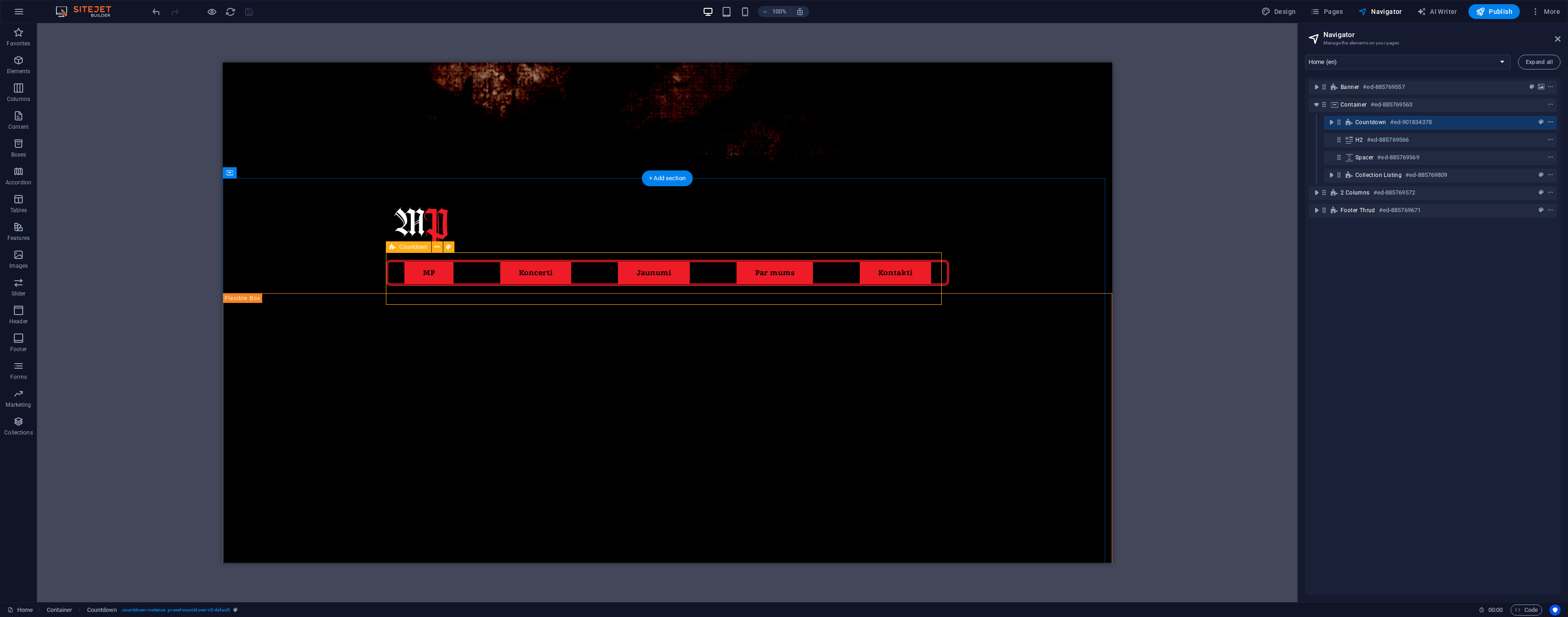
click at [1550, 126] on button "context-menu" at bounding box center [1550, 122] width 9 height 11
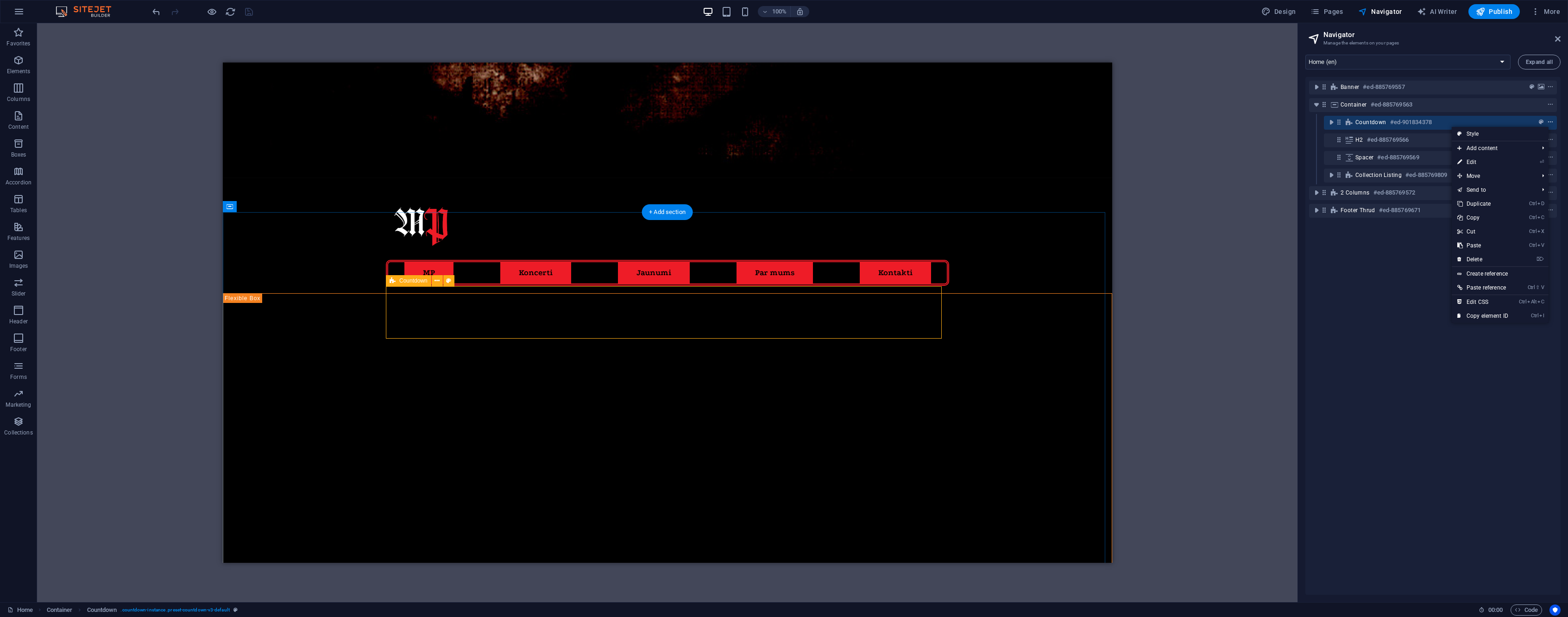
scroll to position [312, 0]
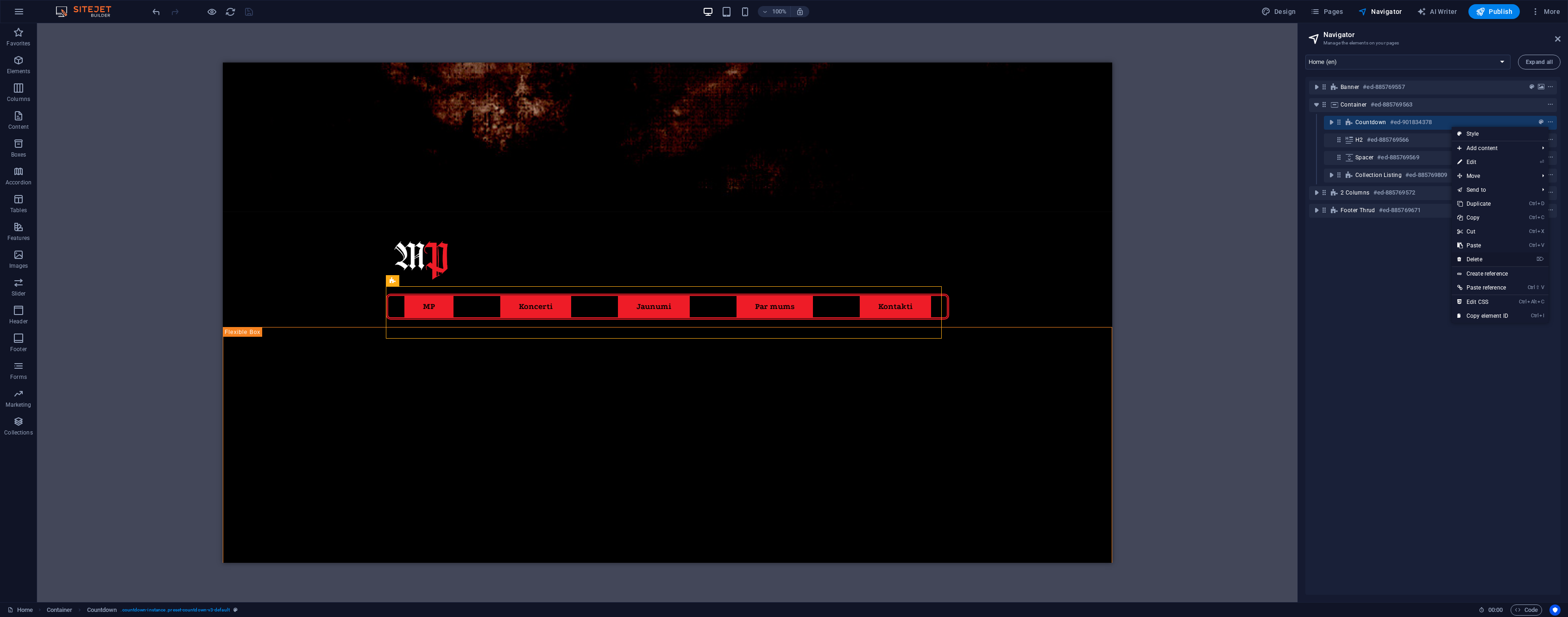
click at [1529, 254] on li "⌦ Delete" at bounding box center [1500, 260] width 97 height 14
click at [1502, 257] on link "⌦ Delete" at bounding box center [1483, 259] width 62 height 14
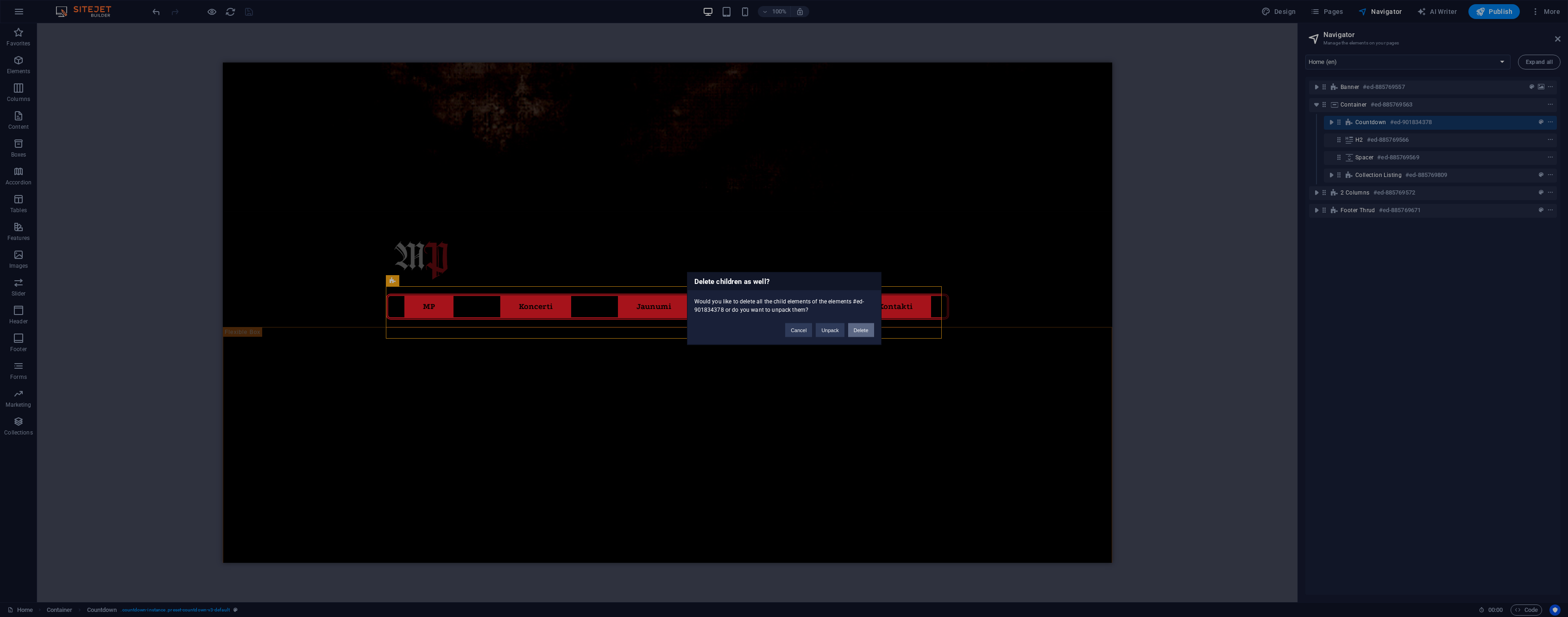
click at [867, 333] on button "Delete" at bounding box center [861, 330] width 26 height 14
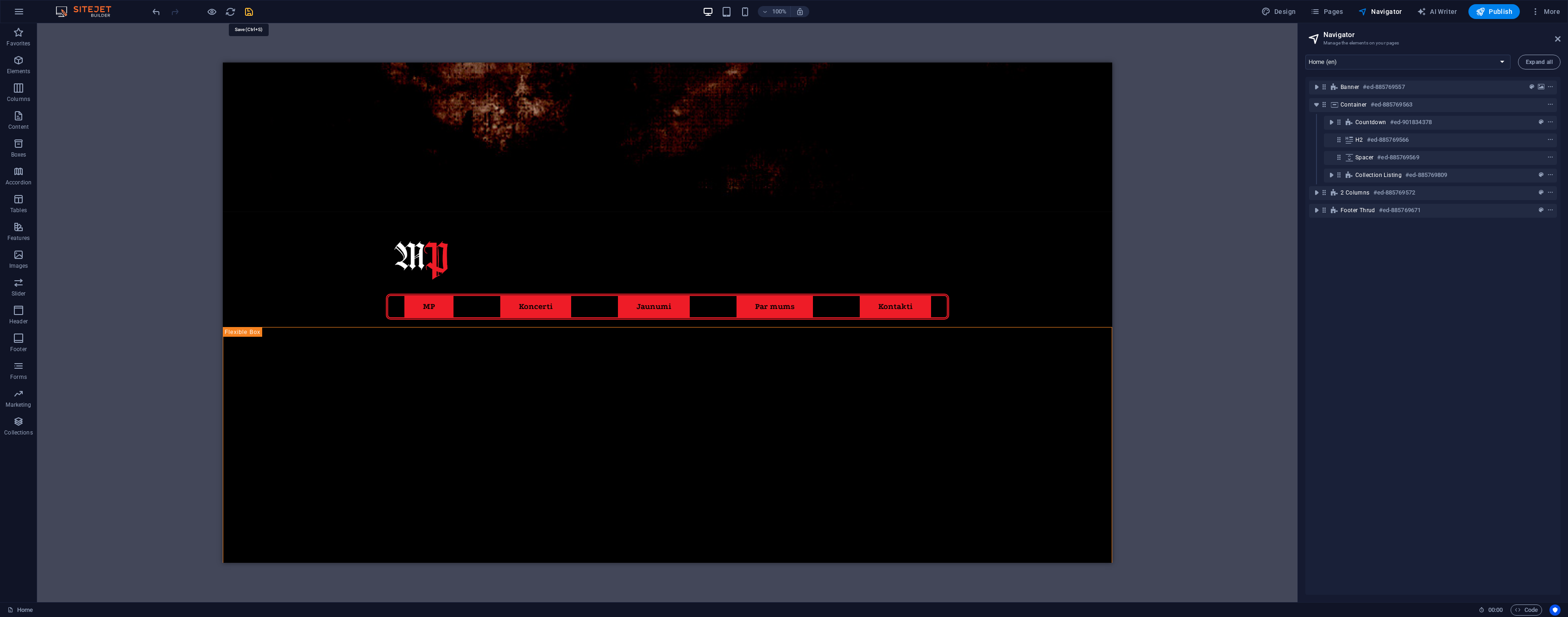
click at [249, 10] on icon "save" at bounding box center [249, 12] width 10 height 10
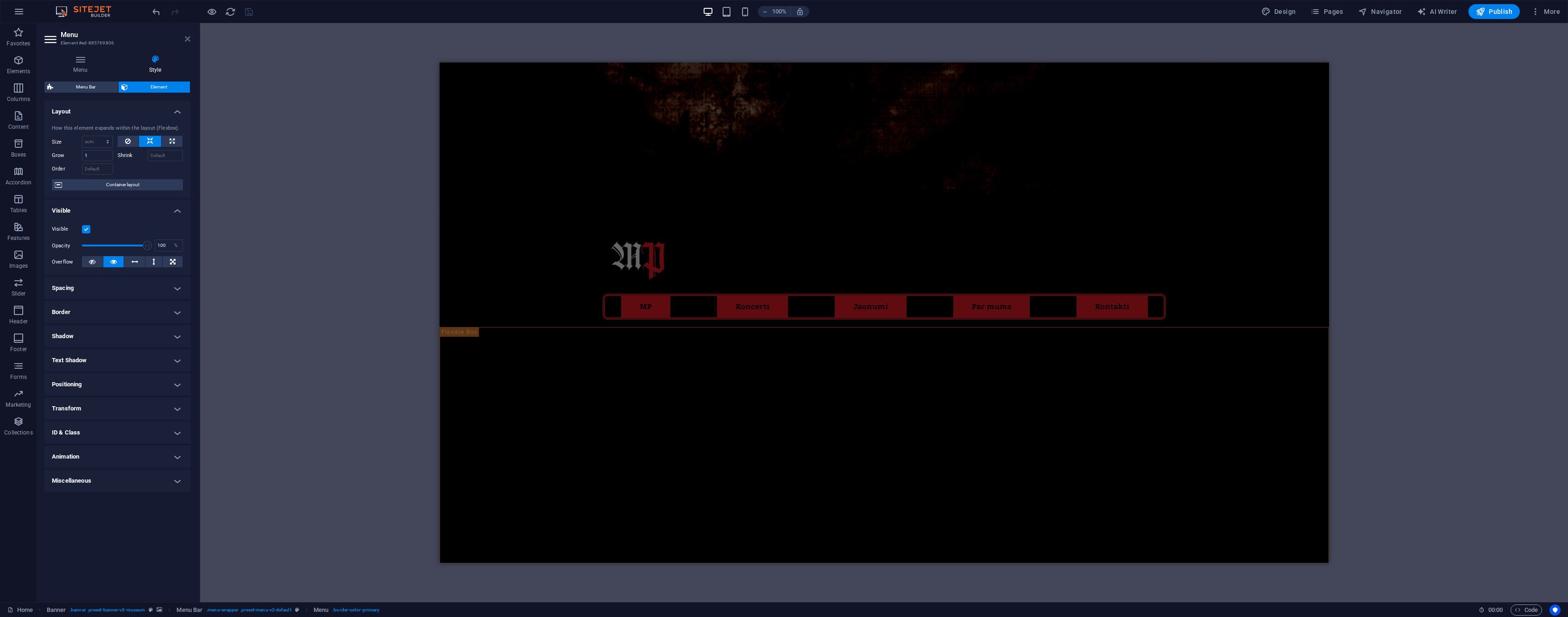
click at [189, 38] on icon at bounding box center [187, 38] width 6 height 7
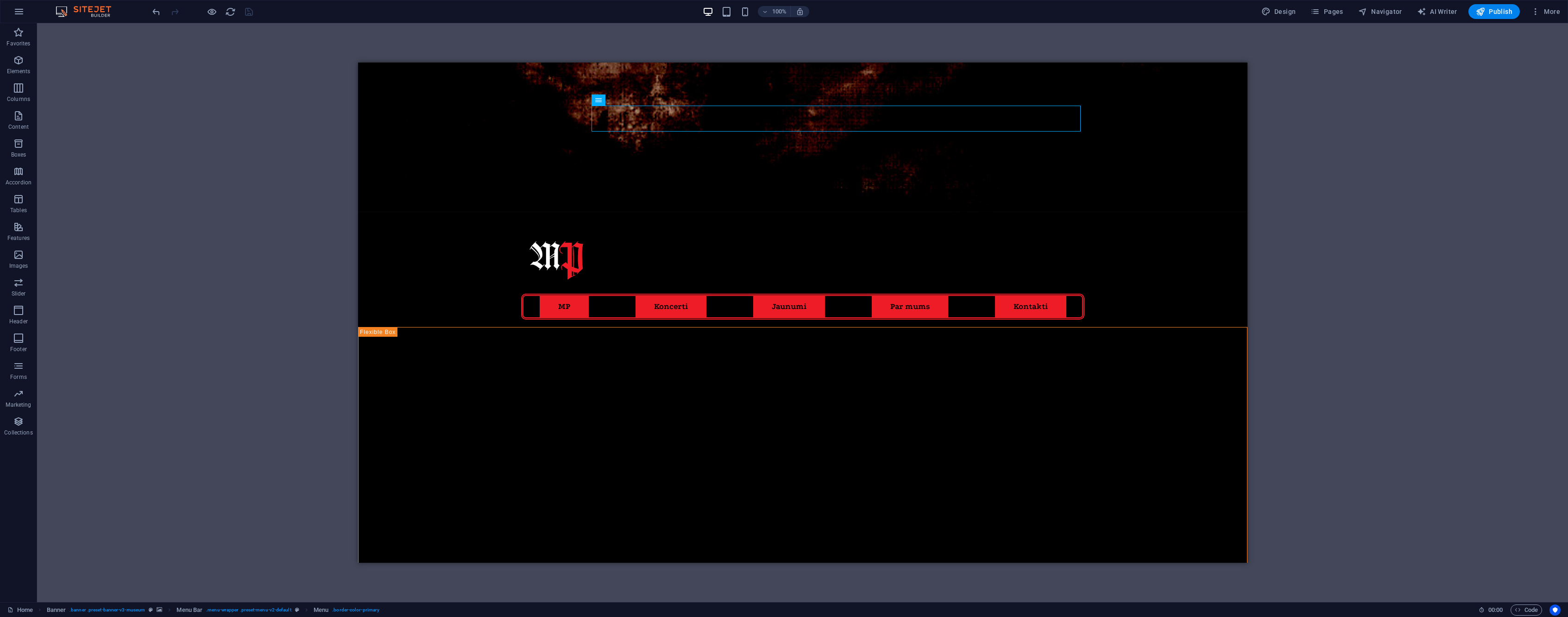
scroll to position [0, 0]
